Goal: Task Accomplishment & Management: Complete application form

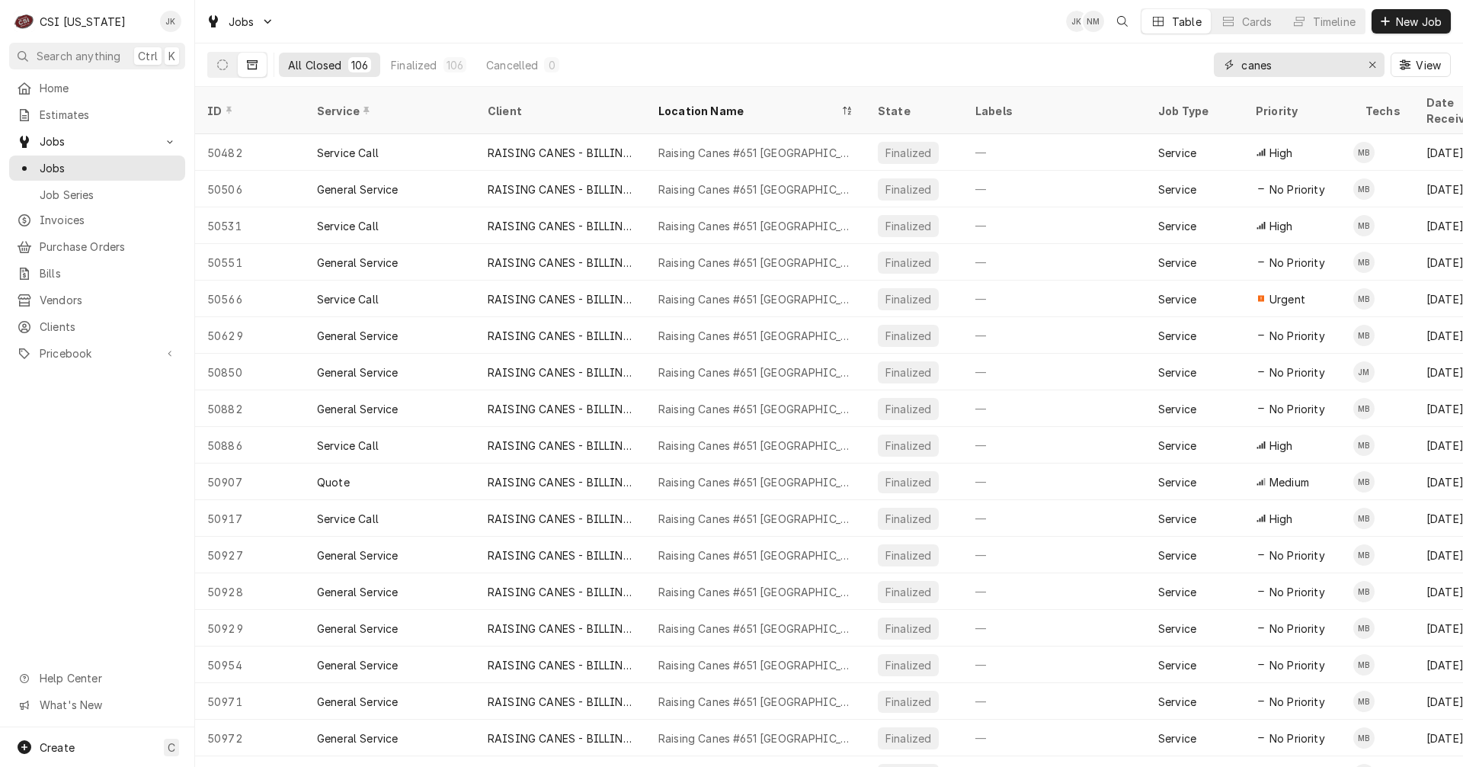
drag, startPoint x: 1283, startPoint y: 65, endPoint x: 1233, endPoint y: 61, distance: 50.4
click at [1233, 61] on div "canes" at bounding box center [1299, 65] width 171 height 24
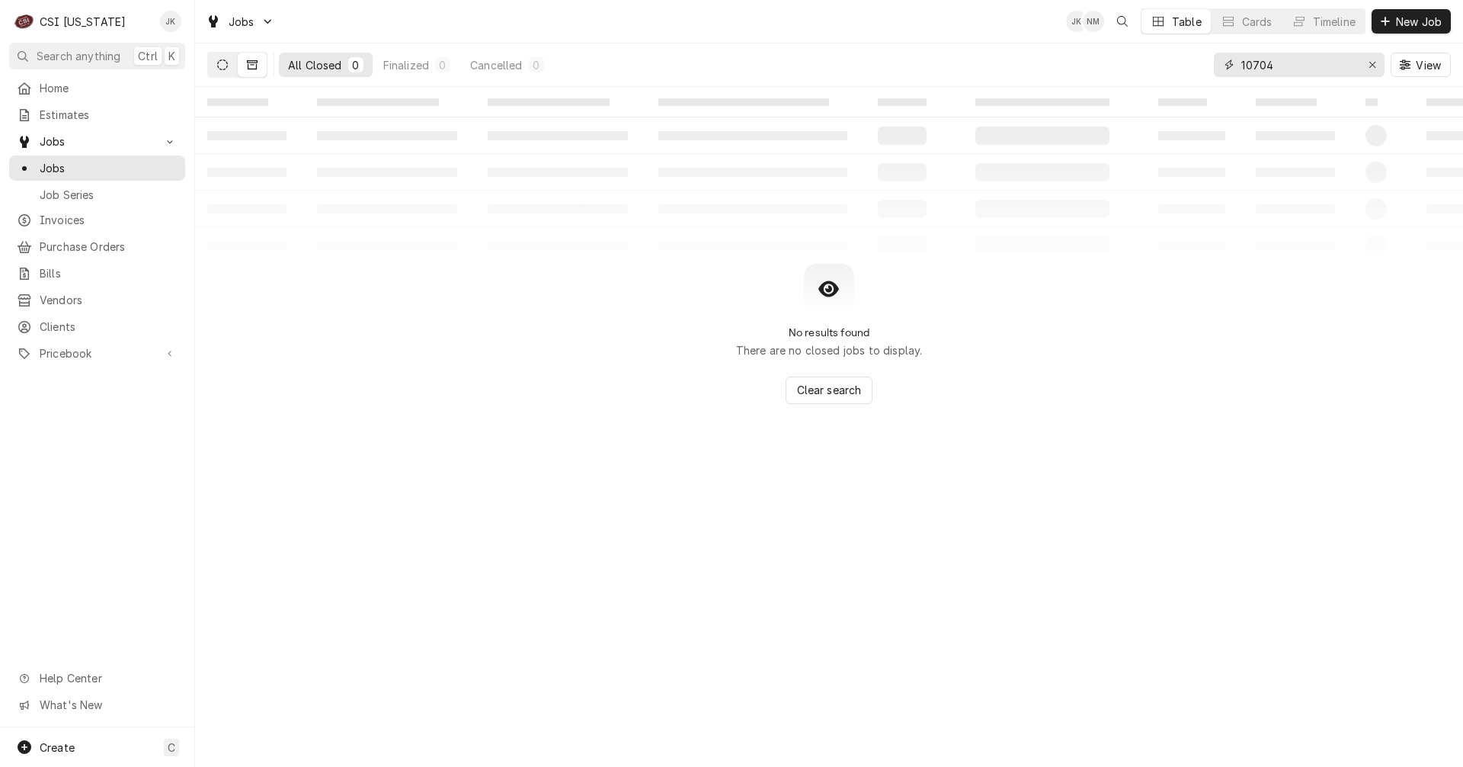
type input "10704"
click at [229, 69] on button "Dynamic Content Wrapper" at bounding box center [222, 65] width 29 height 24
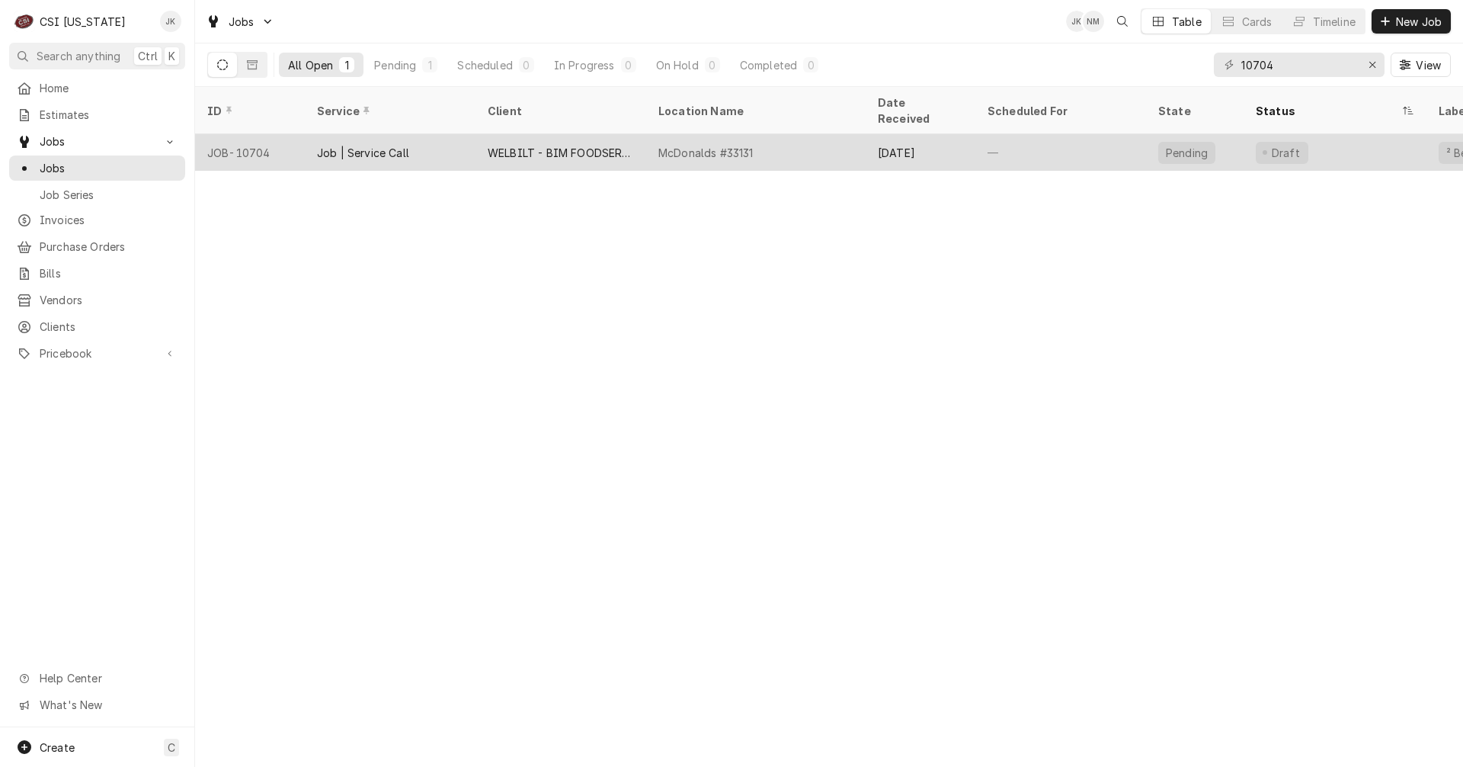
click at [575, 145] on div "WELBILT - BIM FOODSERVICE GROUP" at bounding box center [561, 153] width 146 height 16
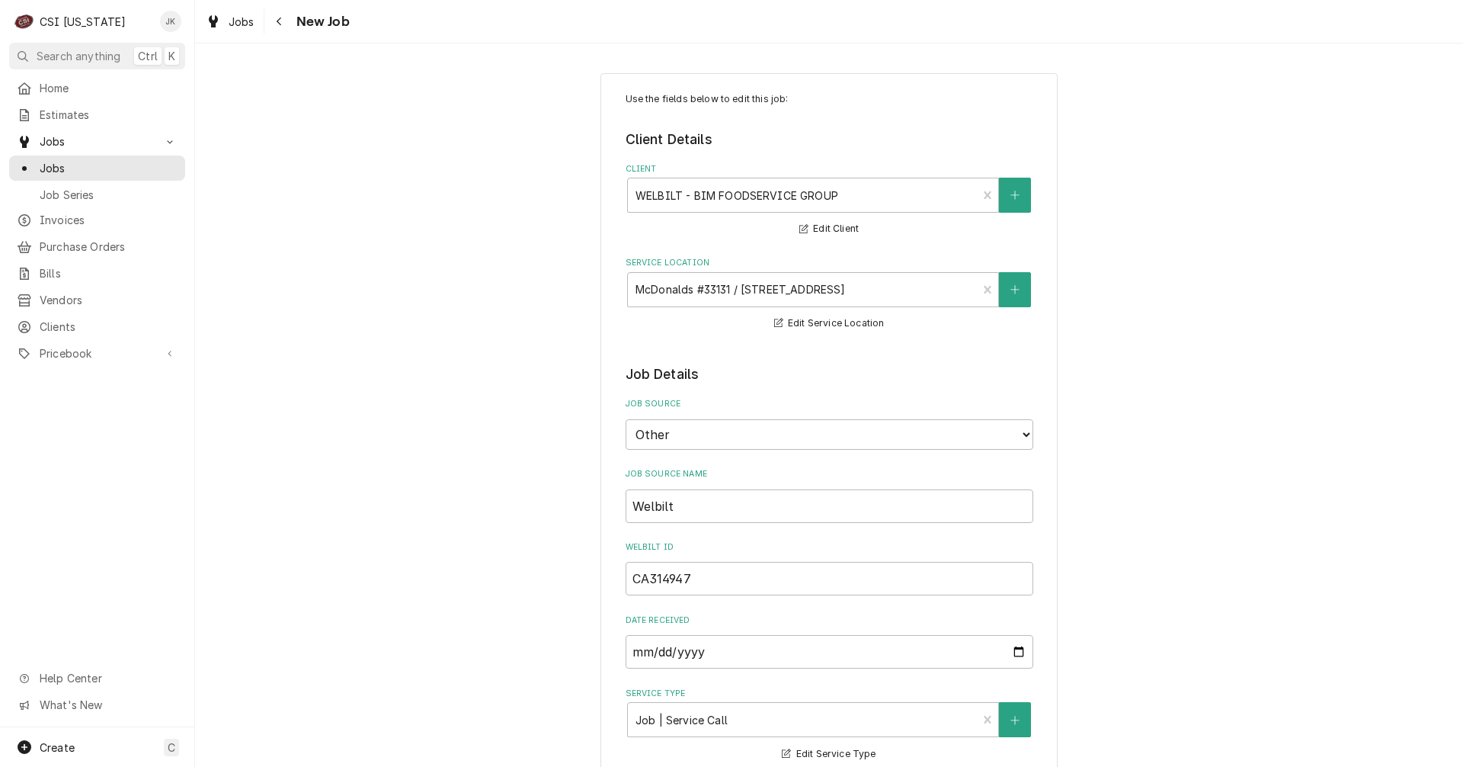
type textarea "x"
drag, startPoint x: 715, startPoint y: 581, endPoint x: 591, endPoint y: 578, distance: 124.2
click at [242, 27] on span "Jobs" at bounding box center [242, 22] width 26 height 16
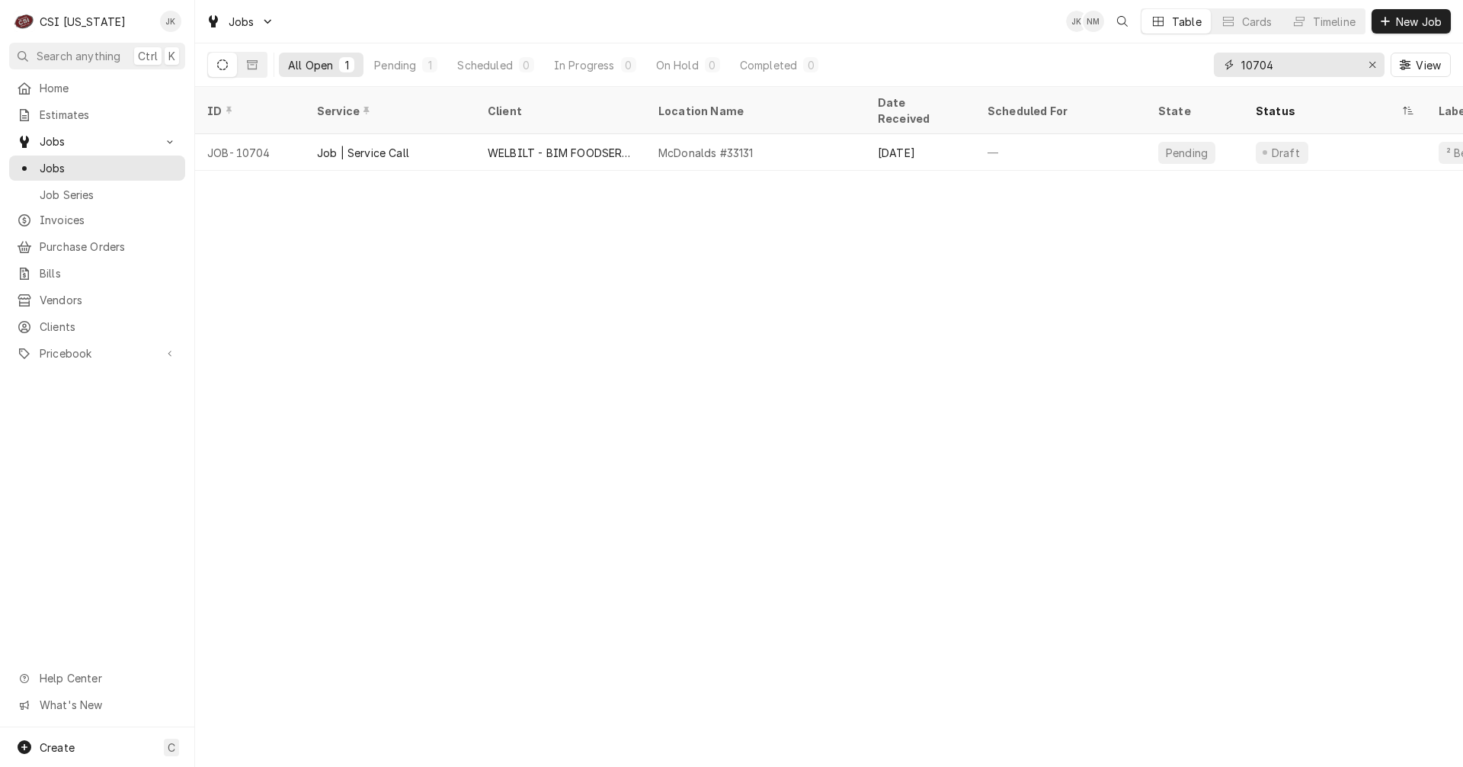
click at [1297, 67] on input "10704" at bounding box center [1298, 65] width 114 height 24
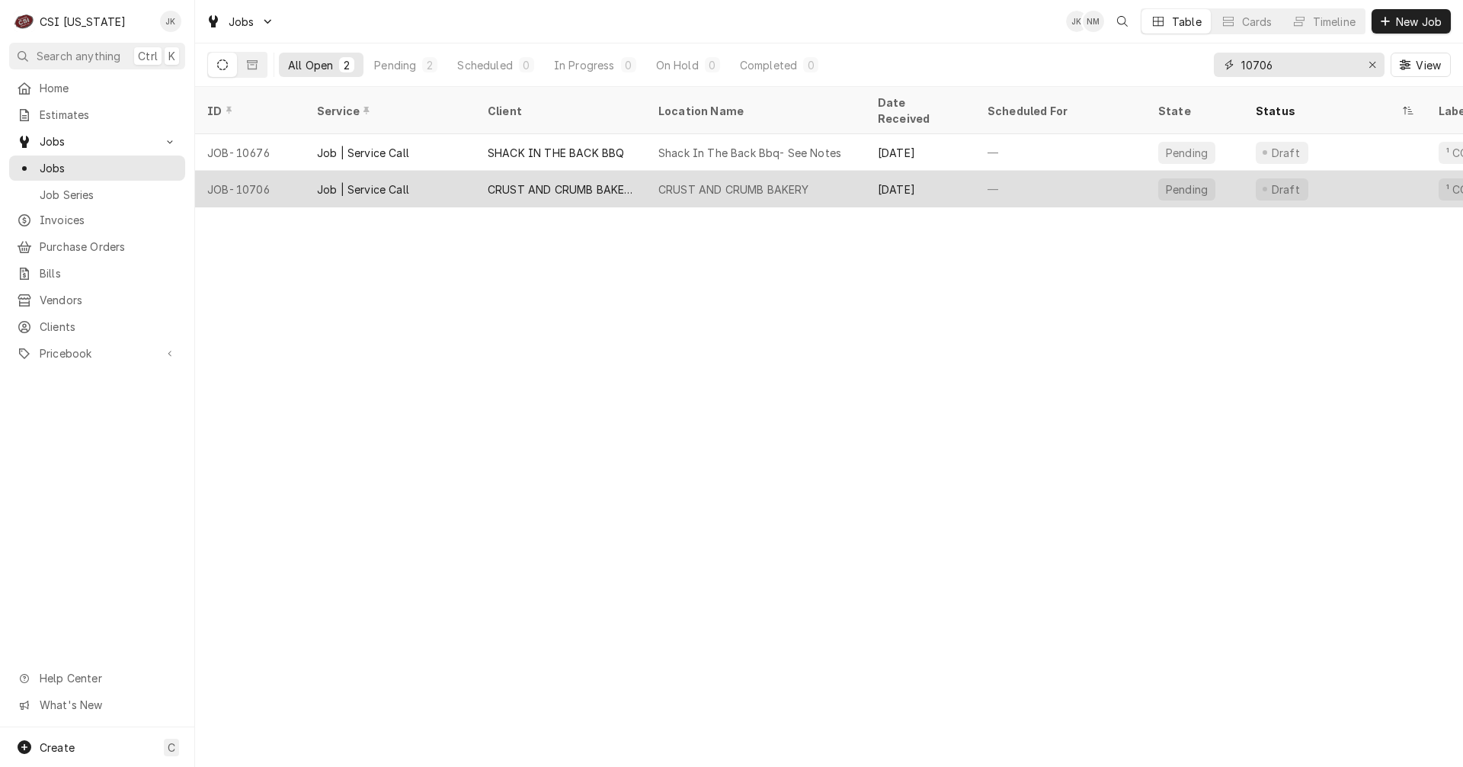
type input "10706"
click at [775, 181] on div "CRUST AND CRUMB BAKERY" at bounding box center [733, 189] width 151 height 16
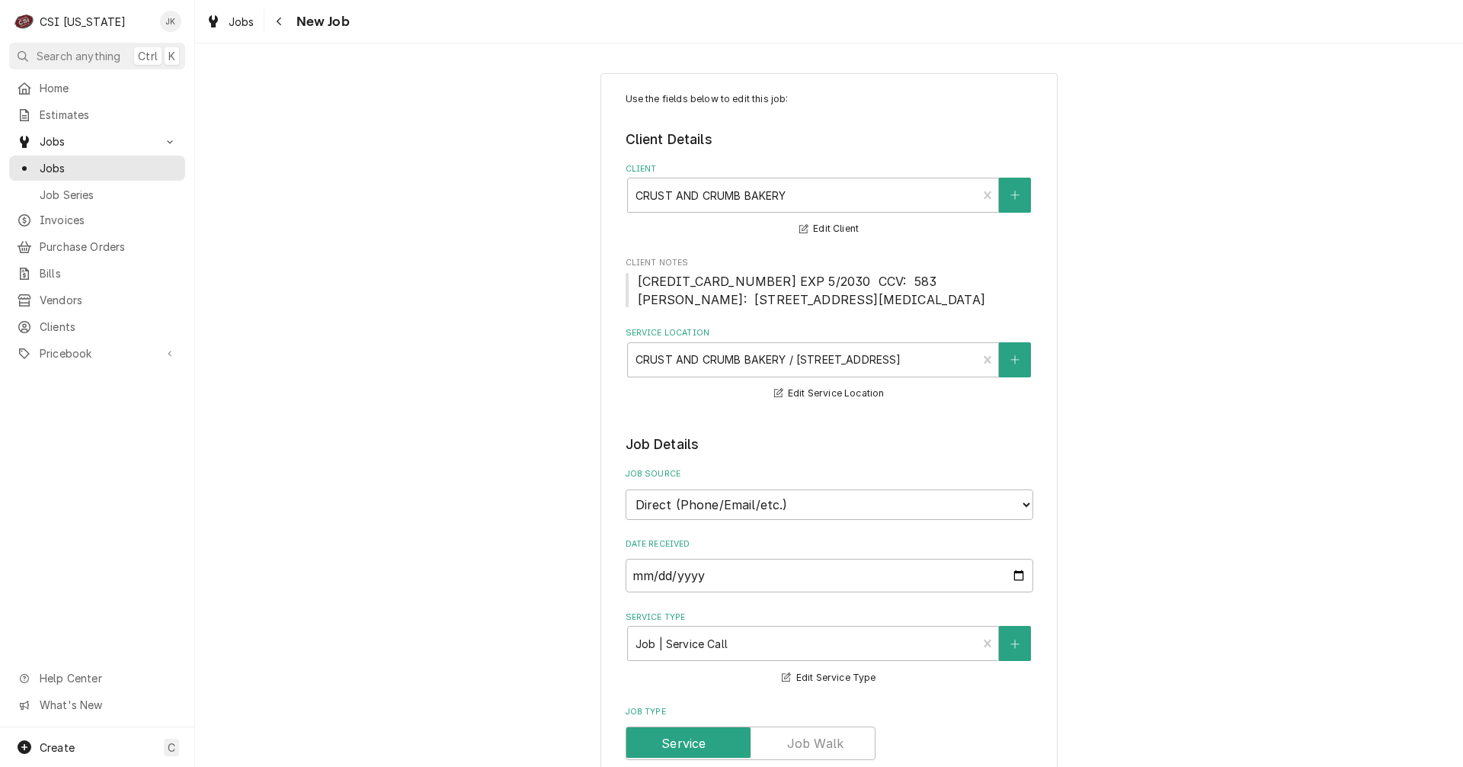
type textarea "x"
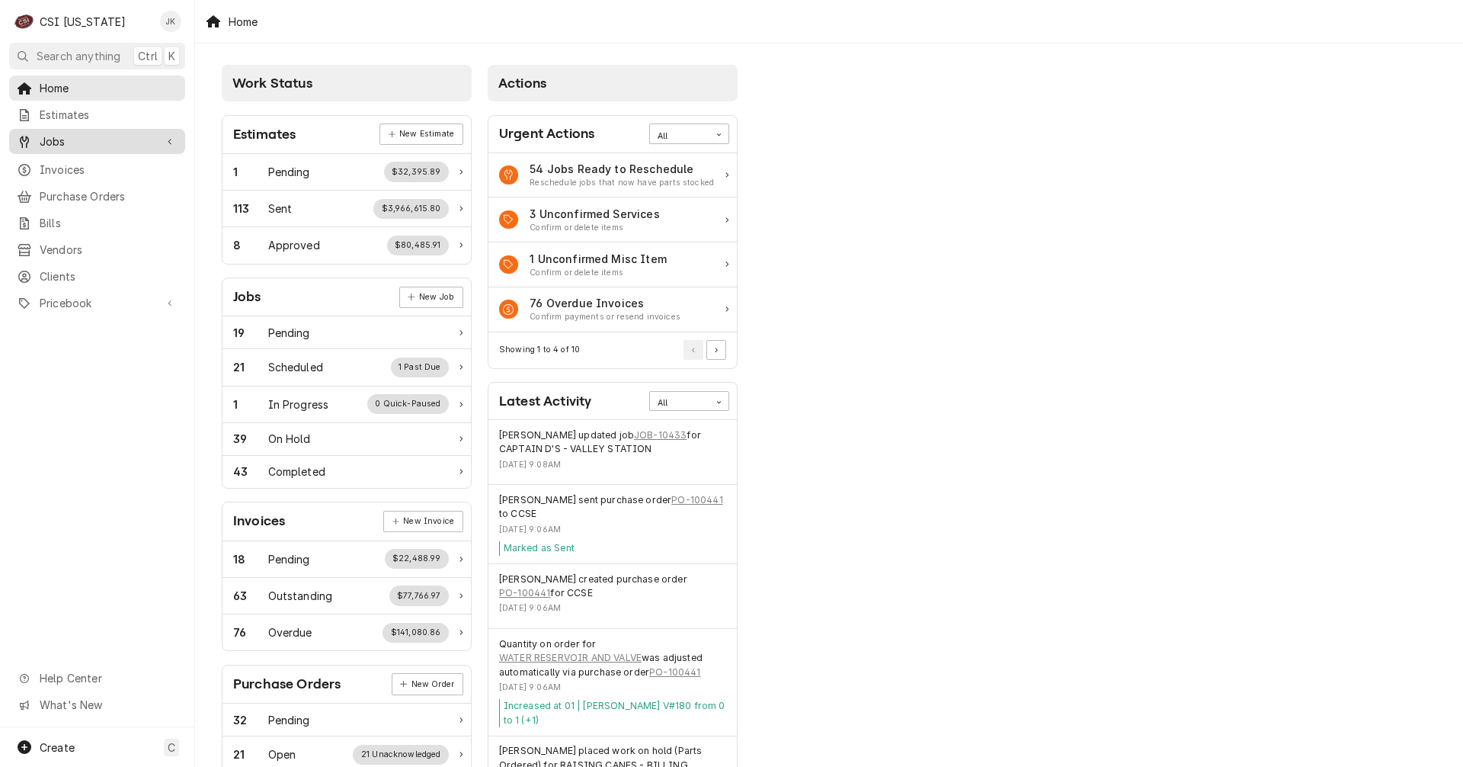
click at [72, 137] on span "Jobs" at bounding box center [97, 141] width 115 height 16
click at [68, 165] on span "Jobs" at bounding box center [109, 168] width 138 height 16
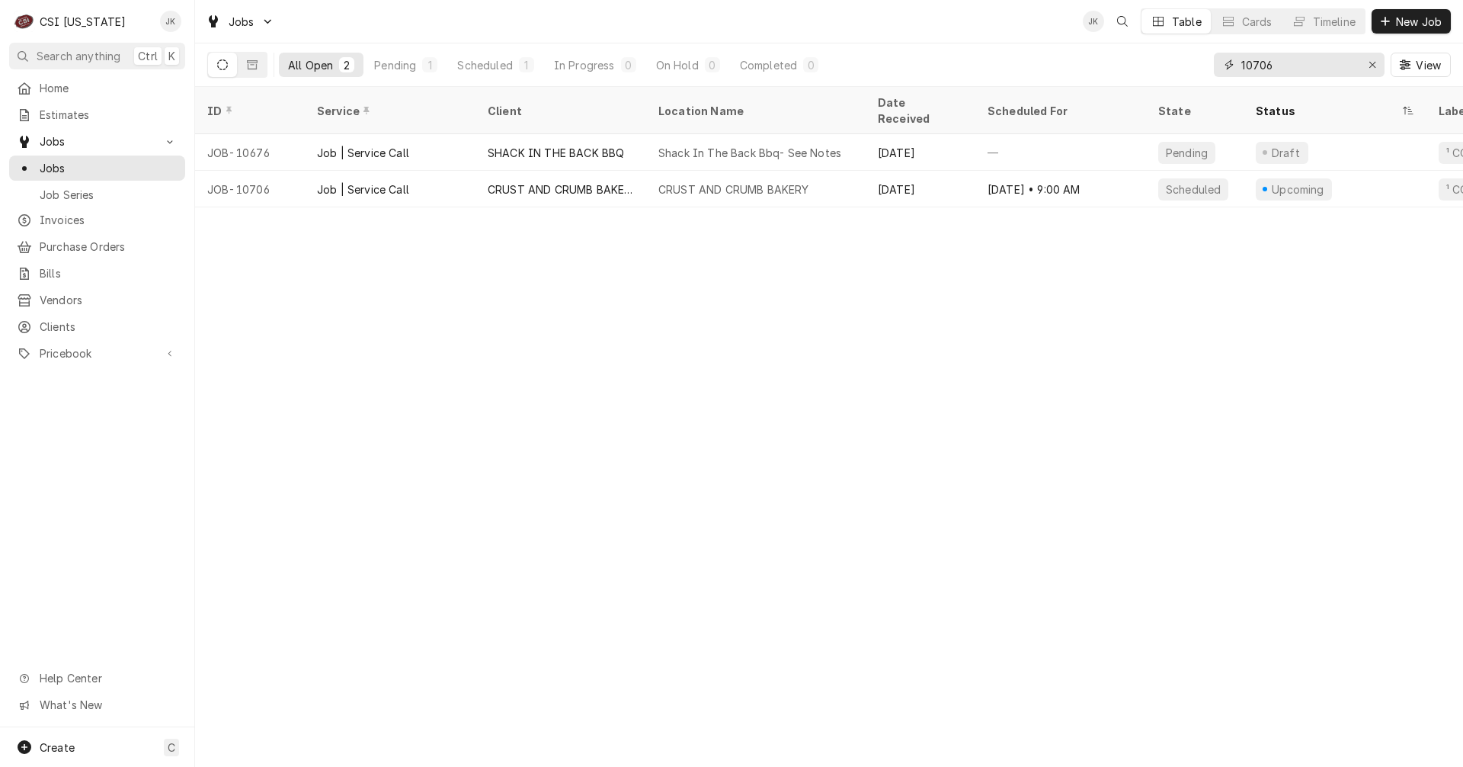
drag, startPoint x: 1289, startPoint y: 66, endPoint x: 1145, endPoint y: 57, distance: 144.3
click at [1145, 57] on div "All Open 2 Pending 1 Scheduled 1 In Progress 0 On Hold 0 Completed 0 10706 View" at bounding box center [829, 64] width 1244 height 43
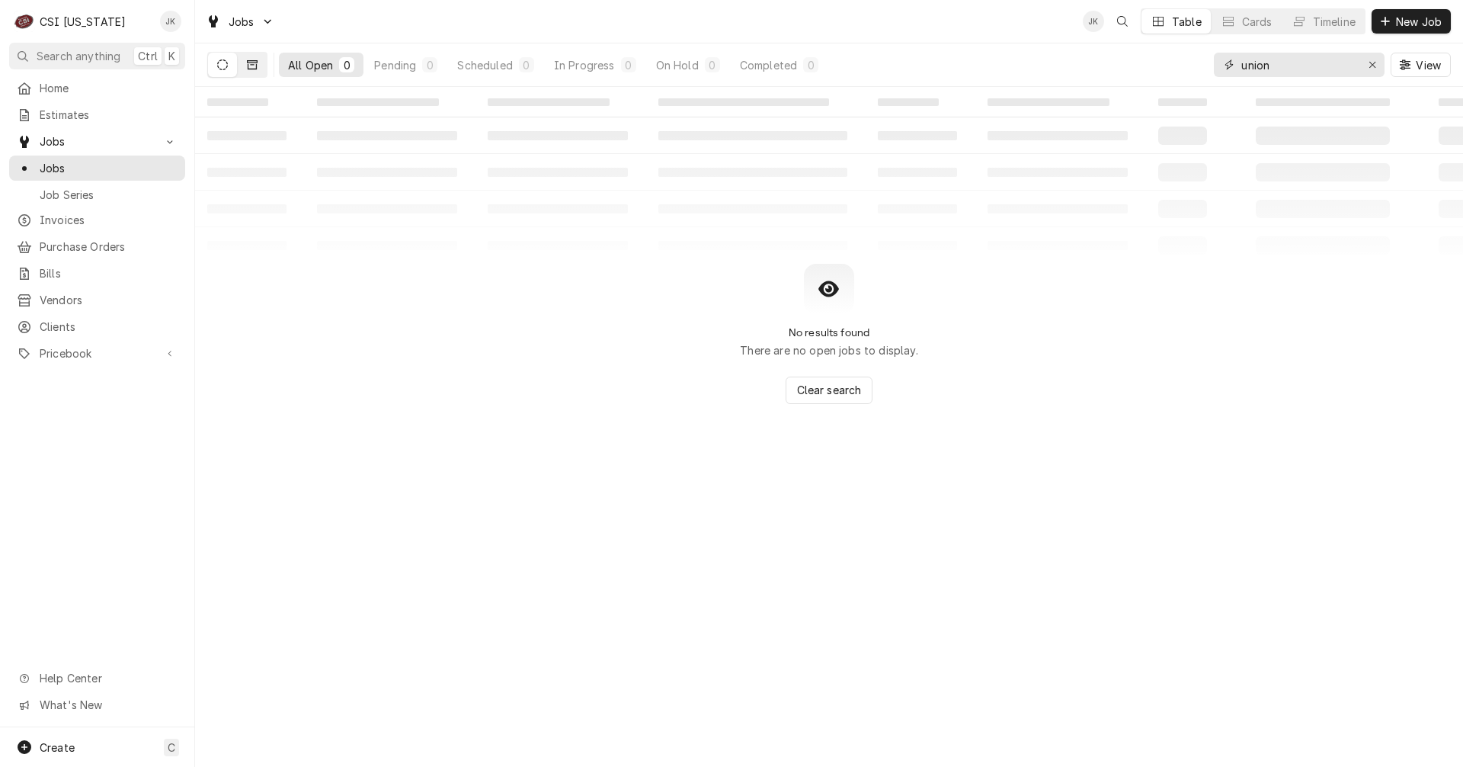
type input "union"
click at [258, 69] on button "Dynamic Content Wrapper" at bounding box center [252, 65] width 29 height 24
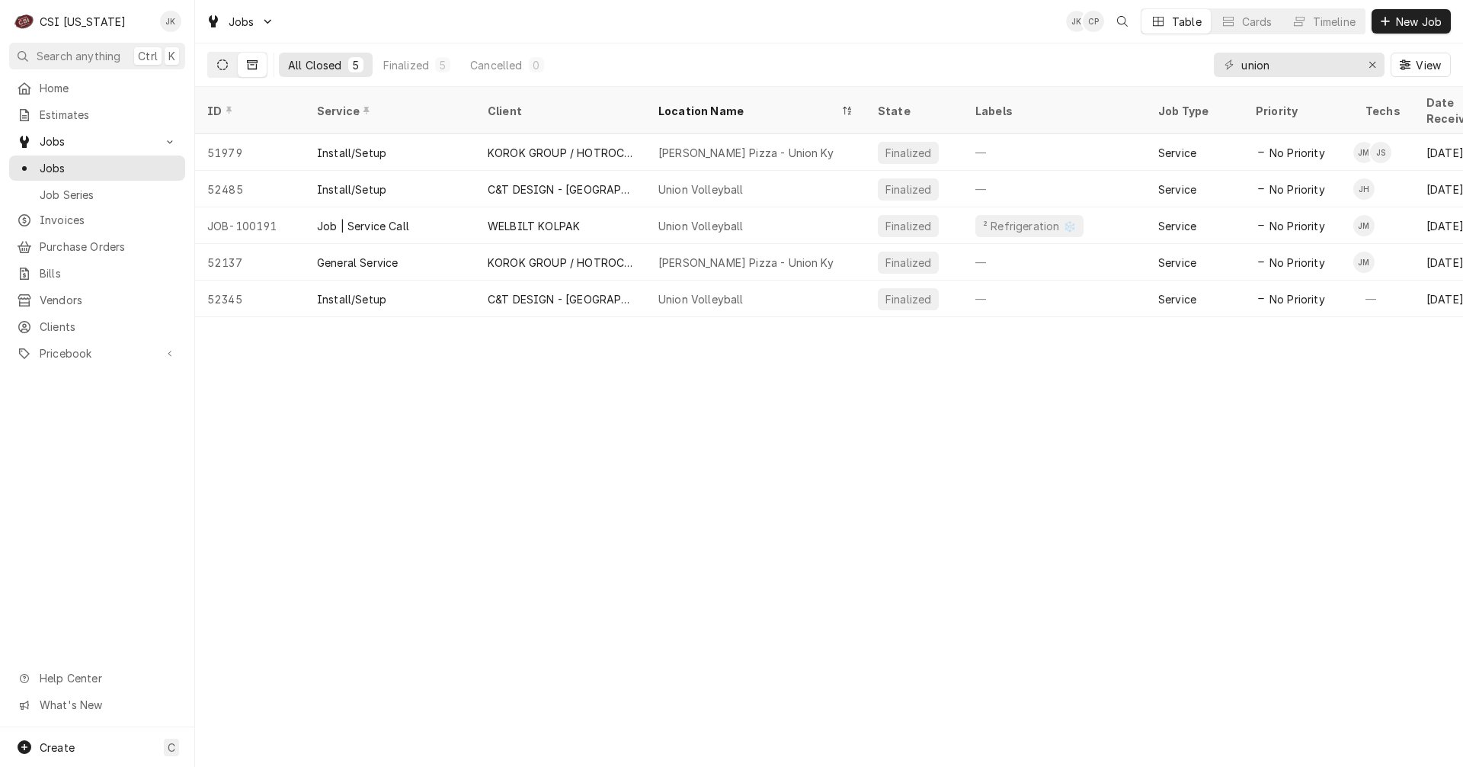
click at [222, 68] on icon "Dynamic Content Wrapper" at bounding box center [222, 64] width 11 height 11
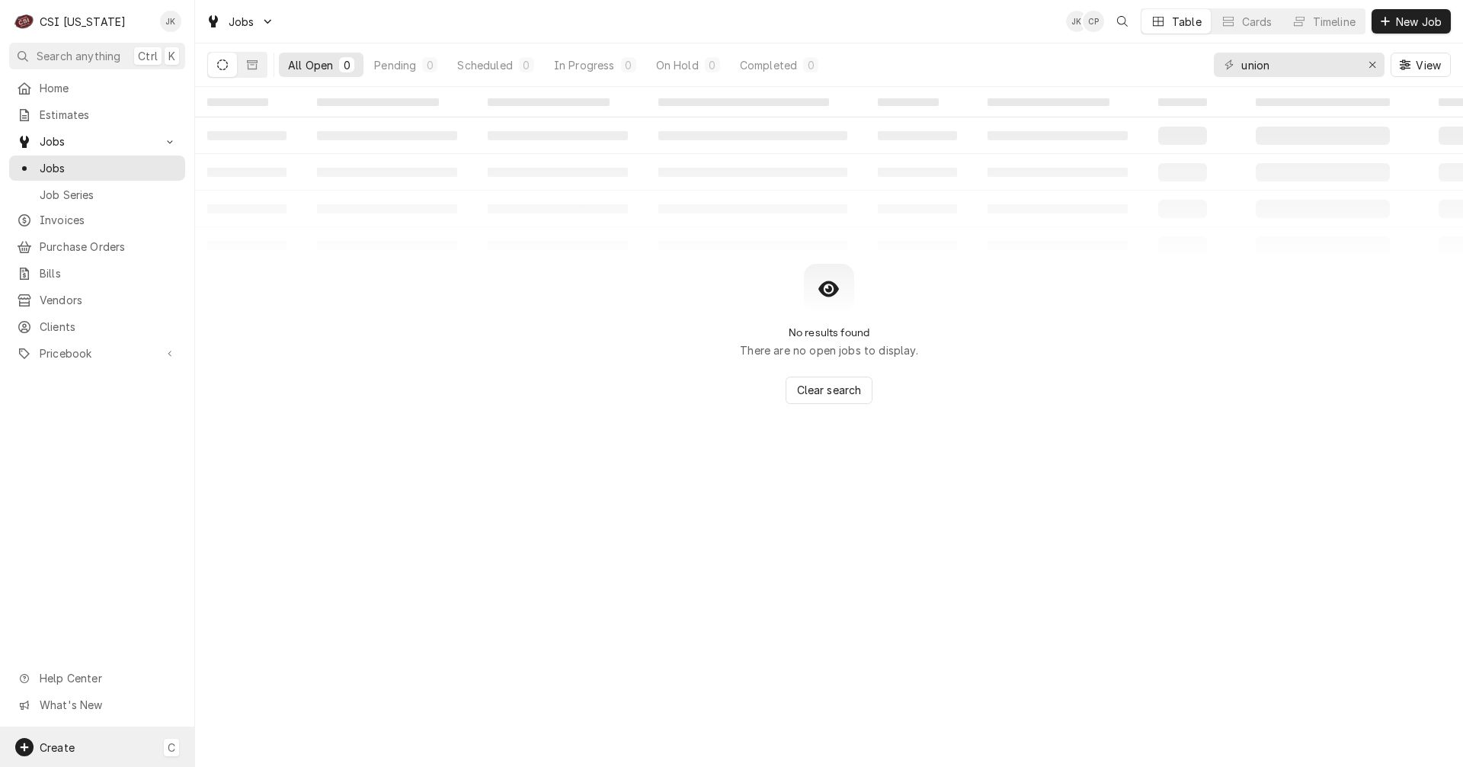
click at [171, 748] on span "C" at bounding box center [172, 747] width 8 height 16
click at [259, 612] on div "Job" at bounding box center [285, 615] width 102 height 16
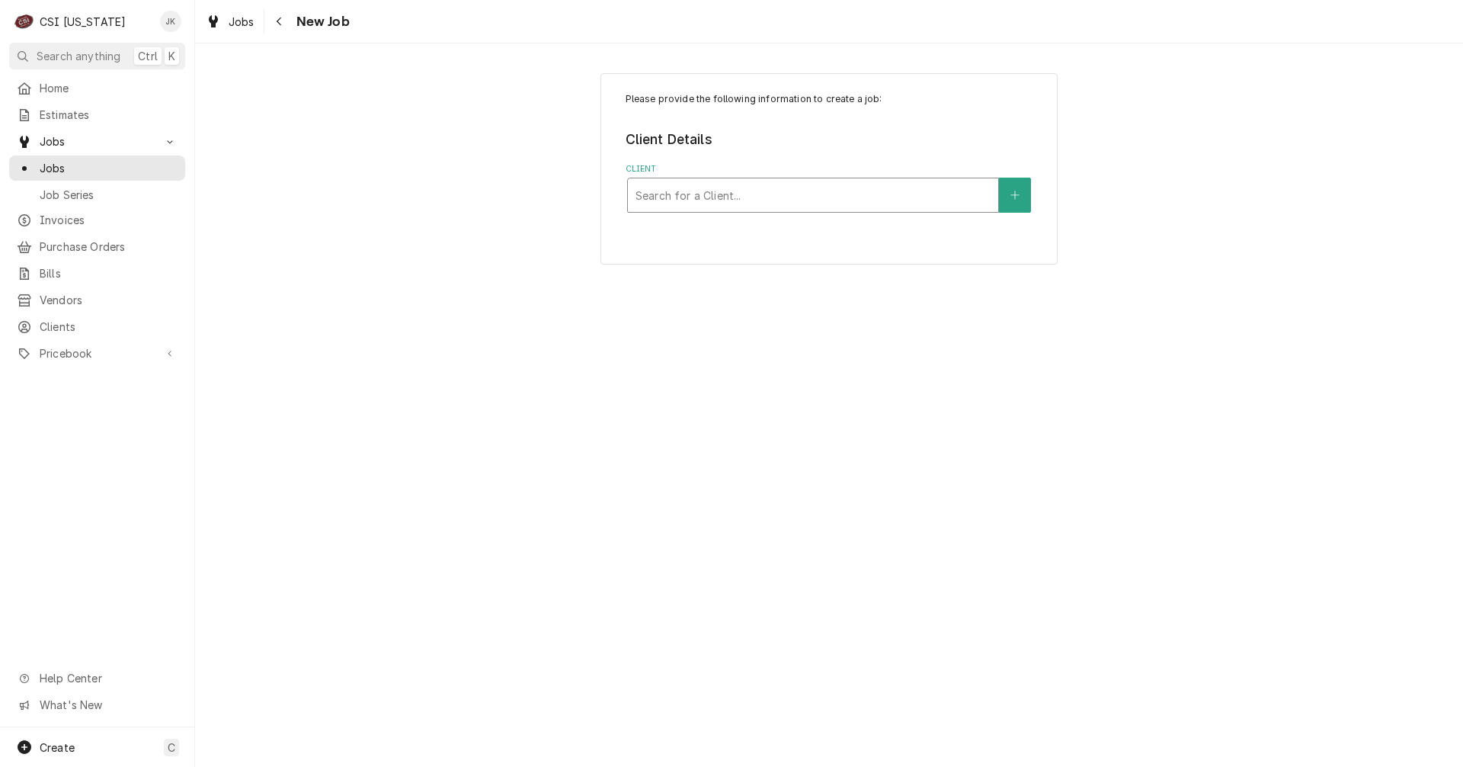
click at [760, 194] on div "Client" at bounding box center [813, 194] width 355 height 27
type input "kolpak"
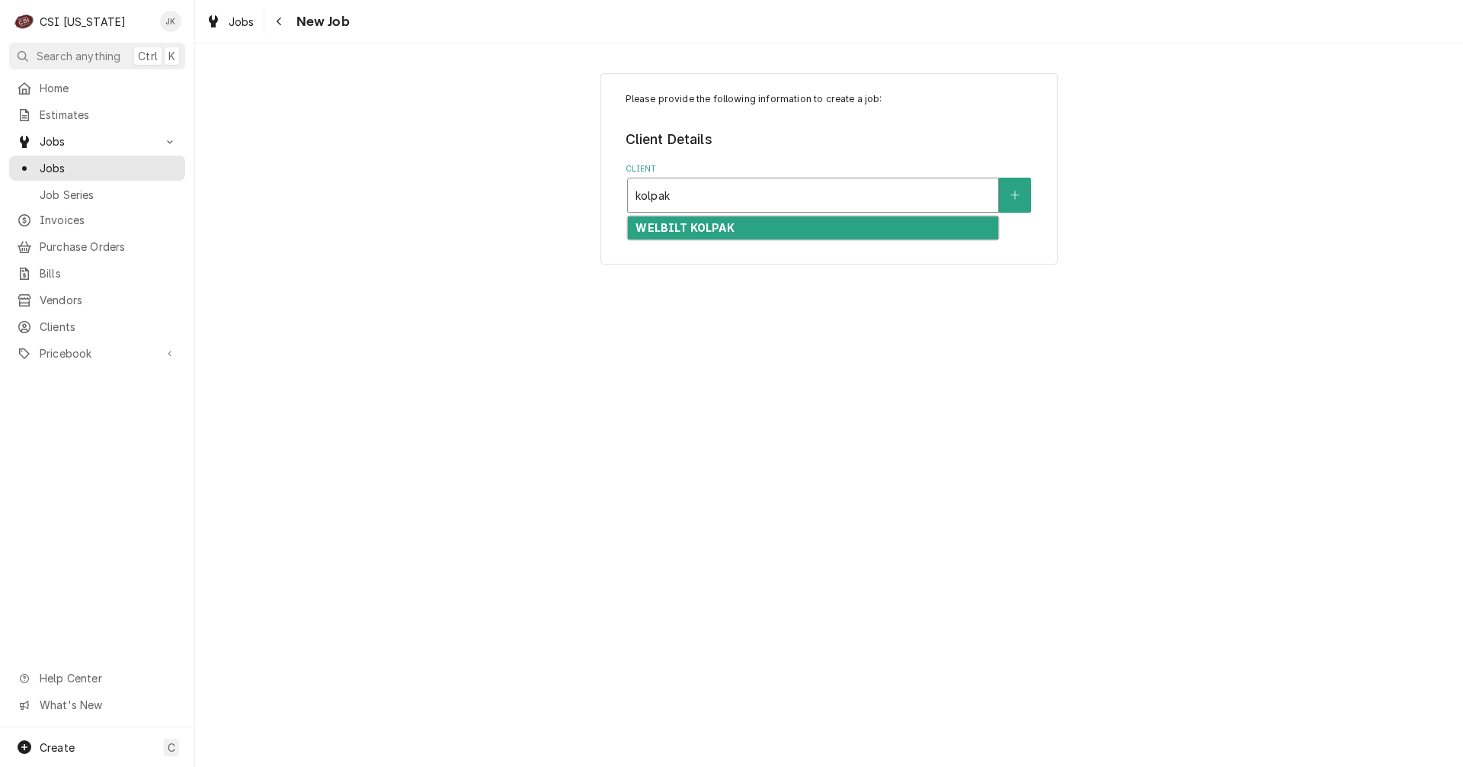
click at [742, 226] on div "WELBILT KOLPAK" at bounding box center [813, 228] width 370 height 24
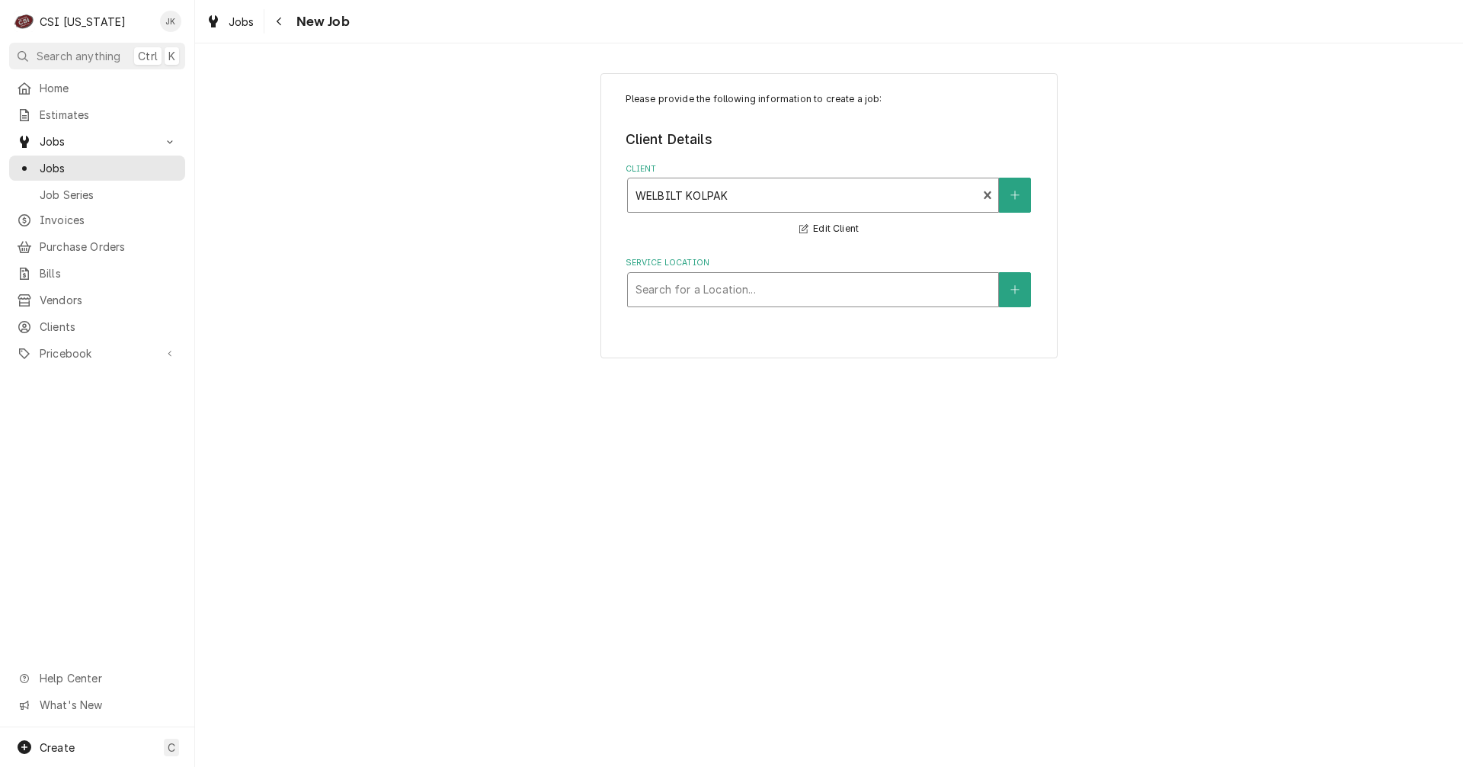
click at [719, 296] on div "Service Location" at bounding box center [813, 289] width 355 height 27
type input "unio"
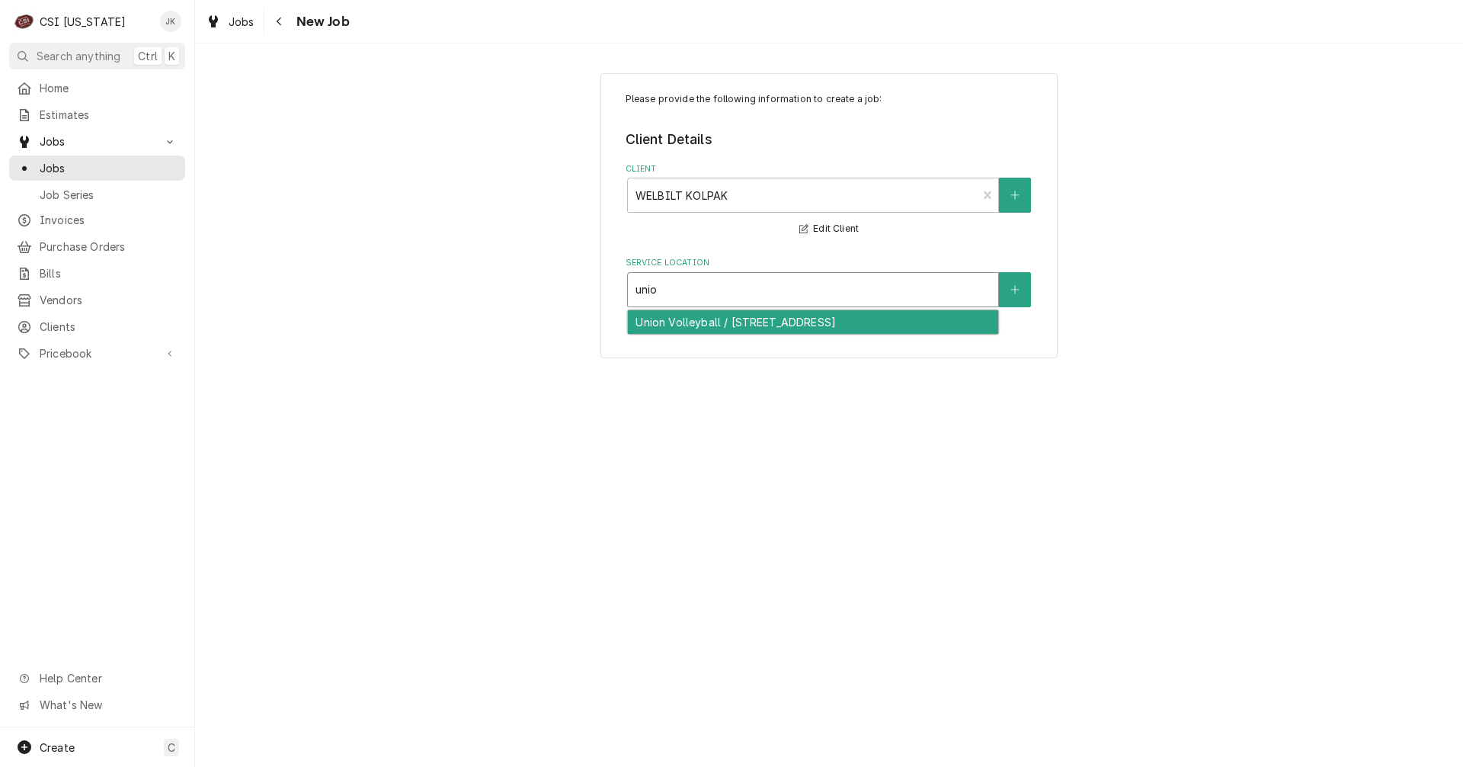
click at [728, 325] on div "Union Volleyball / 4795 Keystone Blvd, Jeffersonville, IN 47130" at bounding box center [813, 322] width 370 height 24
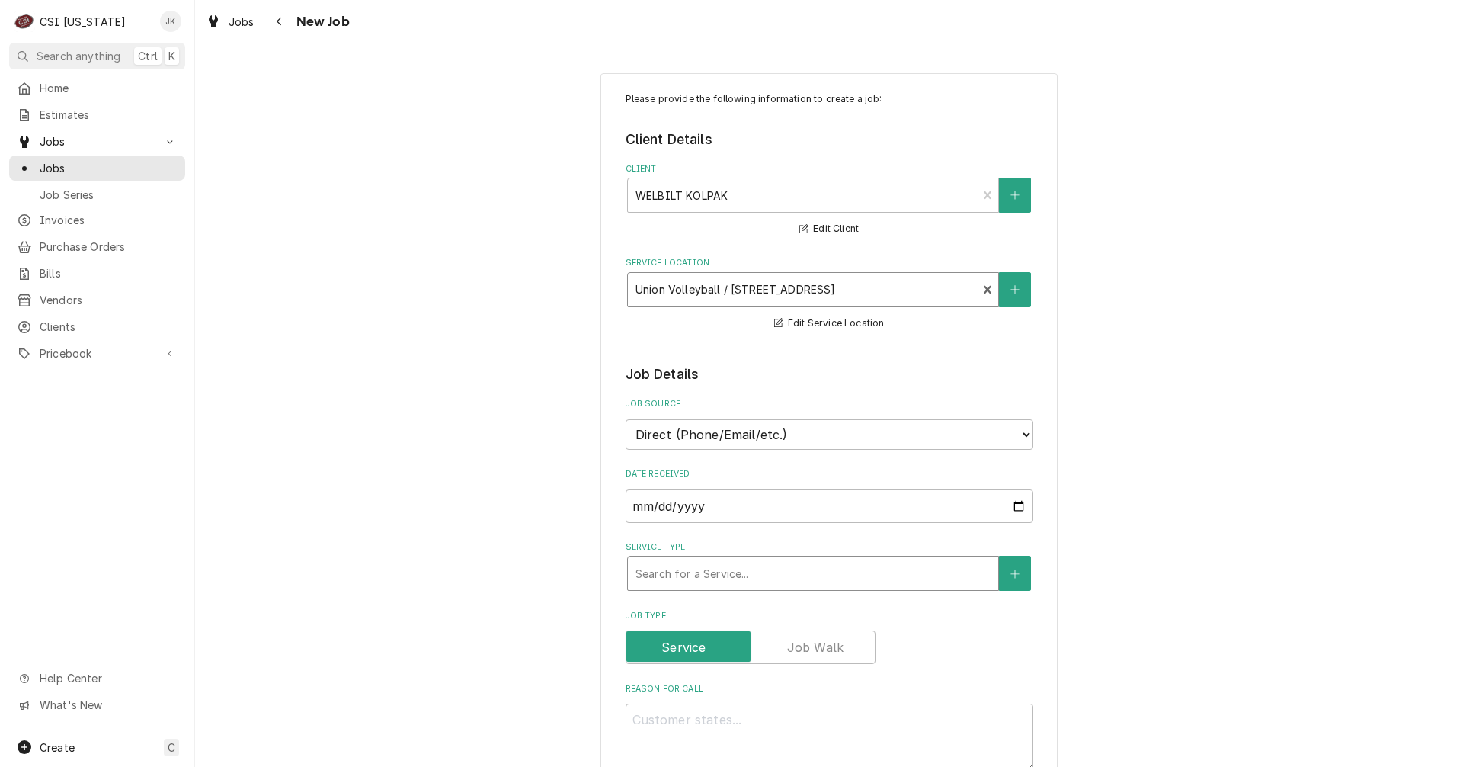
click at [682, 573] on div "Service Type" at bounding box center [813, 572] width 355 height 27
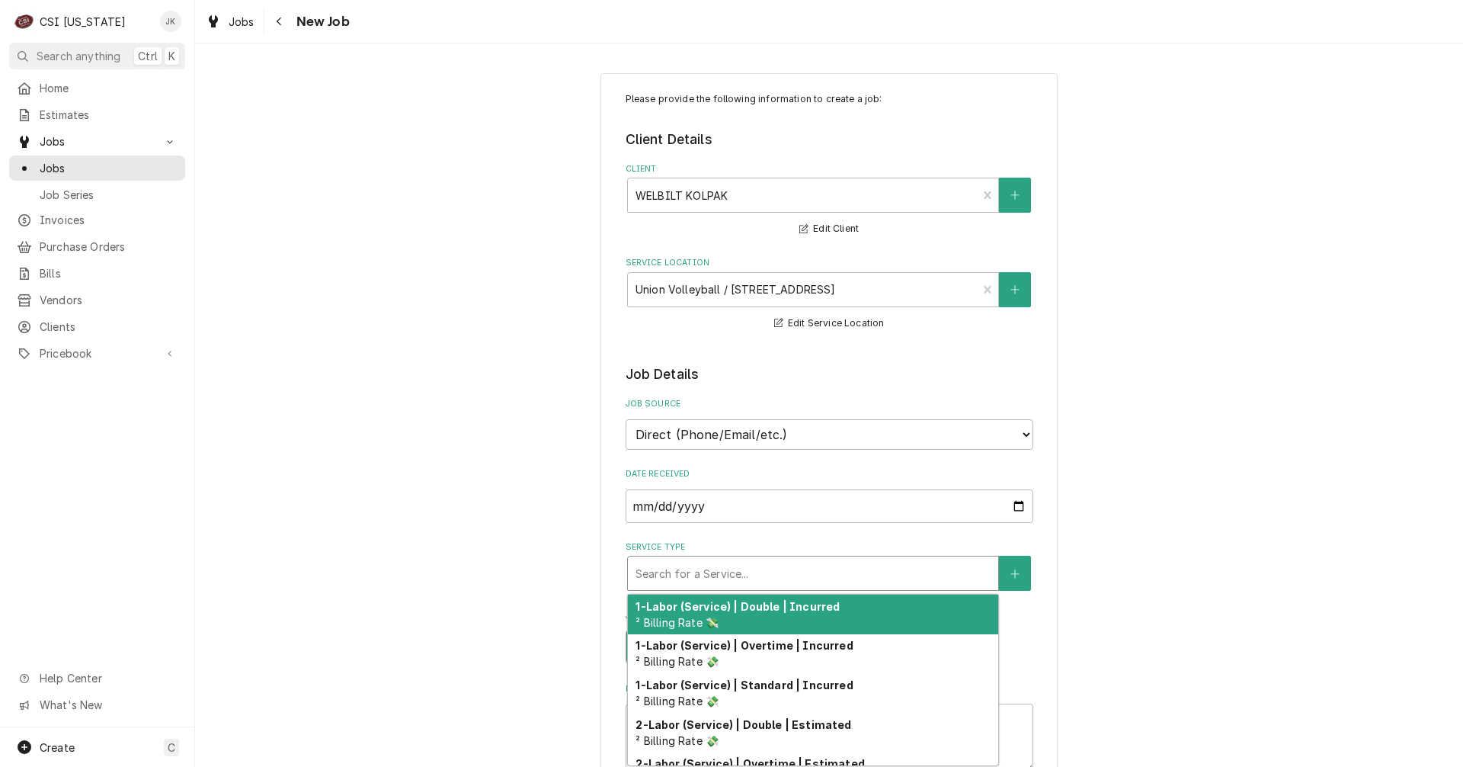
type textarea "x"
type input "s"
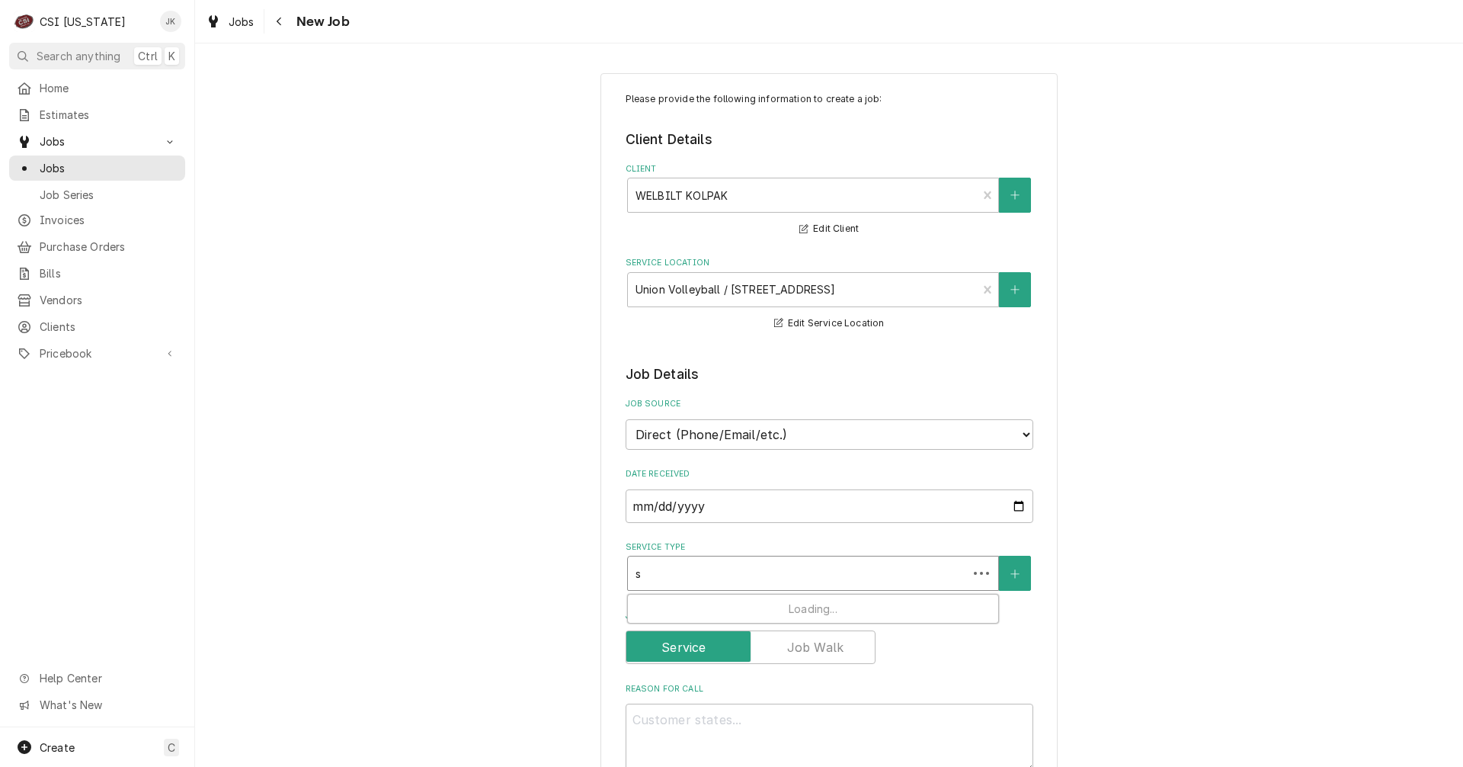
type textarea "x"
type input "se"
type textarea "x"
type input "ser"
type textarea "x"
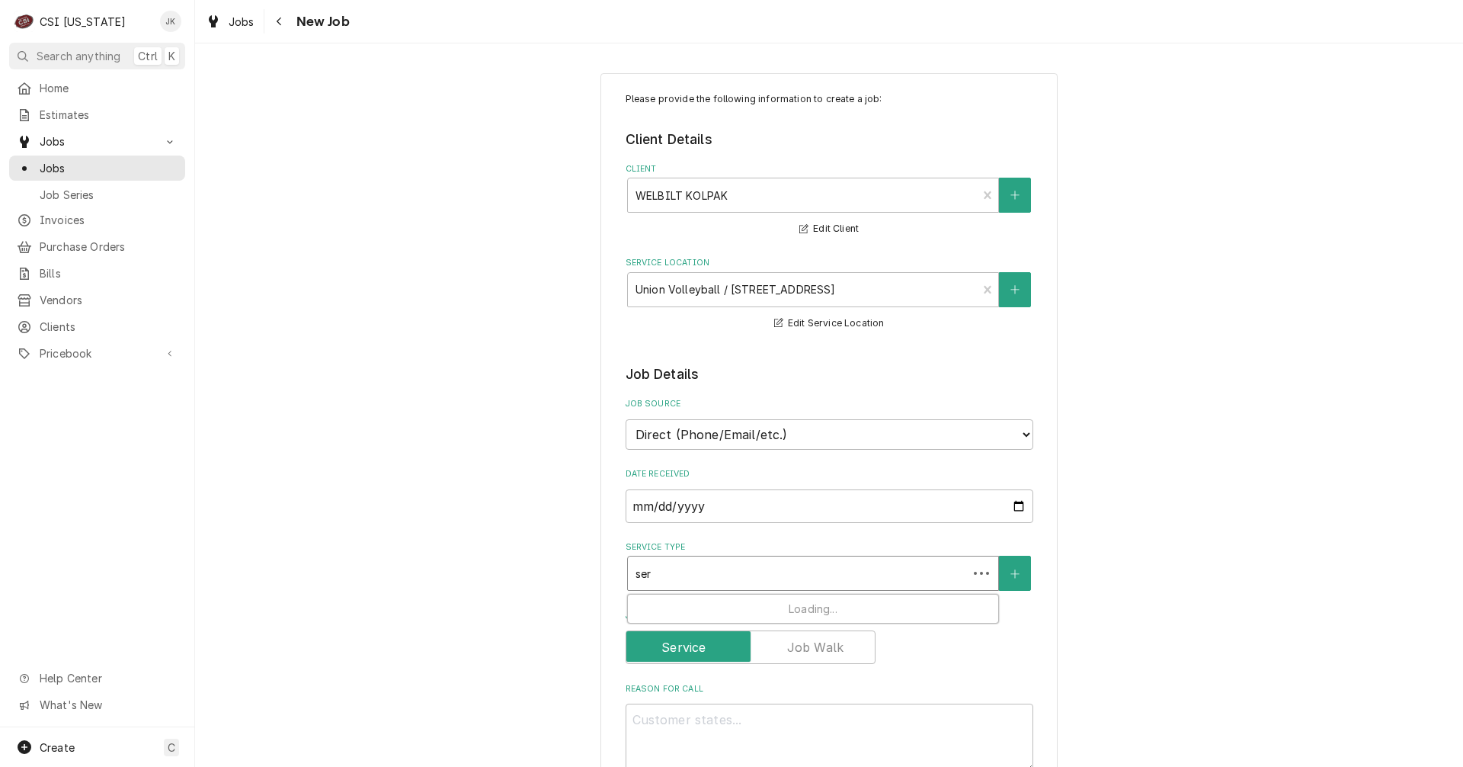
type input "serv"
type textarea "x"
type input "servi"
type textarea "x"
type input "servic"
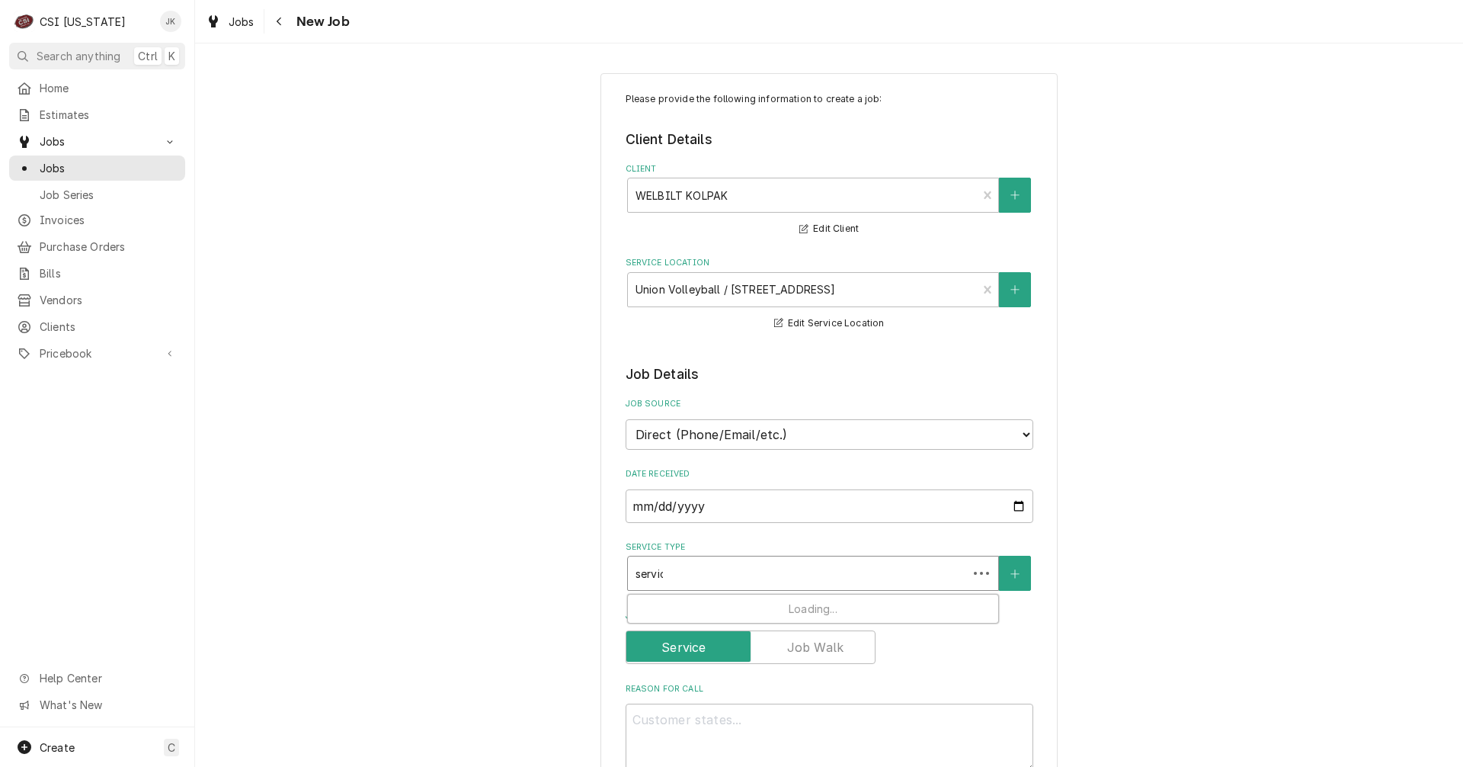
type textarea "x"
type input "service"
type textarea "x"
type input "service"
type textarea "x"
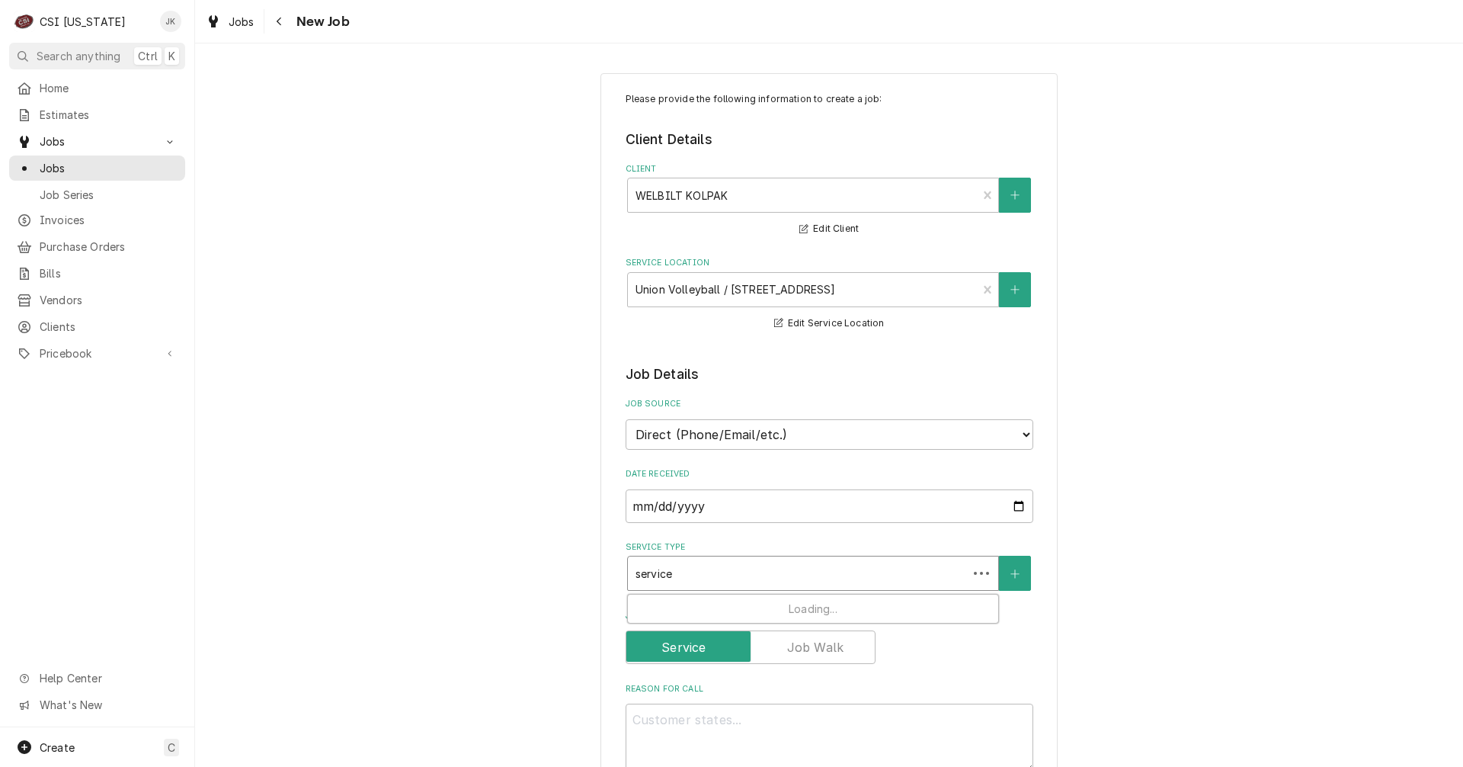
type input "service c"
type textarea "x"
type input "service ca"
type textarea "x"
type input "service cal"
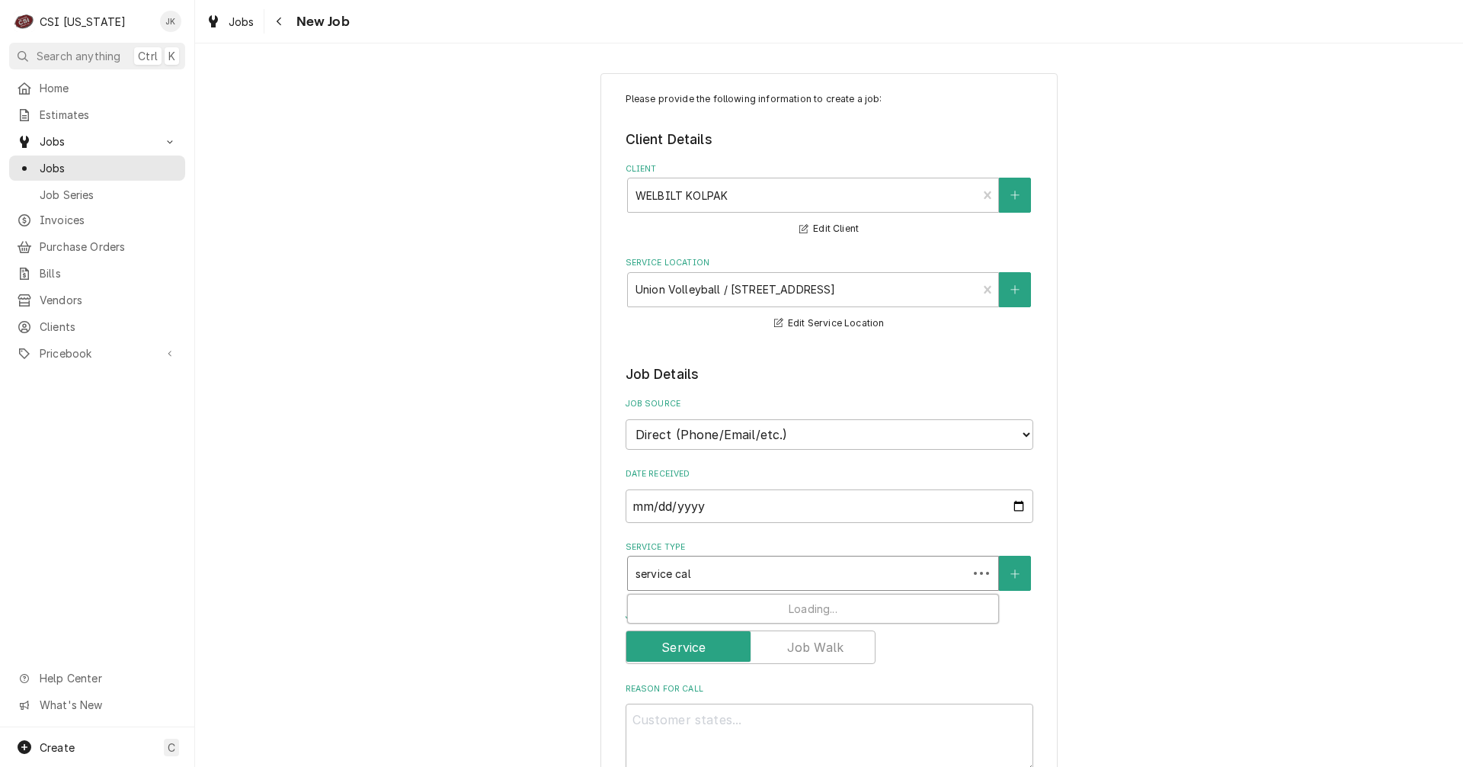
type textarea "x"
type input "service call"
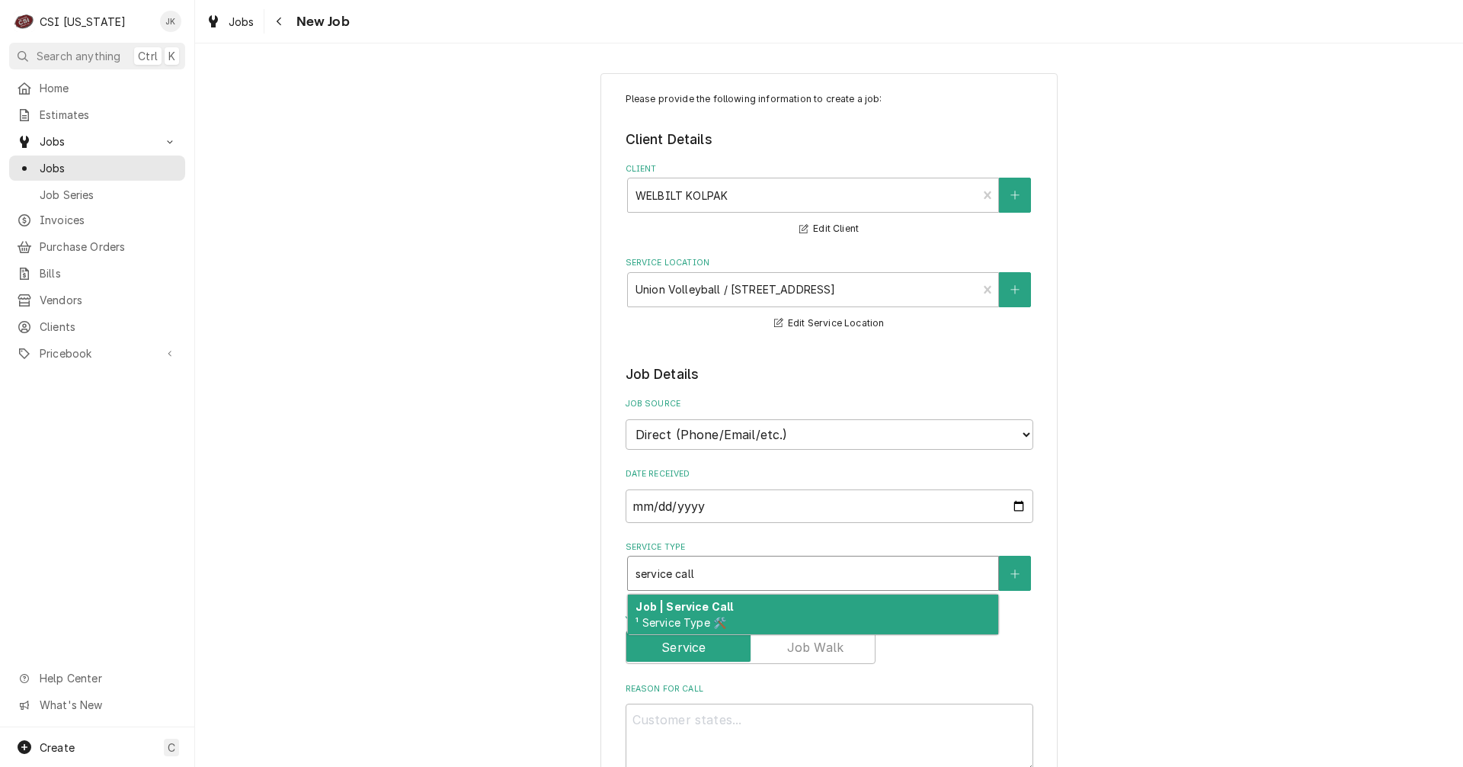
click at [677, 618] on span "¹ Service Type 🛠️" at bounding box center [681, 622] width 91 height 13
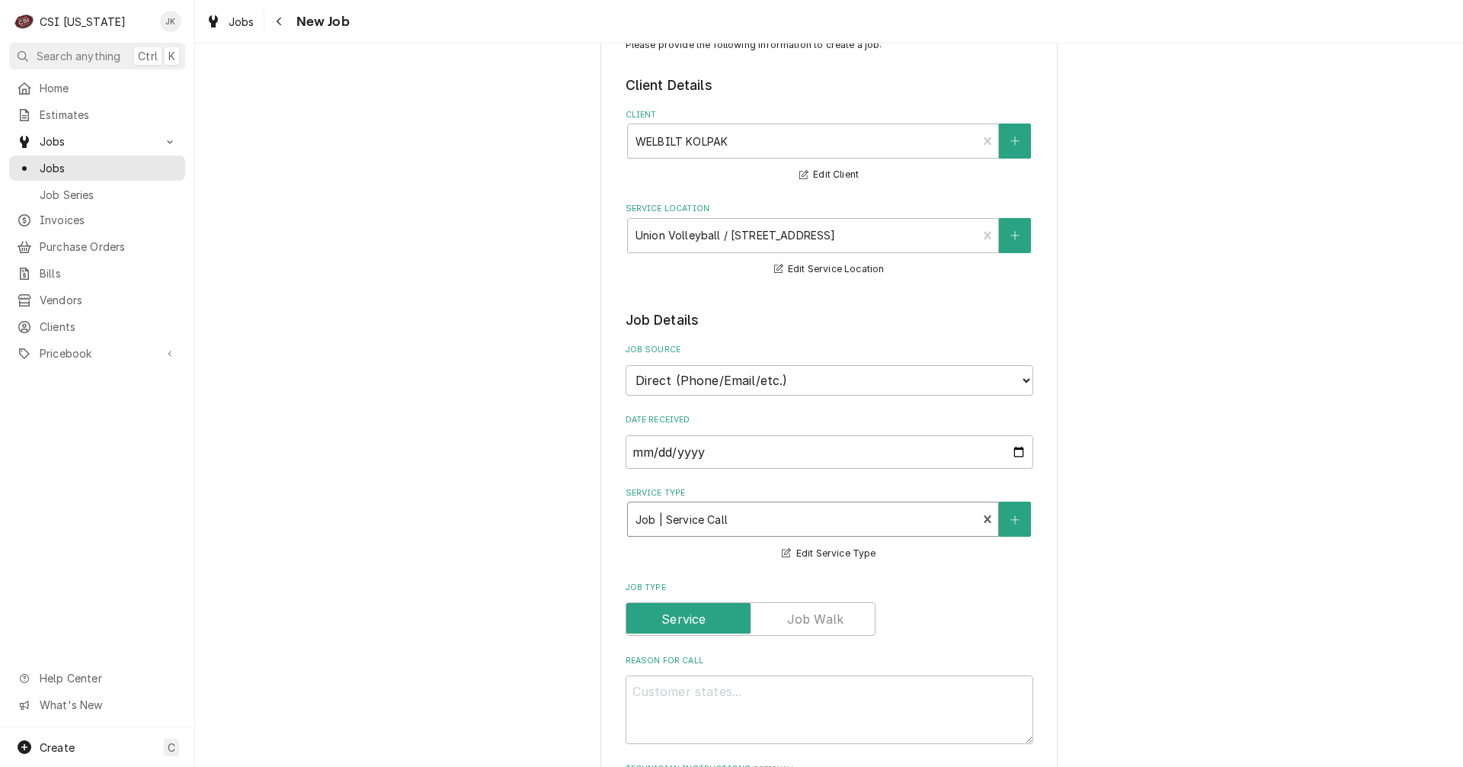
scroll to position [229, 0]
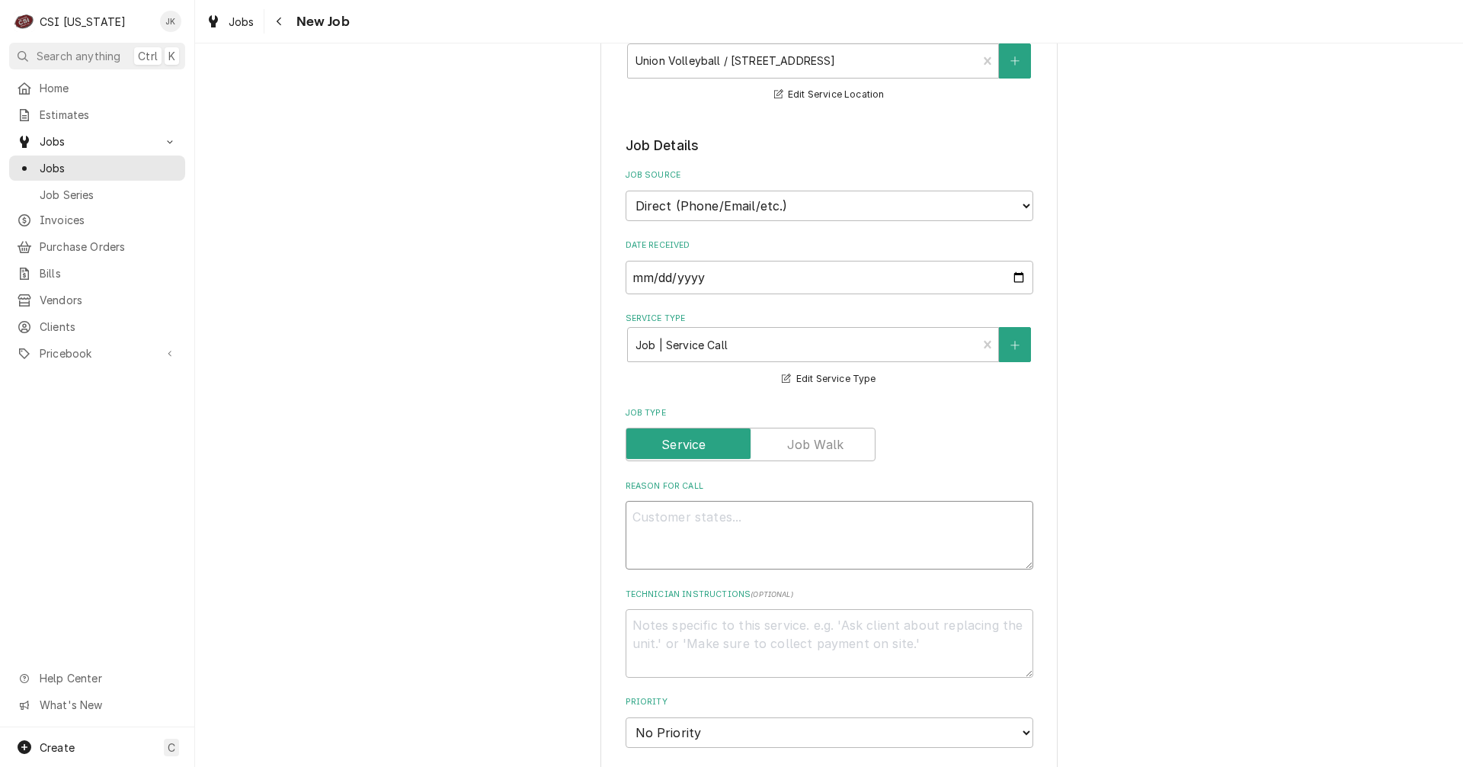
click at [661, 524] on textarea "Reason For Call" at bounding box center [830, 535] width 408 height 69
type textarea "x"
type textarea "C"
type textarea "x"
type textarea "CS"
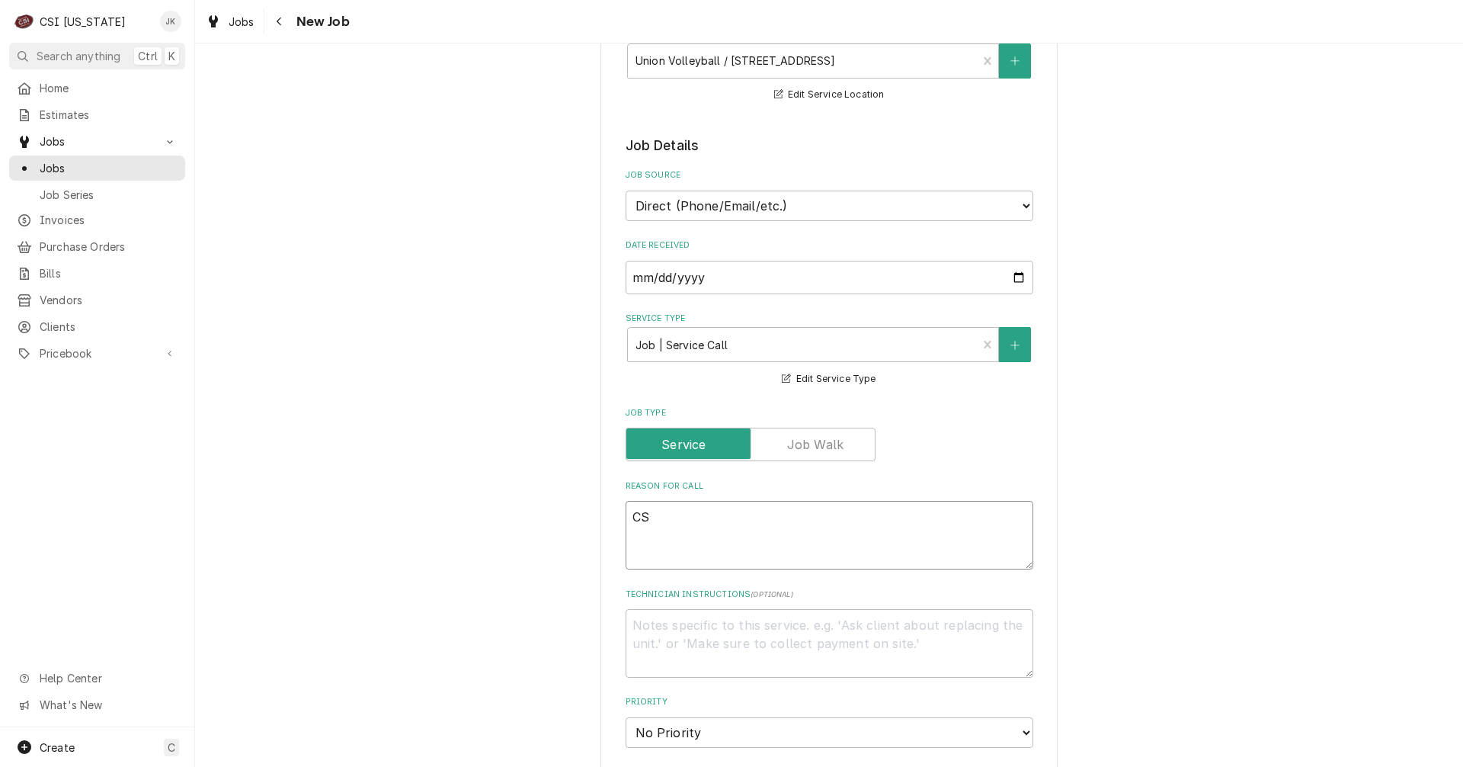
type textarea "x"
type textarea "CSI"
type textarea "x"
type textarea "CSI t"
type textarea "x"
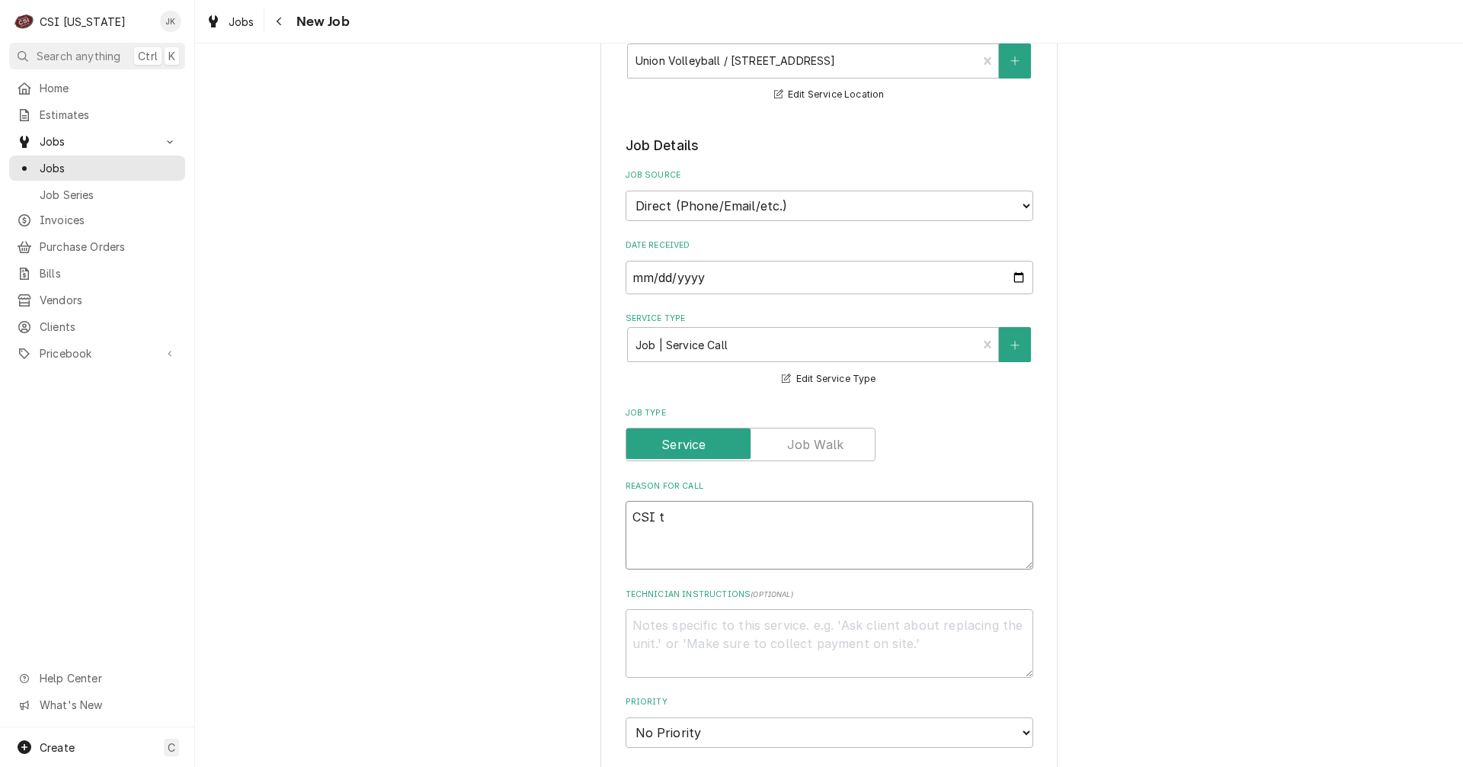
type textarea "CSI to"
type textarea "x"
type textarea "CSI to"
type textarea "x"
type textarea "CSI to i"
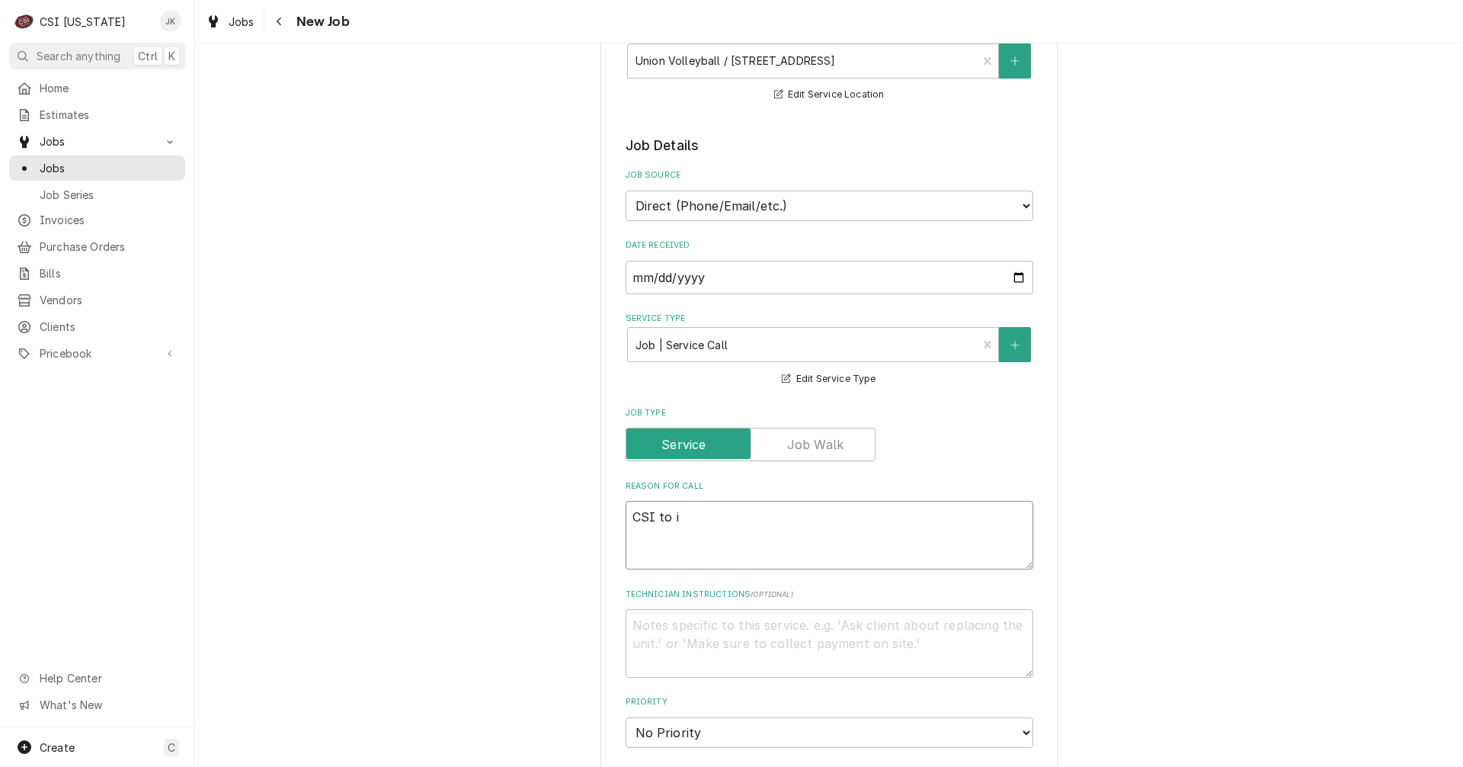
type textarea "x"
type textarea "CSI to in"
type textarea "x"
type textarea "CSI to ins"
type textarea "x"
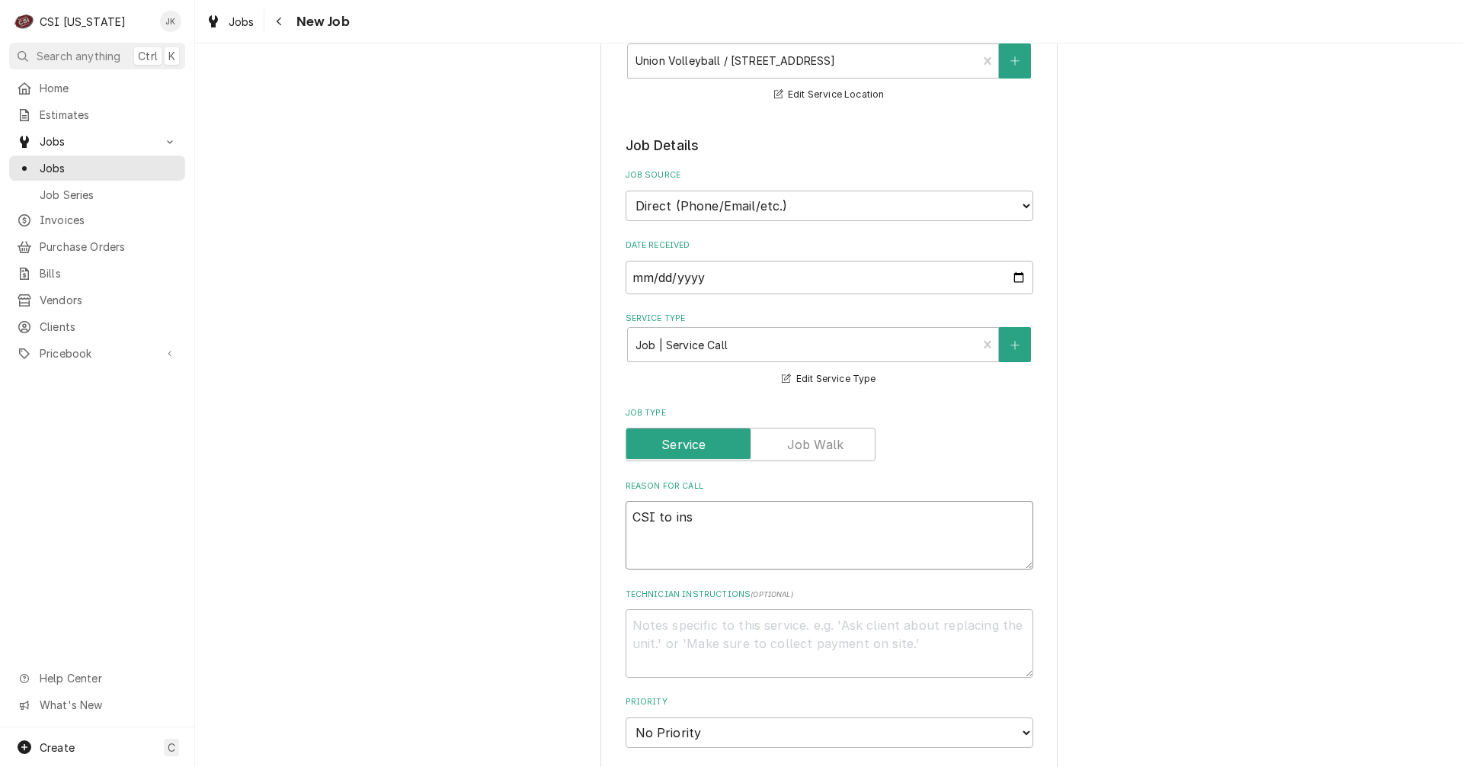
type textarea "CSI to inst"
type textarea "x"
type textarea "CSI to insta"
type textarea "x"
type textarea "CSI to instal"
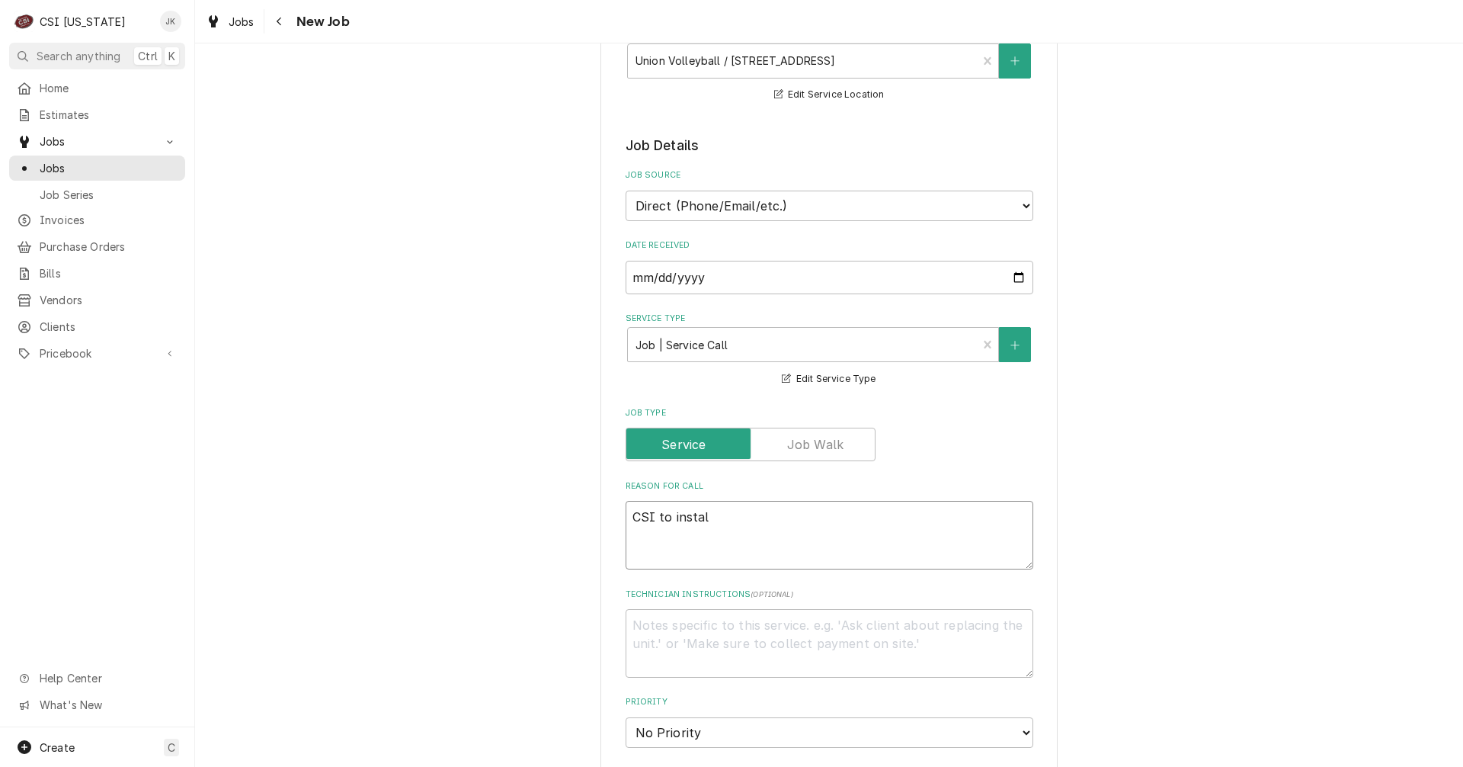
type textarea "x"
type textarea "CSI to install"
type textarea "x"
type textarea "CSI to sinstall"
type textarea "x"
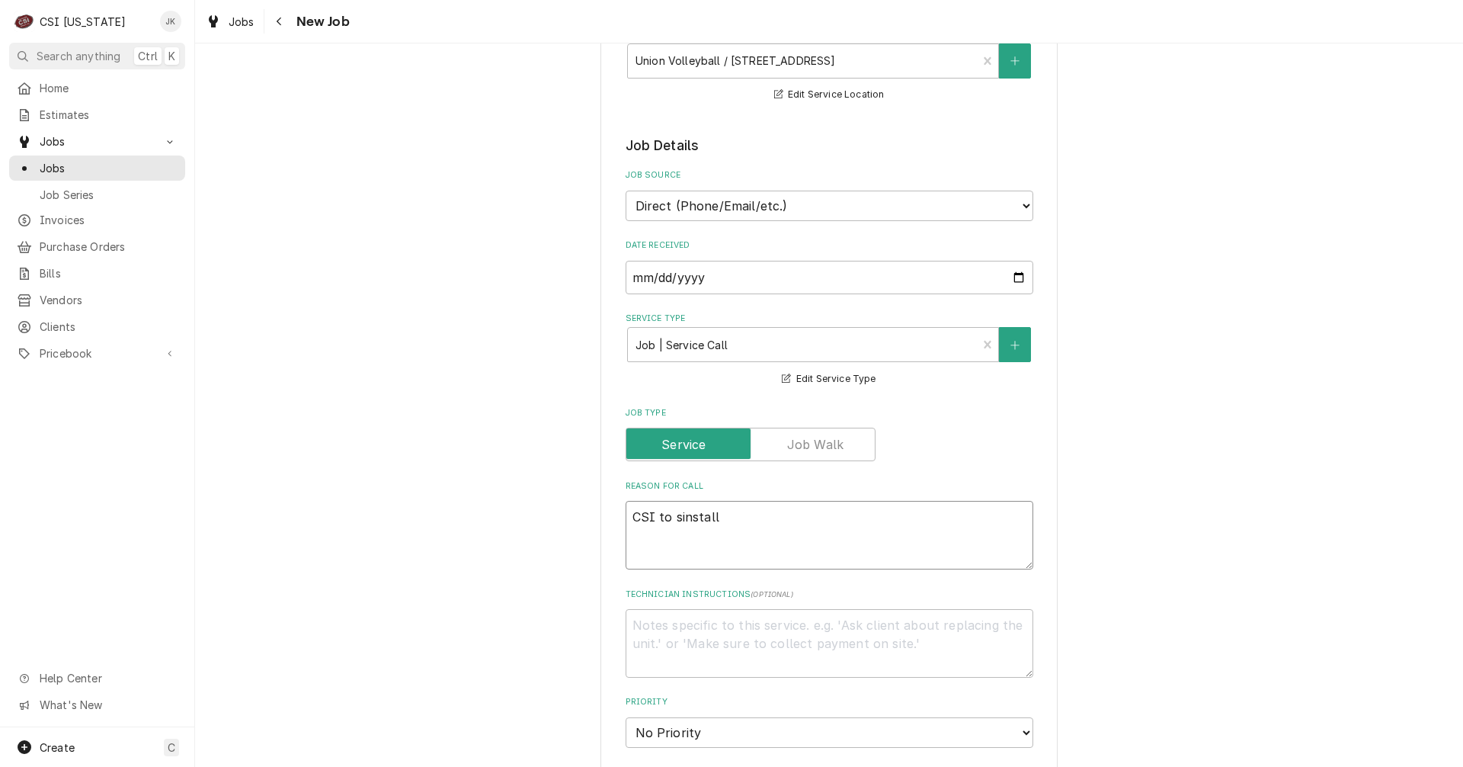
type textarea "CSI to soinstall"
type textarea "x"
type textarea "CSI to souinstall"
type textarea "x"
type textarea "CSI to sourinstall"
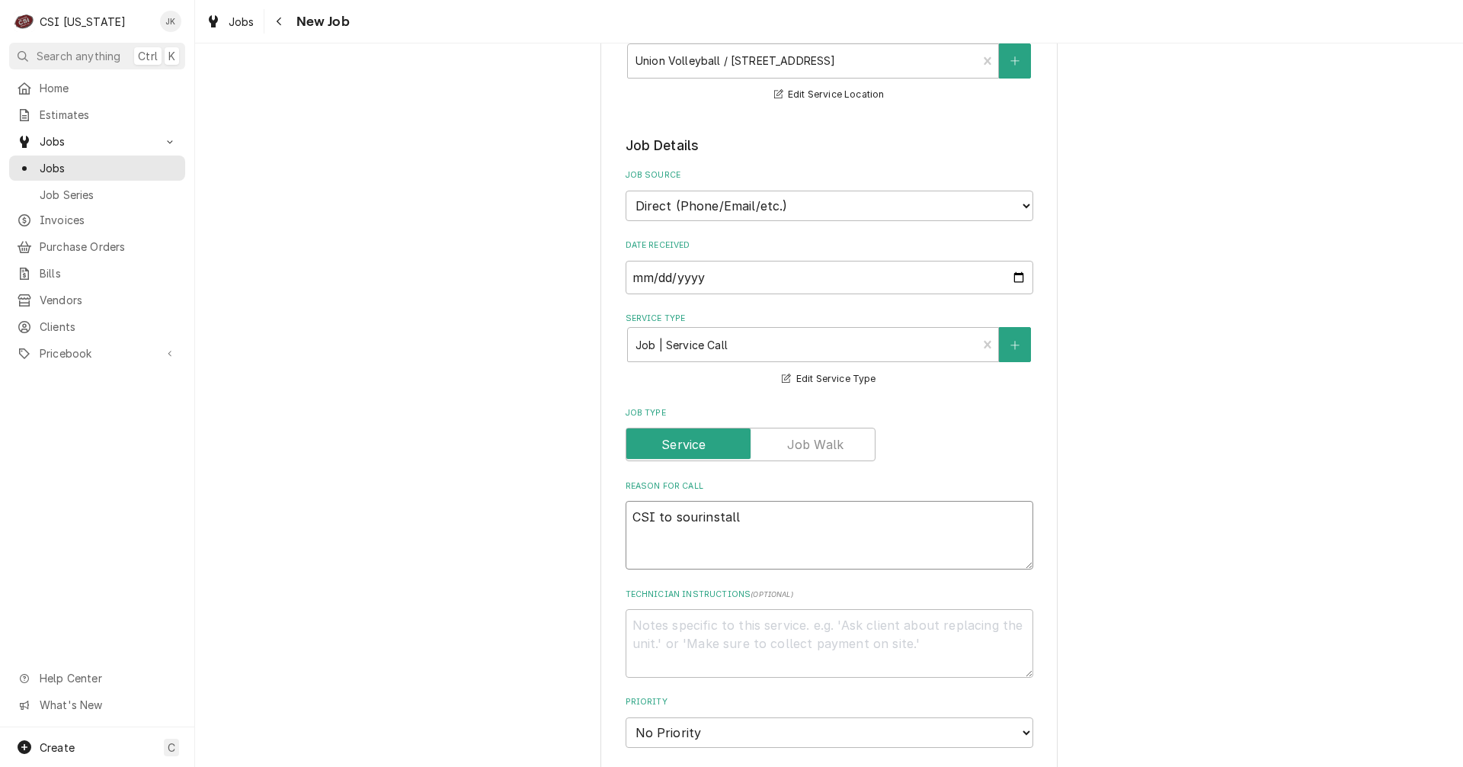
type textarea "x"
type textarea "CSI to sourcinstall"
type textarea "x"
type textarea "CSI to sourceinstall"
type textarea "x"
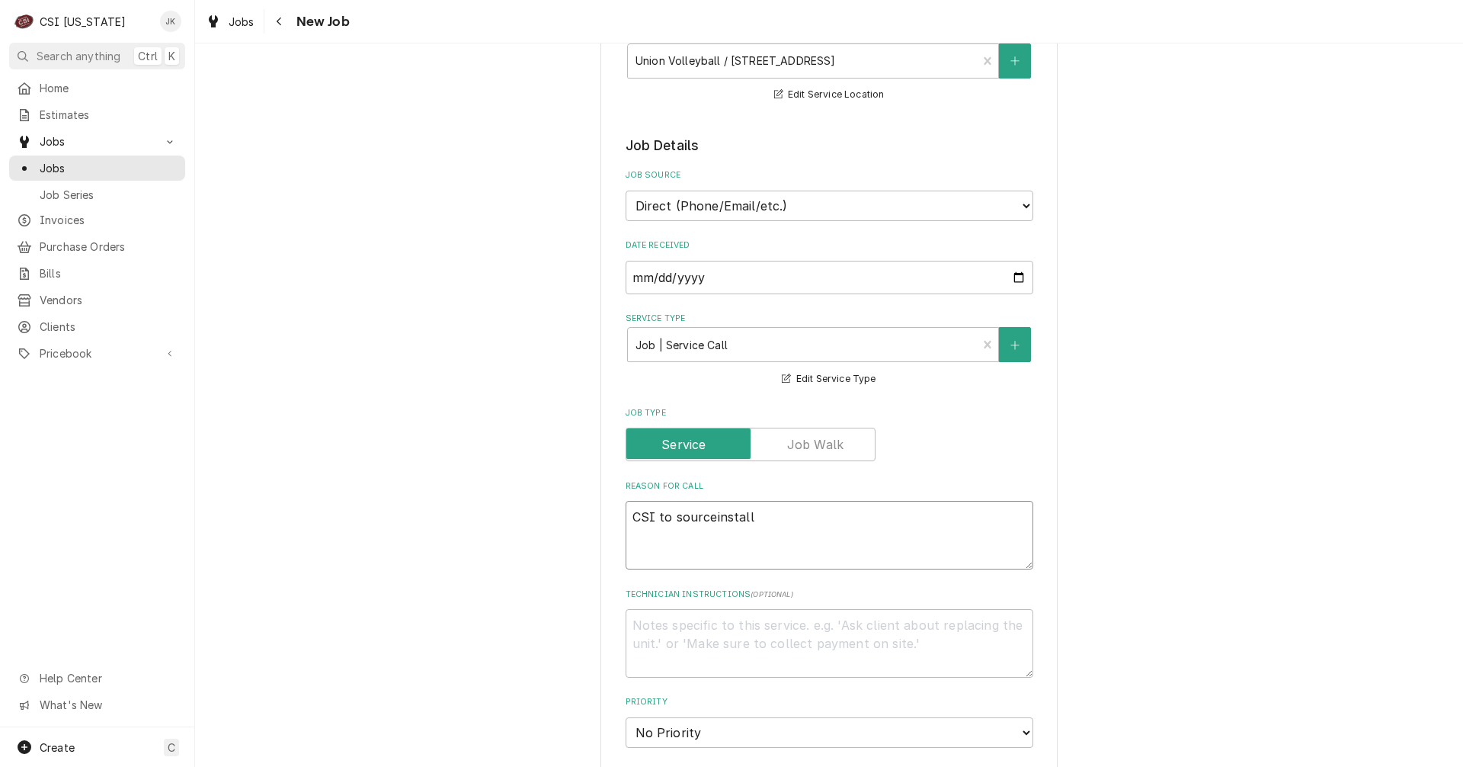
type textarea "CSI to source install"
type textarea "x"
type textarea "CSI to source ainstall"
type textarea "x"
type textarea "CSI to source aninstall"
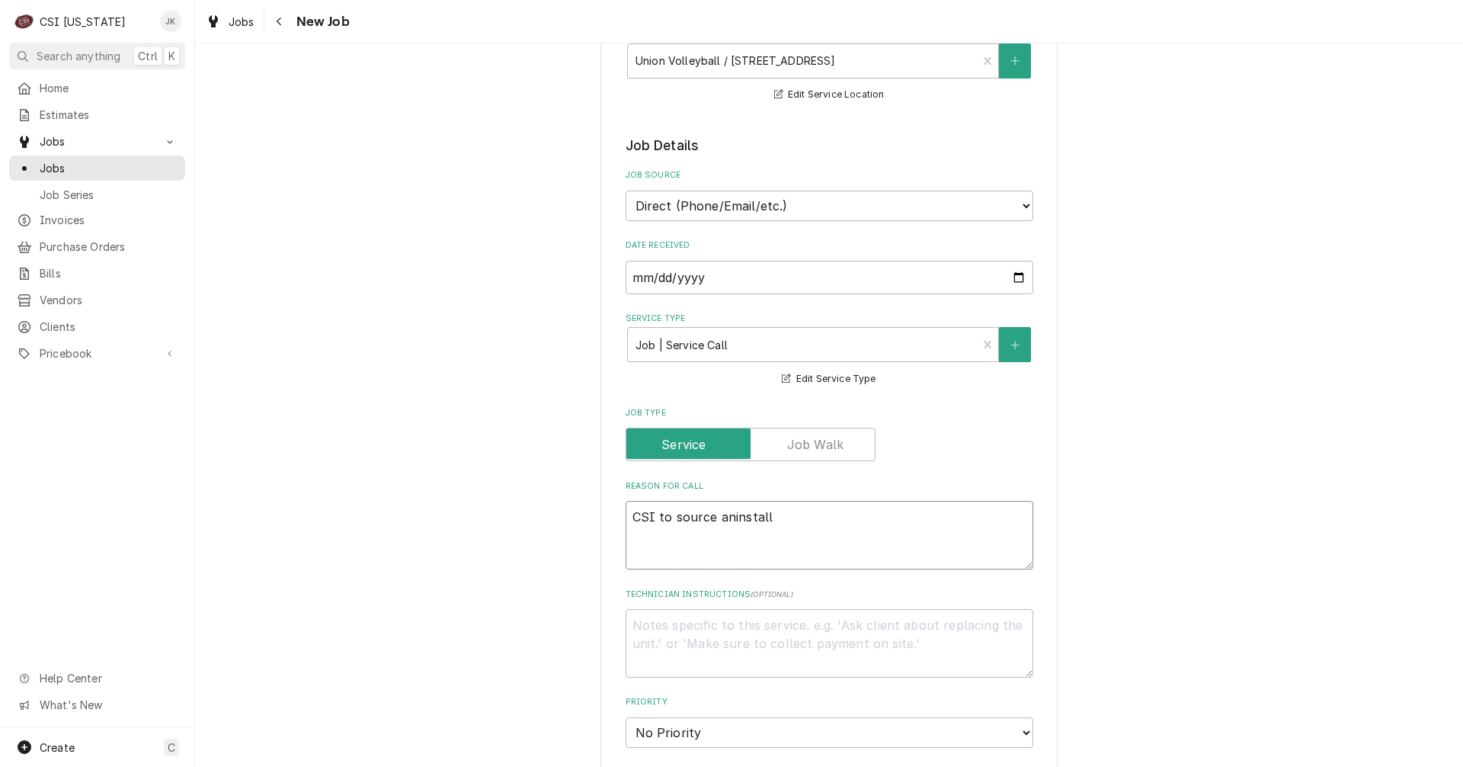
type textarea "x"
type textarea "CSI to source andinstall"
type textarea "x"
type textarea "CSI to source and install"
type textarea "x"
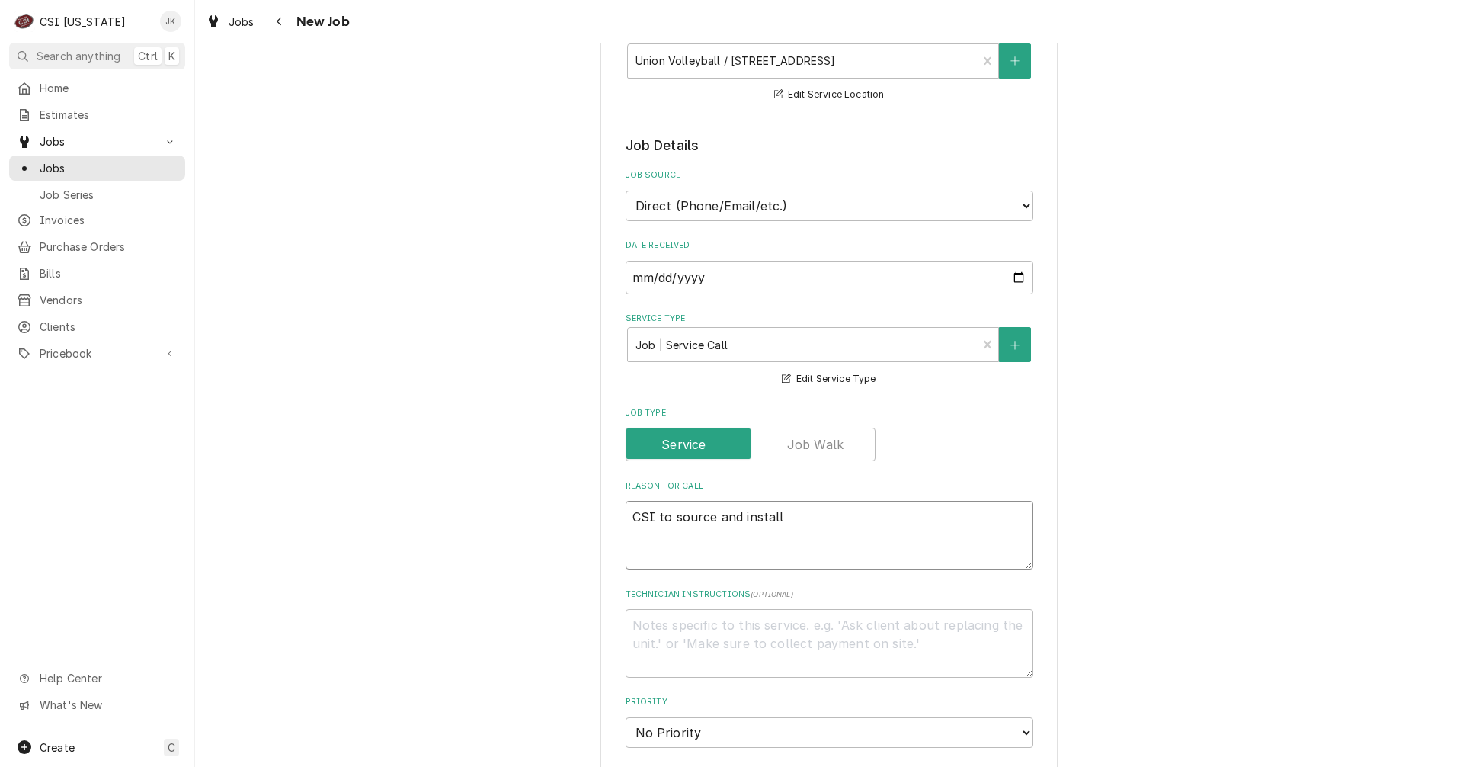
type textarea "CSI to source and install"
type textarea "x"
type textarea "CSI to source and install d"
type textarea "x"
type textarea "CSI to source and install dr"
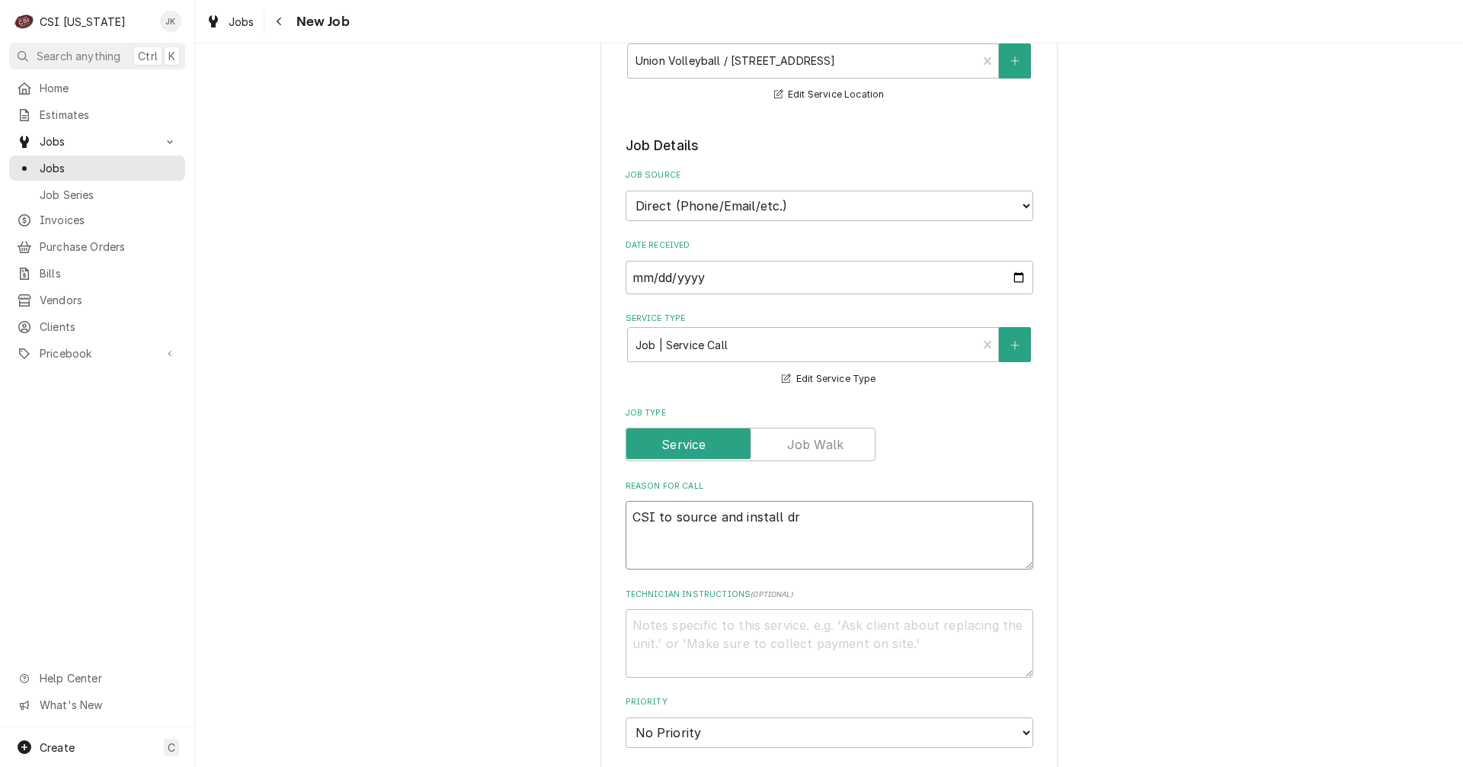
type textarea "x"
type textarea "CSI to source and install dra"
type textarea "x"
type textarea "CSI to source and install drai"
type textarea "x"
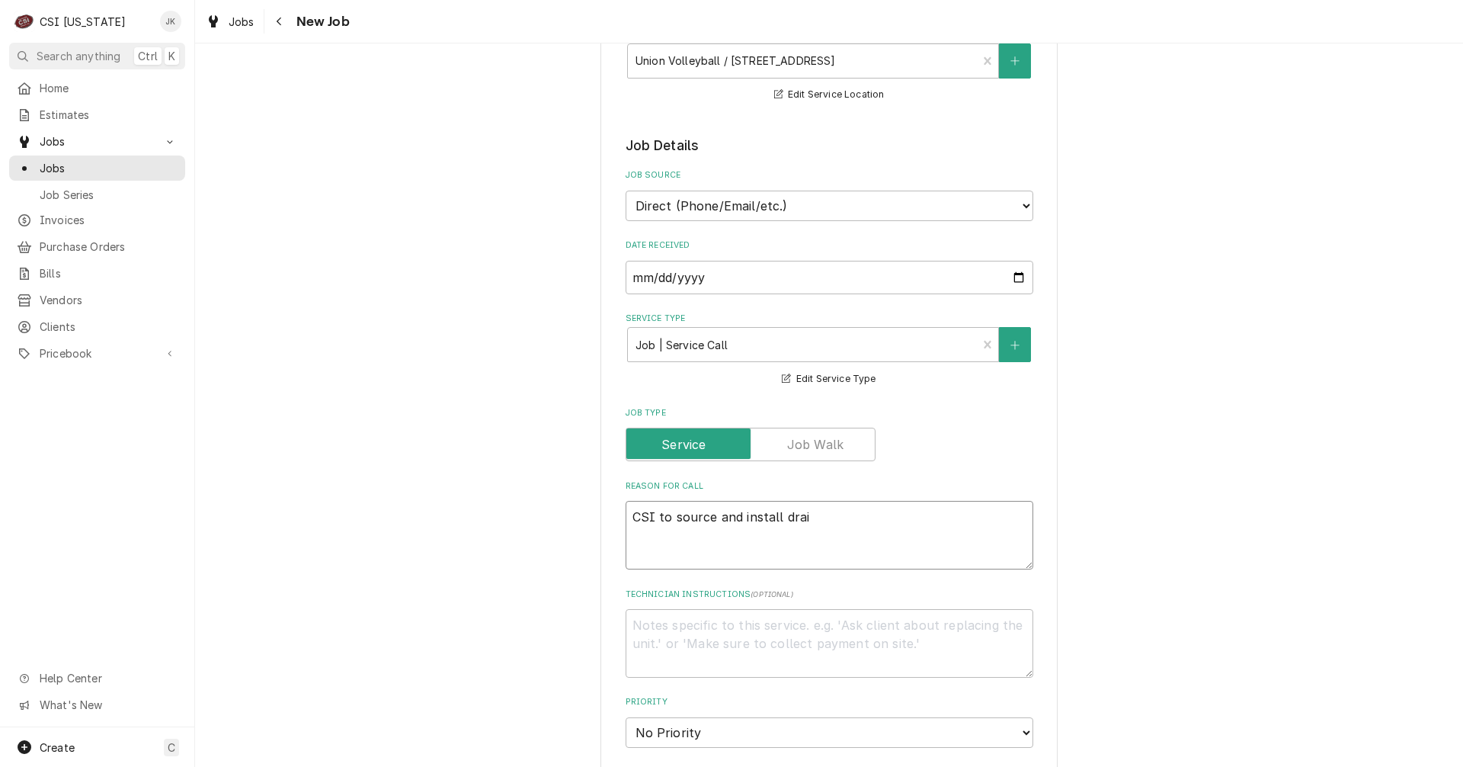
type textarea "CSI to source and install drain"
type textarea "x"
type textarea "CSI to source and install drain"
type textarea "x"
type textarea "CSI to source and install drain t"
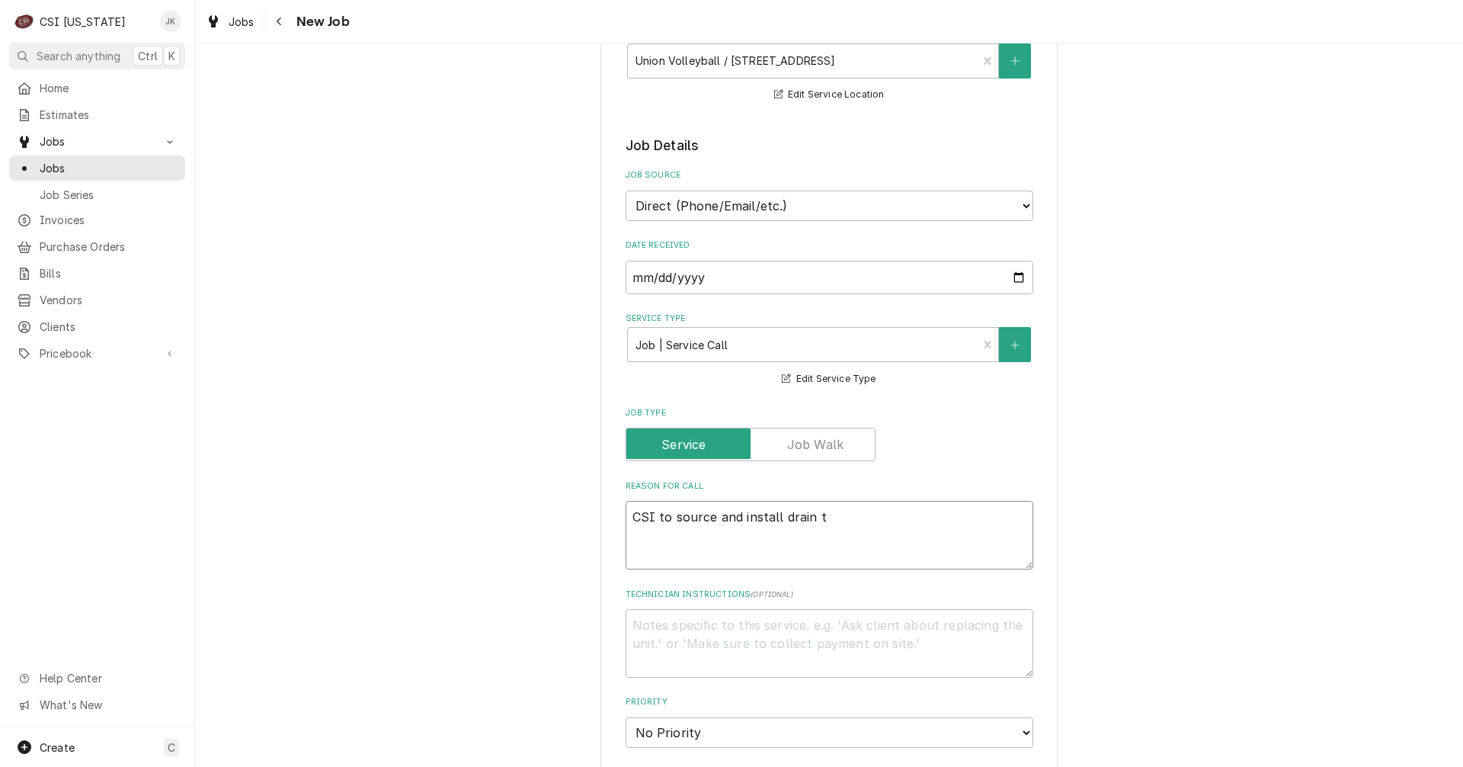
type textarea "x"
type textarea "CSI to source and install drain tu"
type textarea "x"
type textarea "CSI to source and install drain tub"
type textarea "x"
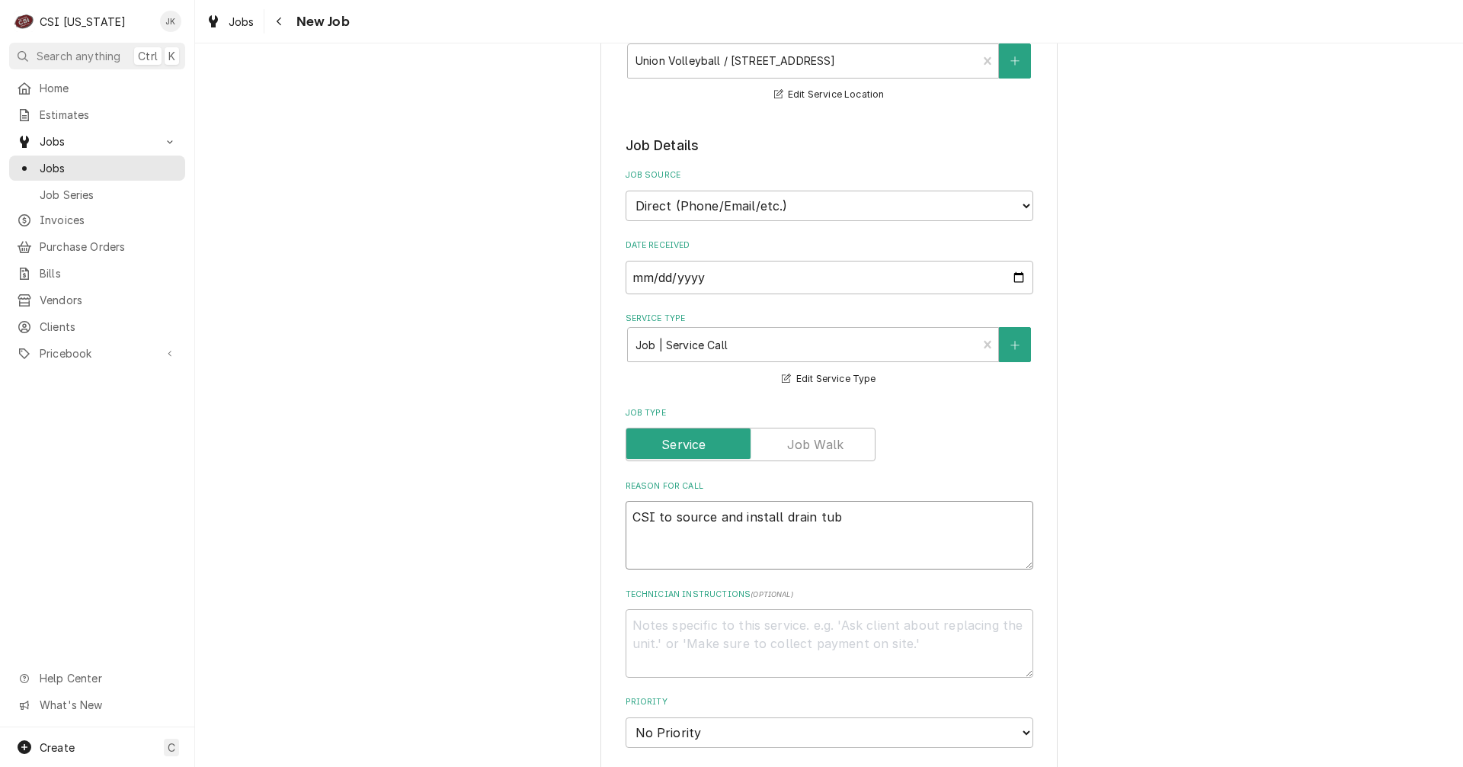
type textarea "CSI to source and install drain tube"
type textarea "x"
type textarea "CSI to source and install drain tube"
type textarea "x"
type textarea "CSI to source and install drain tube h"
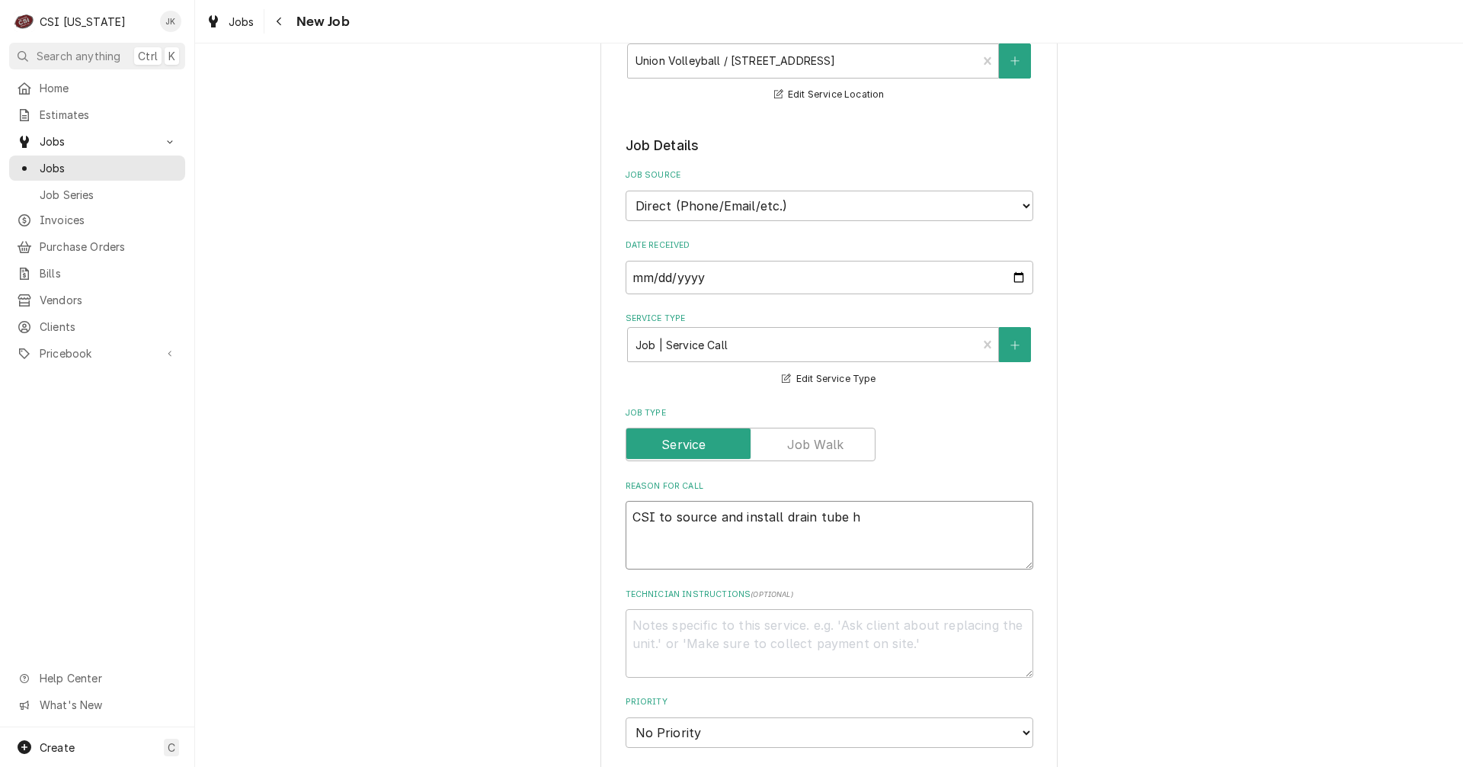
type textarea "x"
type textarea "CSI to source and install drain tube he"
type textarea "x"
type textarea "CSI to source and install drain tube hea"
type textarea "x"
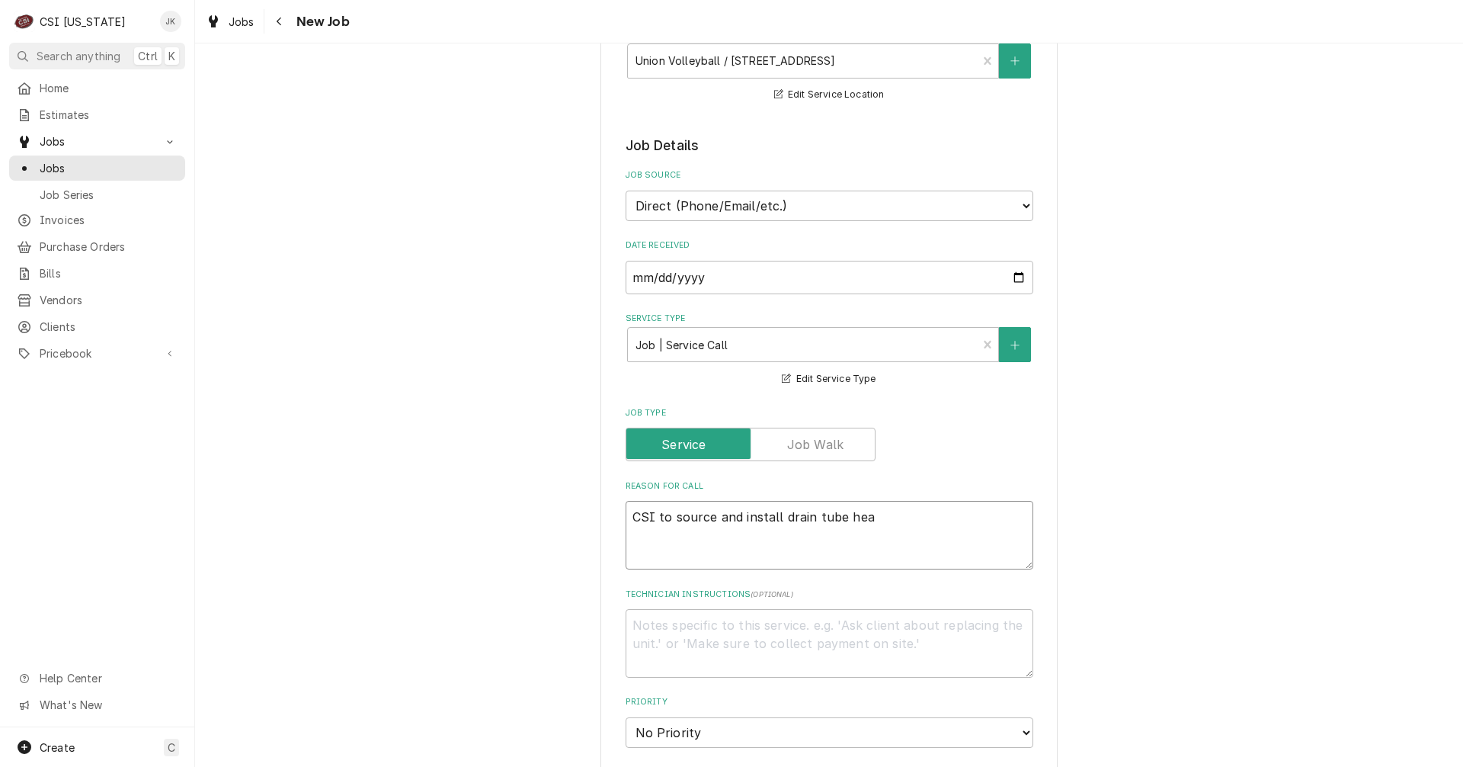
type textarea "CSI to source and install drain tube heat"
type textarea "x"
type textarea "CSI to source and install drain tube heate"
type textarea "x"
type textarea "CSI to source and install drain tube heater"
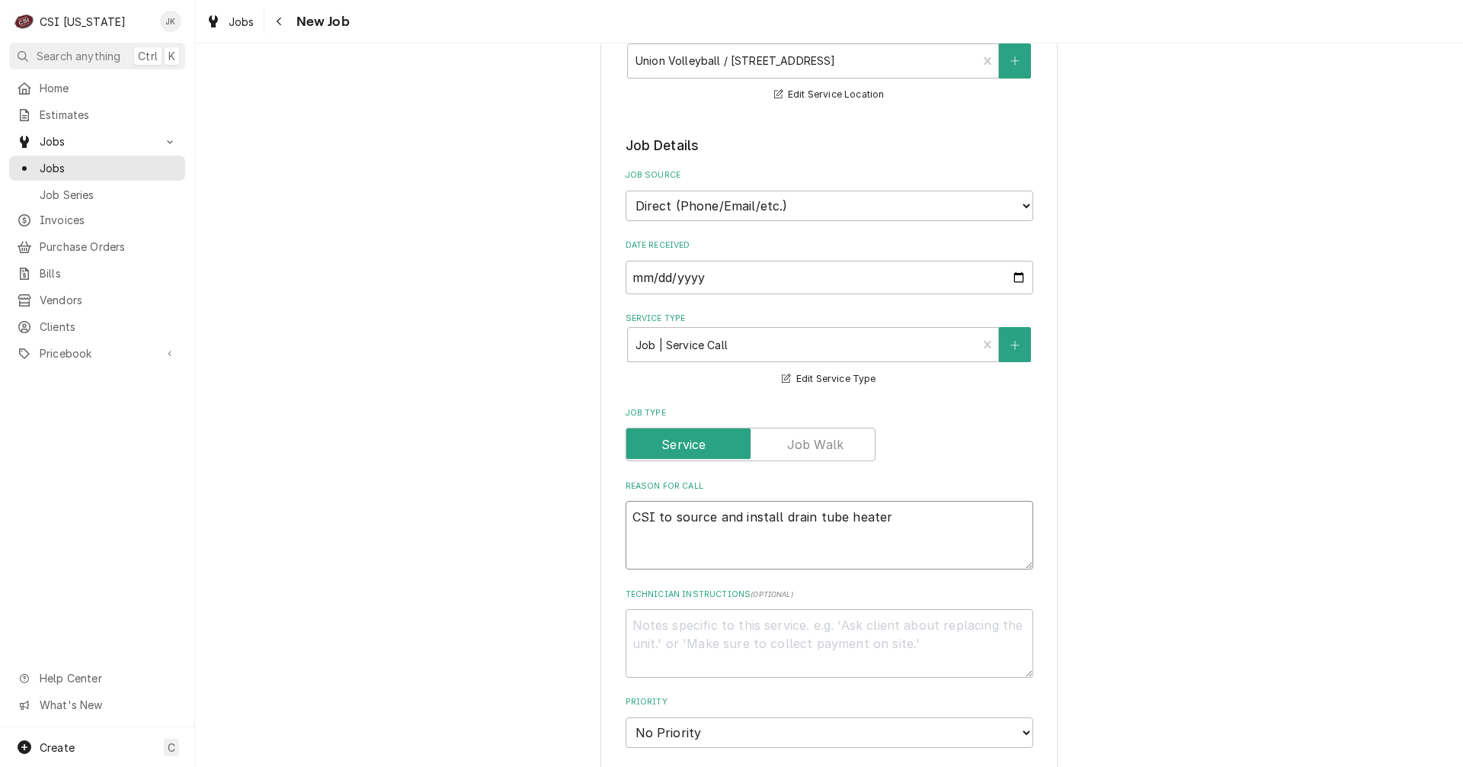
type textarea "x"
type textarea "CSI to source and install drain tube heater"
type textarea "x"
type textarea "CSI to source and install drain tube heater o"
type textarea "x"
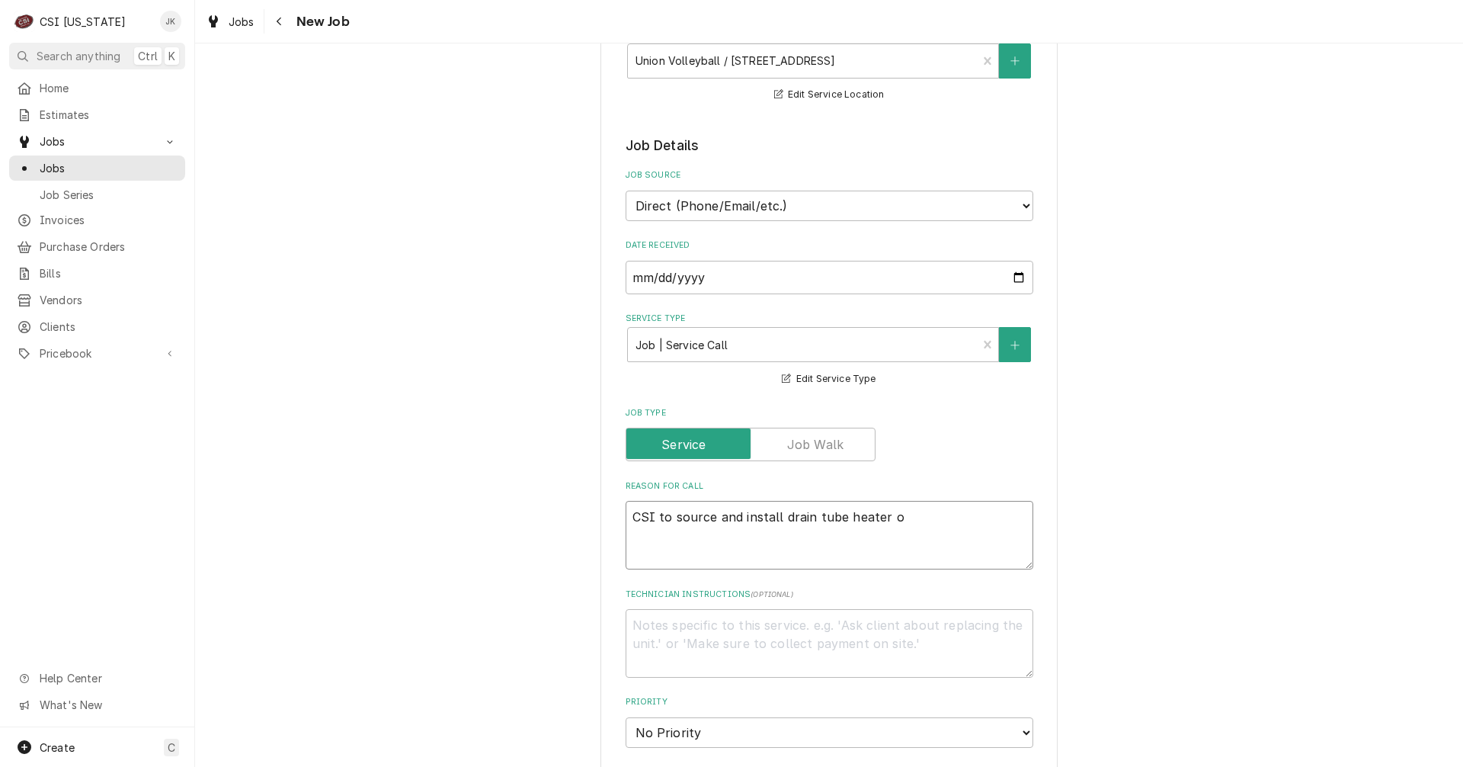
type textarea "CSI to source and install drain tube heater on"
type textarea "x"
type textarea "CSI to source and install drain tube heater on"
type textarea "x"
type textarea "CSI to source and install drain tube heater on f"
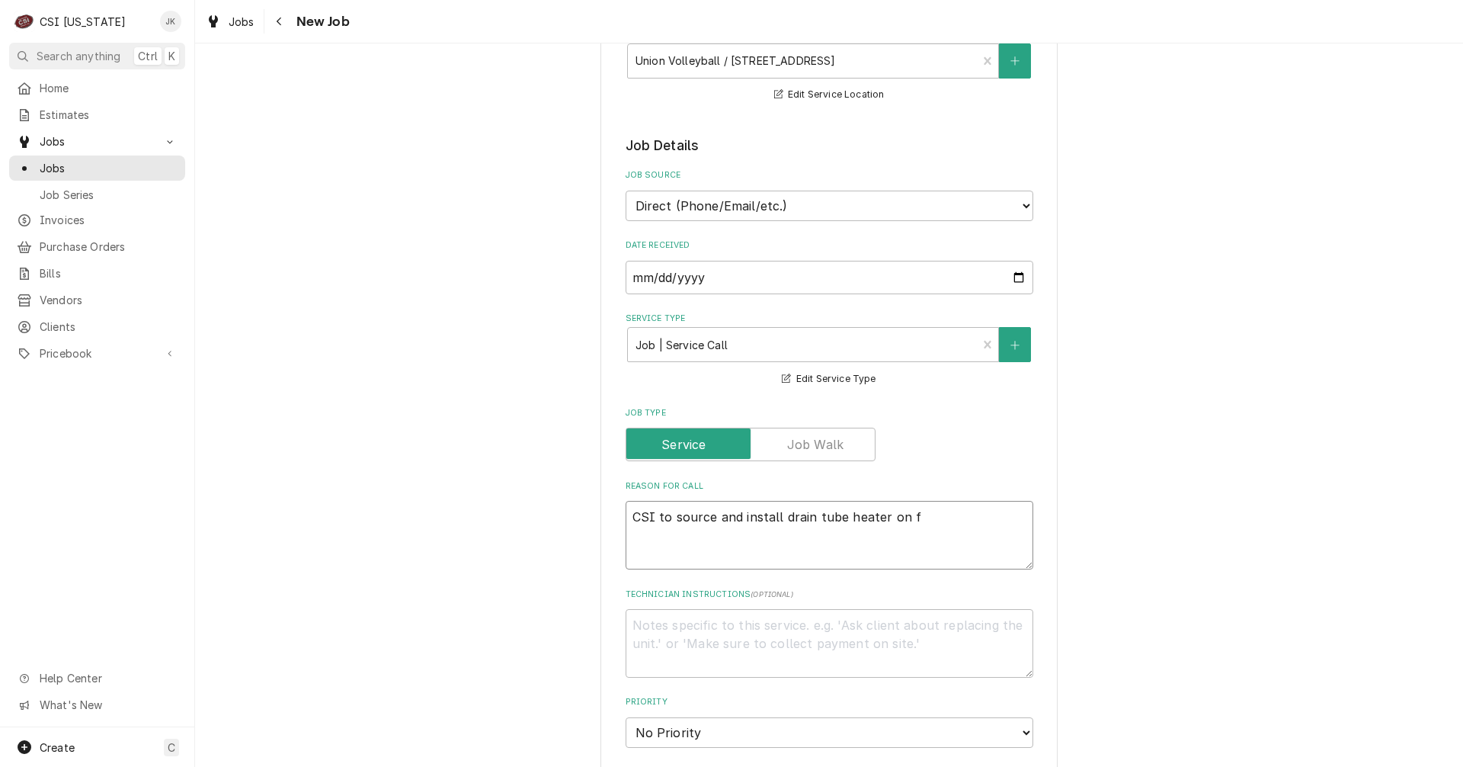
type textarea "x"
type textarea "CSI to source and install drain tube heater on fr"
type textarea "x"
type textarea "CSI to source and install drain tube heater on fre"
type textarea "x"
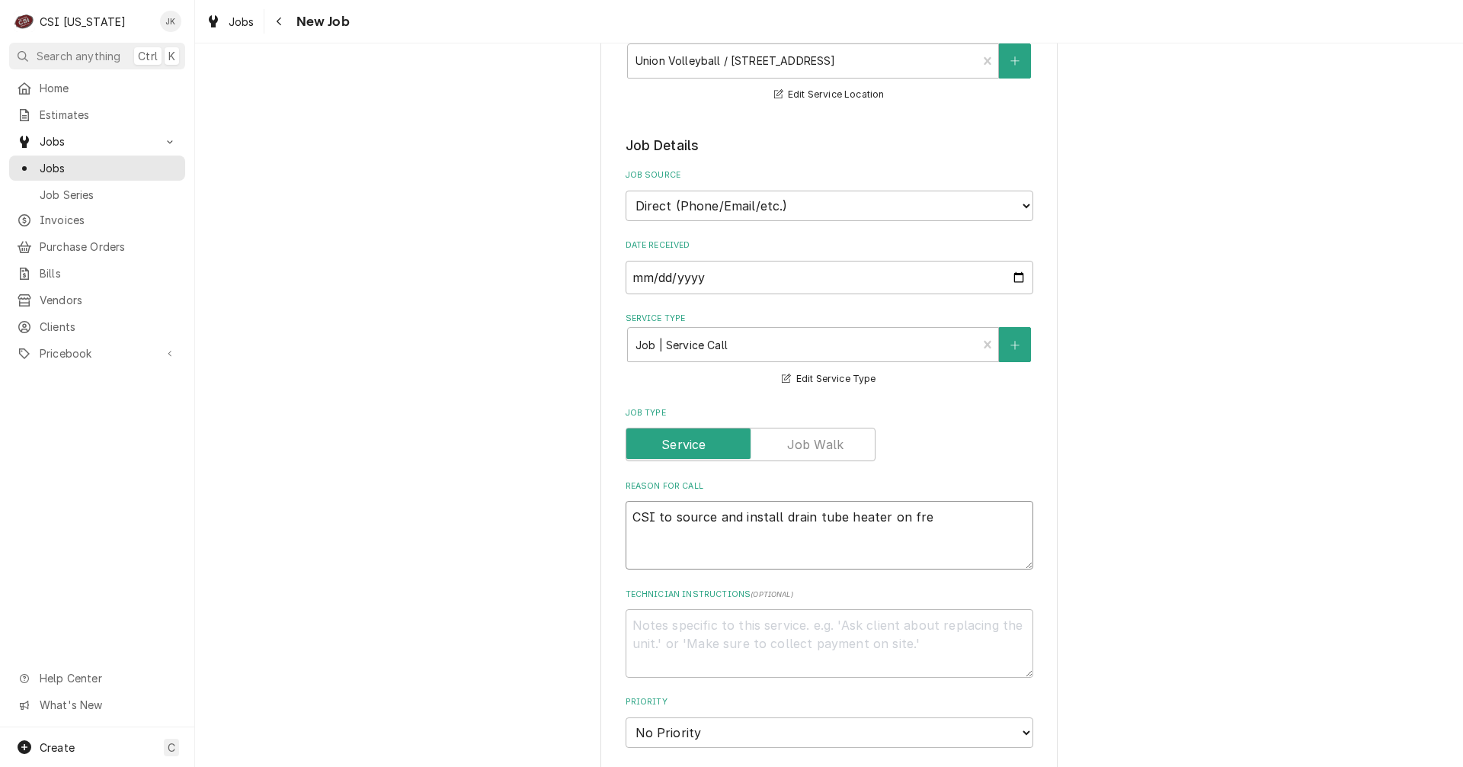
type textarea "CSI to source and install drain tube heater on free"
type textarea "x"
type textarea "CSI to source and install drain tube heater on freez"
type textarea "x"
type textarea "CSI to source and install drain tube heater on freeze"
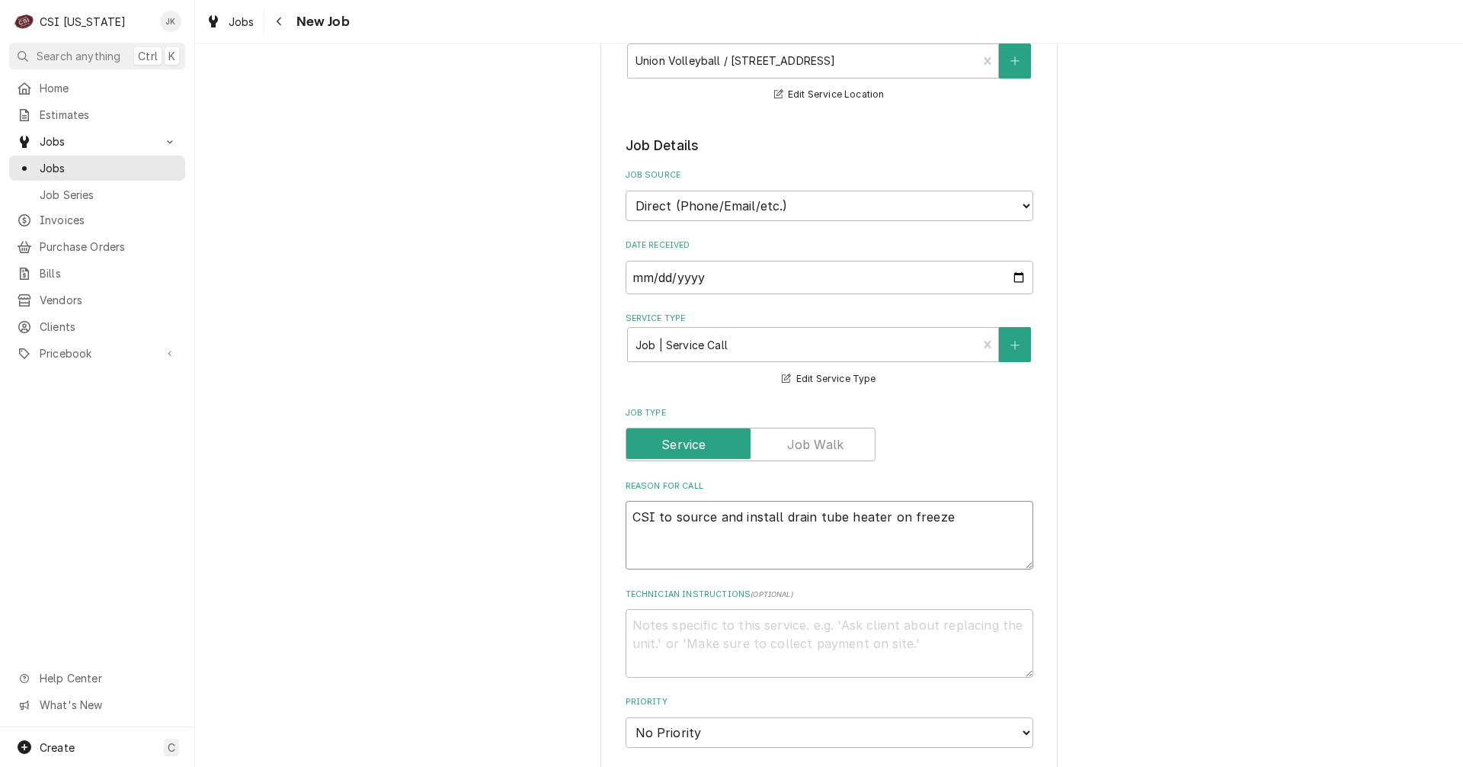
type textarea "x"
type textarea "CSI to source and install drain tube heater on freezer"
type textarea "x"
type textarea "CSI to source and install drain tube heater on freezer"
type textarea "x"
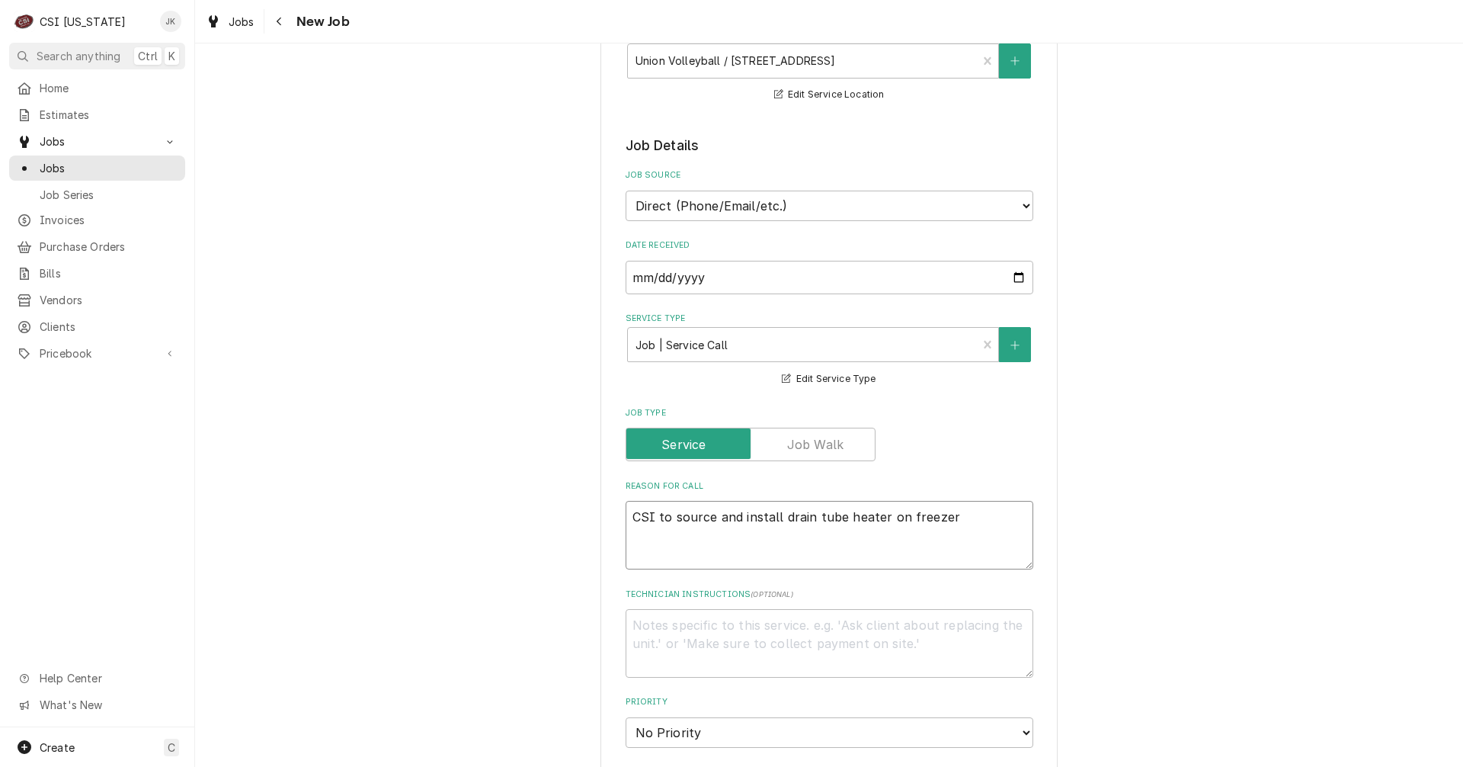
type textarea "CSI to source and install drain tube heater on freezer e"
type textarea "x"
type textarea "CSI to source and install drain tube heater on freezer ev"
type textarea "x"
type textarea "CSI to source and install drain tube heater on freezer eva"
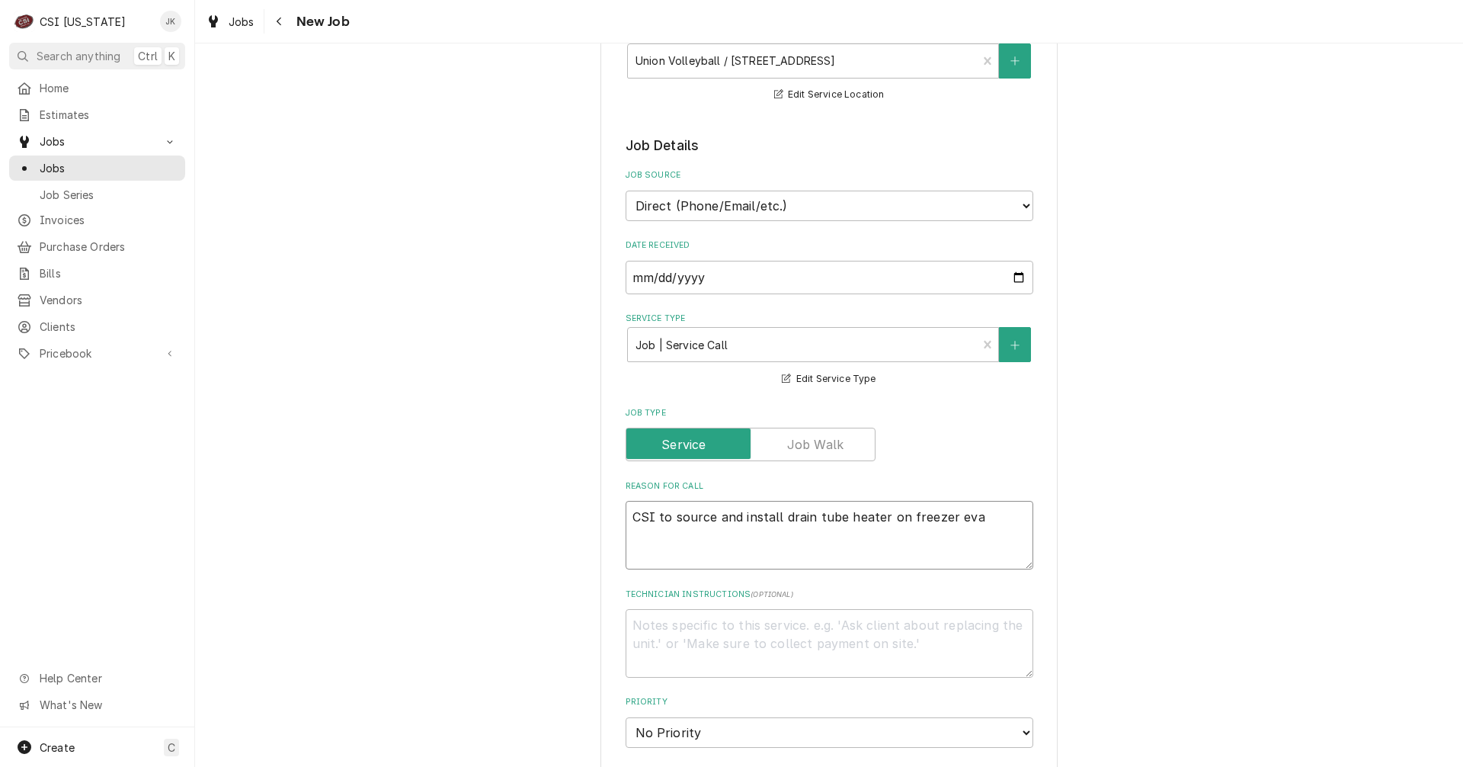
type textarea "x"
type textarea "CSI to source and install drain tube heater on freezer evap"
type textarea "x"
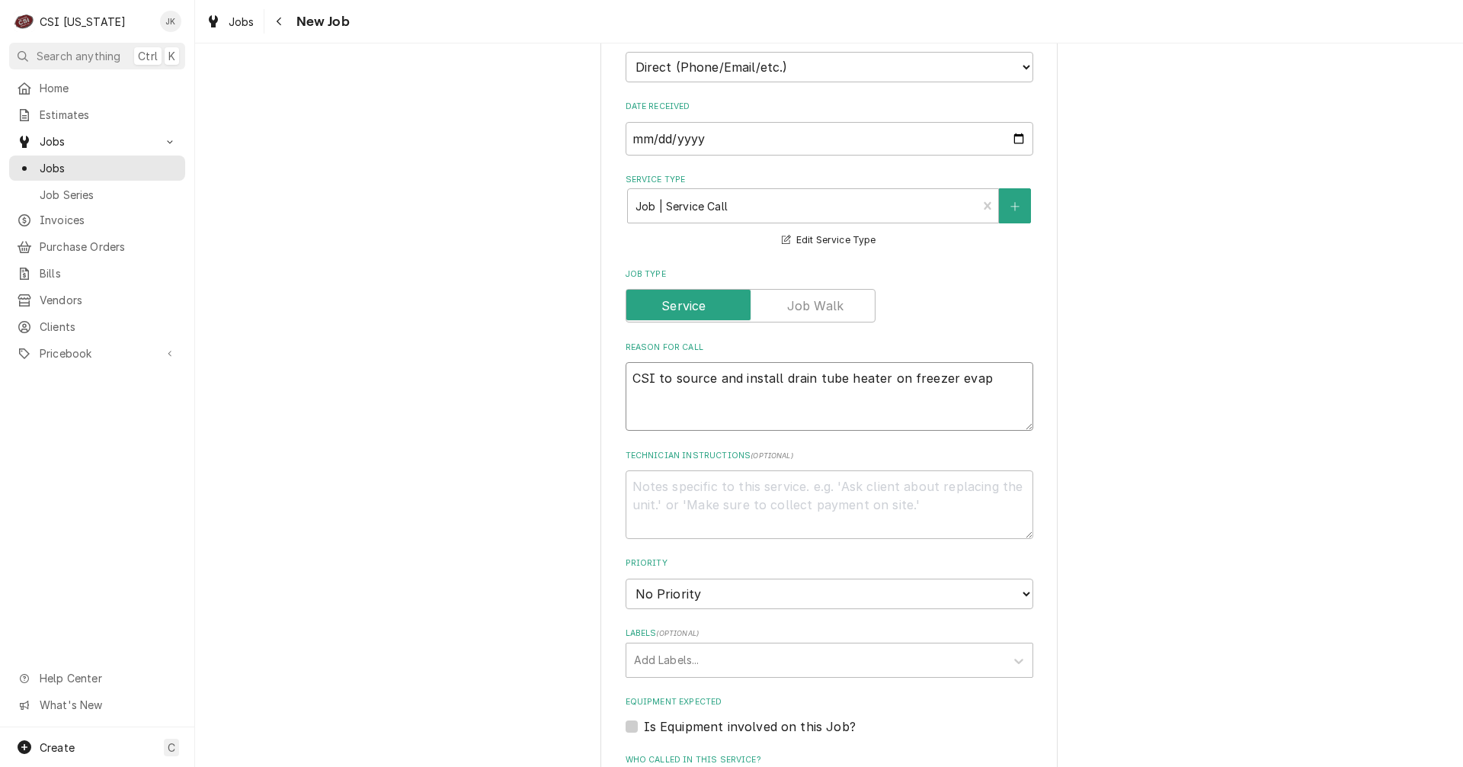
scroll to position [381, 0]
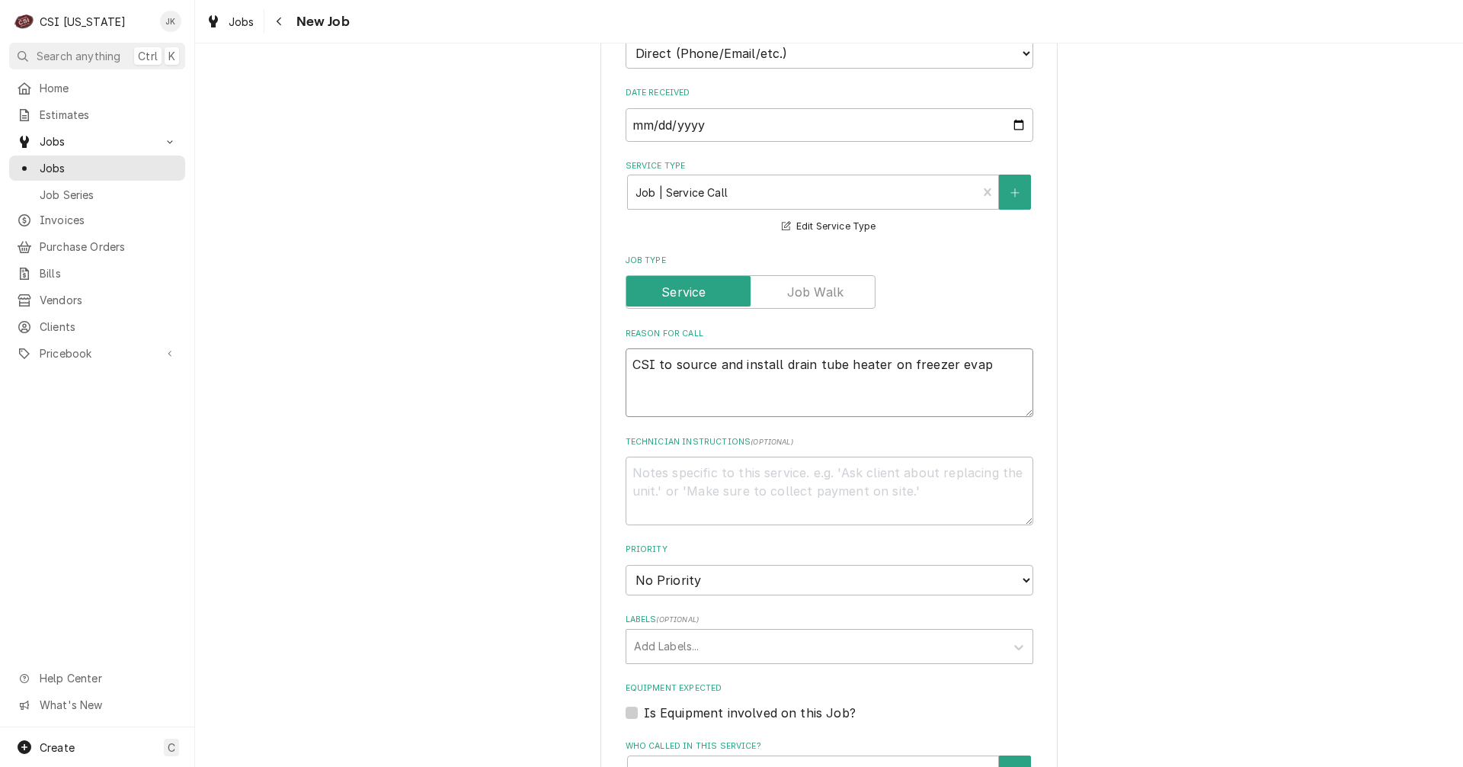
type textarea "CSI to source and install drain tube heater on freezer evap"
click at [750, 565] on select "No Priority Urgent High Medium Low" at bounding box center [830, 580] width 408 height 30
select select "3"
click at [626, 565] on select "No Priority Urgent High Medium Low" at bounding box center [830, 580] width 408 height 30
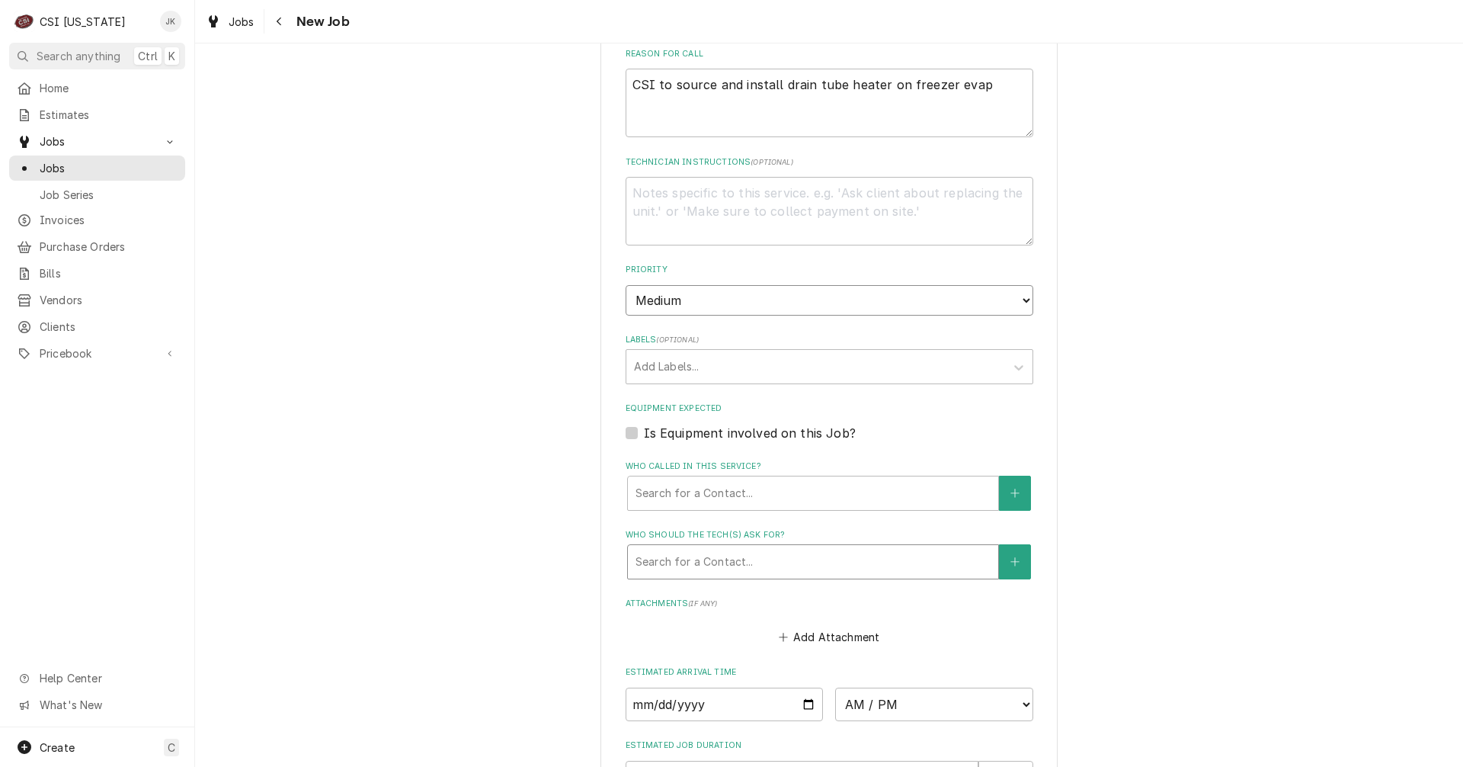
scroll to position [686, 0]
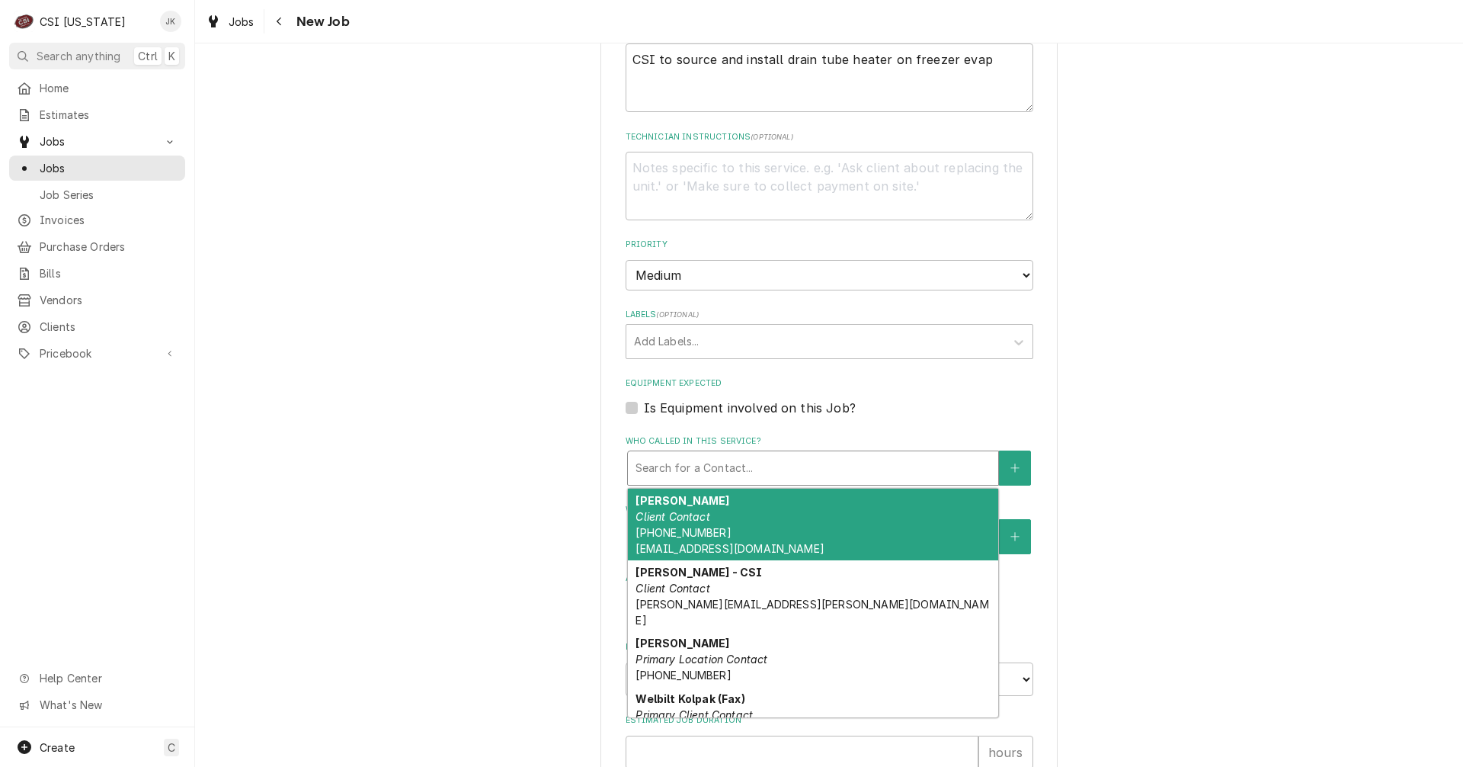
click at [728, 466] on div "Who called in this service?" at bounding box center [813, 467] width 355 height 27
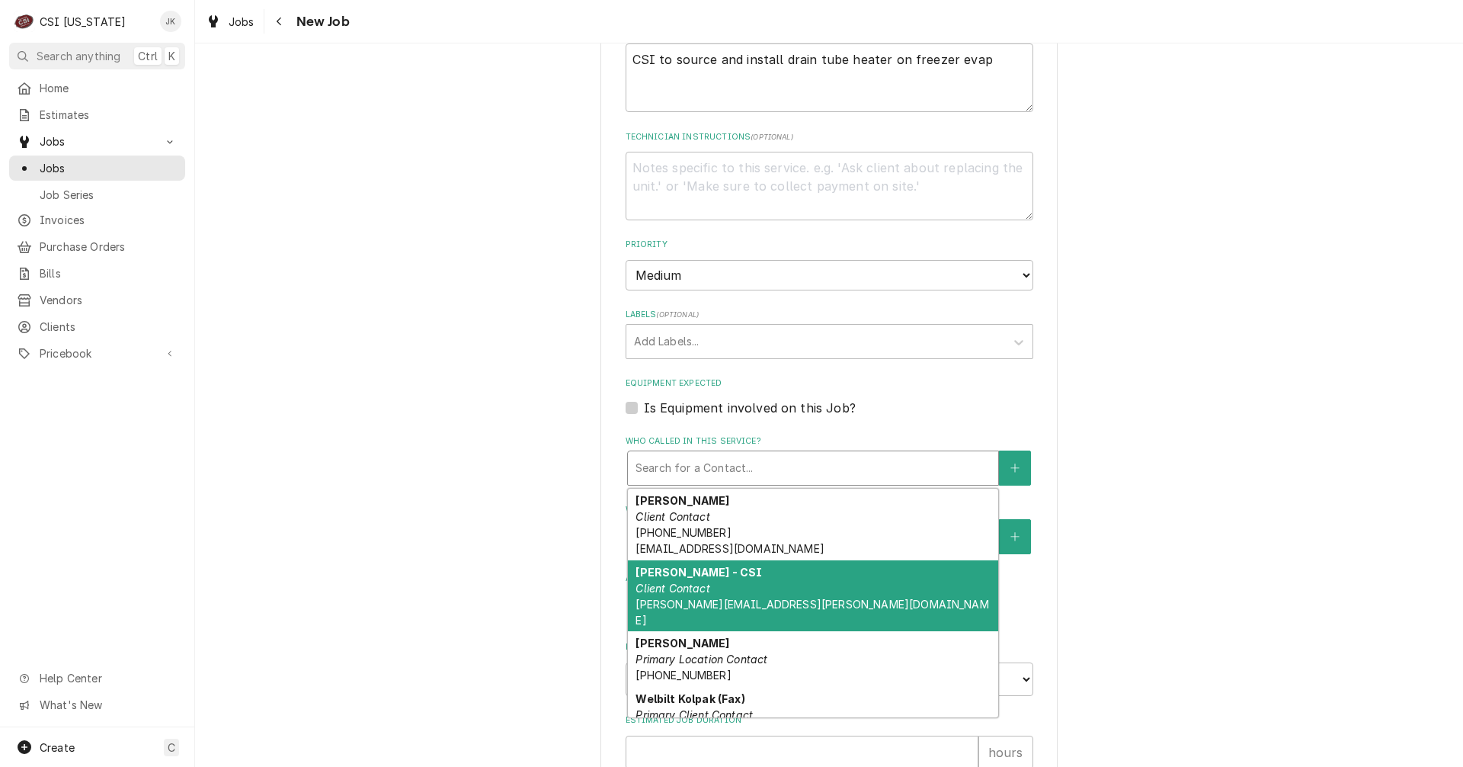
scroll to position [64, 0]
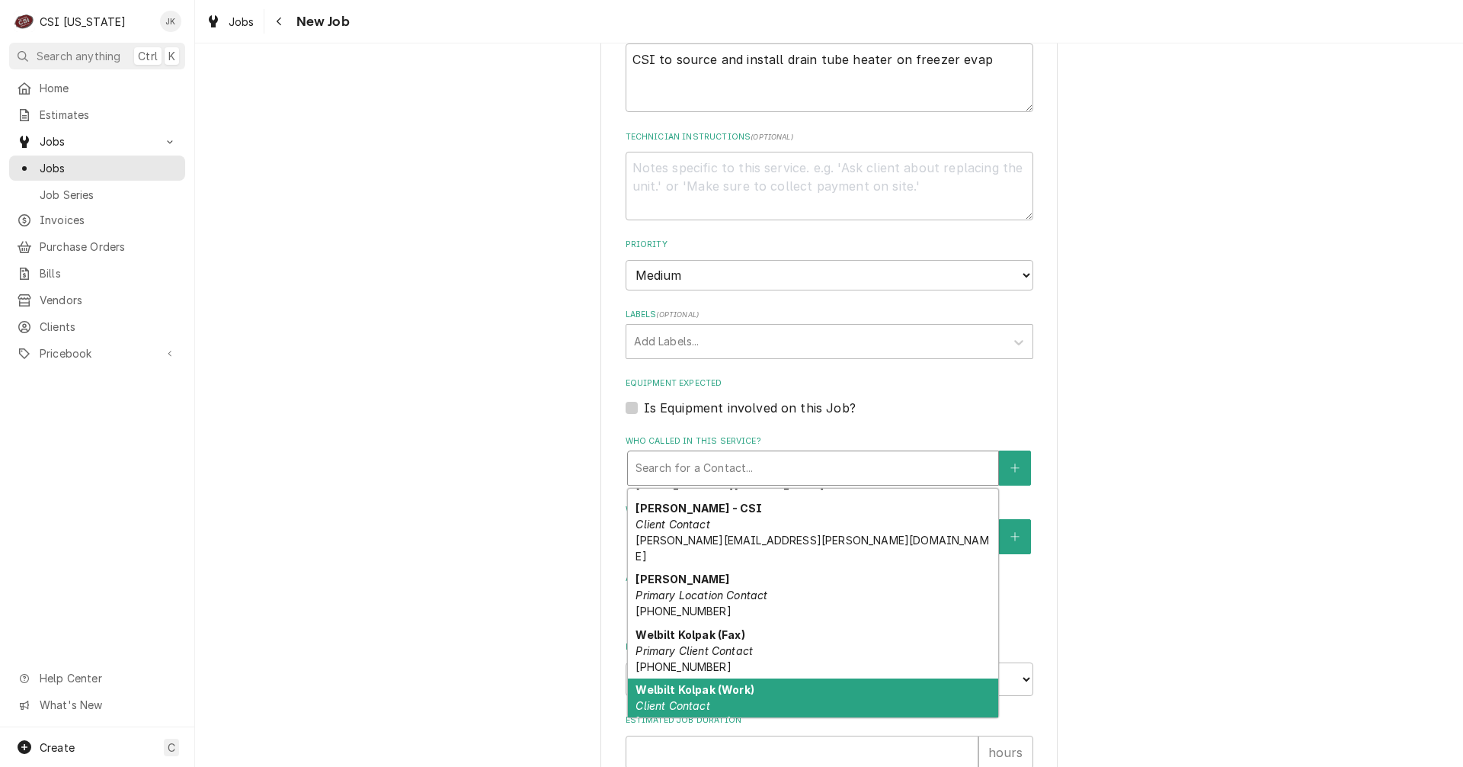
click at [700, 699] on em "Client Contact" at bounding box center [673, 705] width 74 height 13
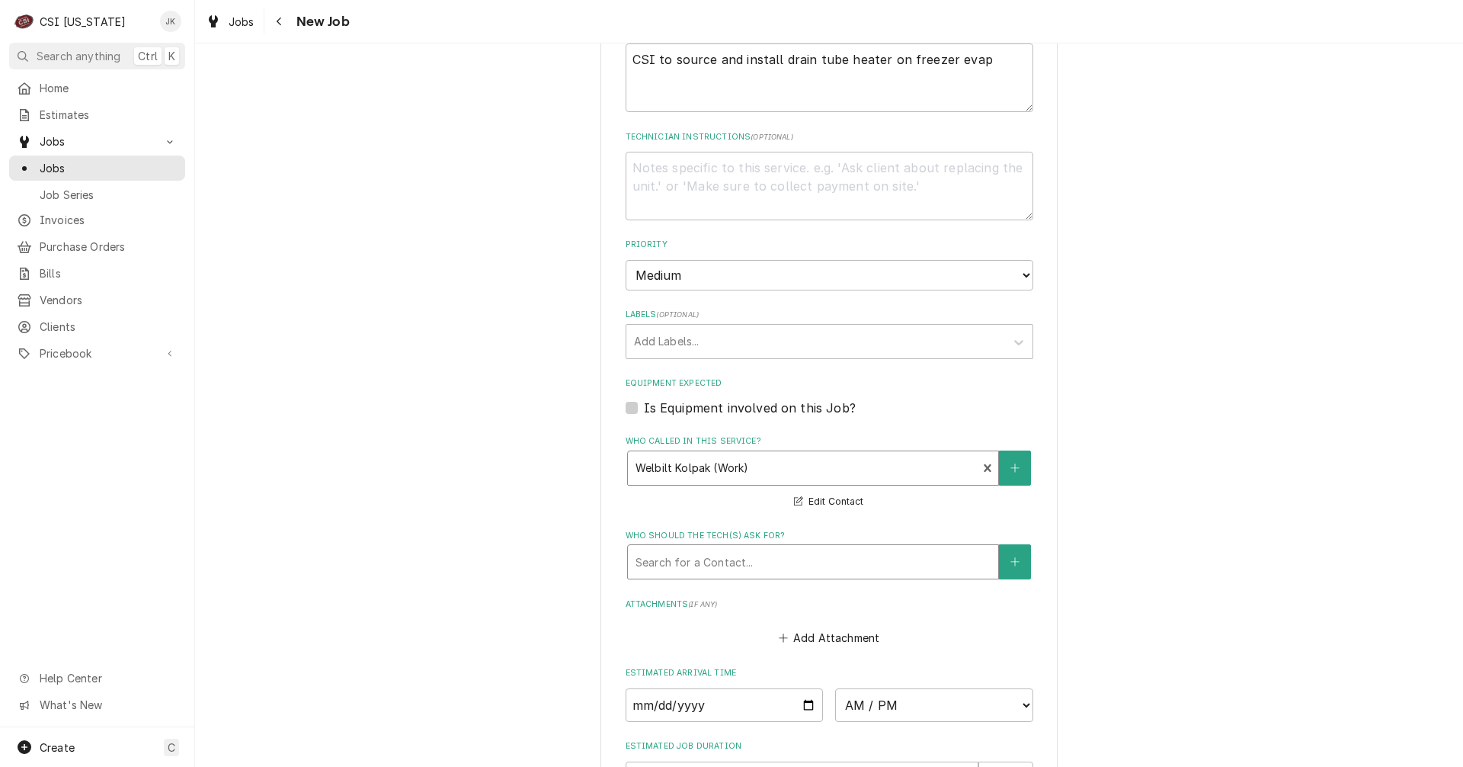
click at [701, 559] on div "Who should the tech(s) ask for?" at bounding box center [813, 561] width 355 height 27
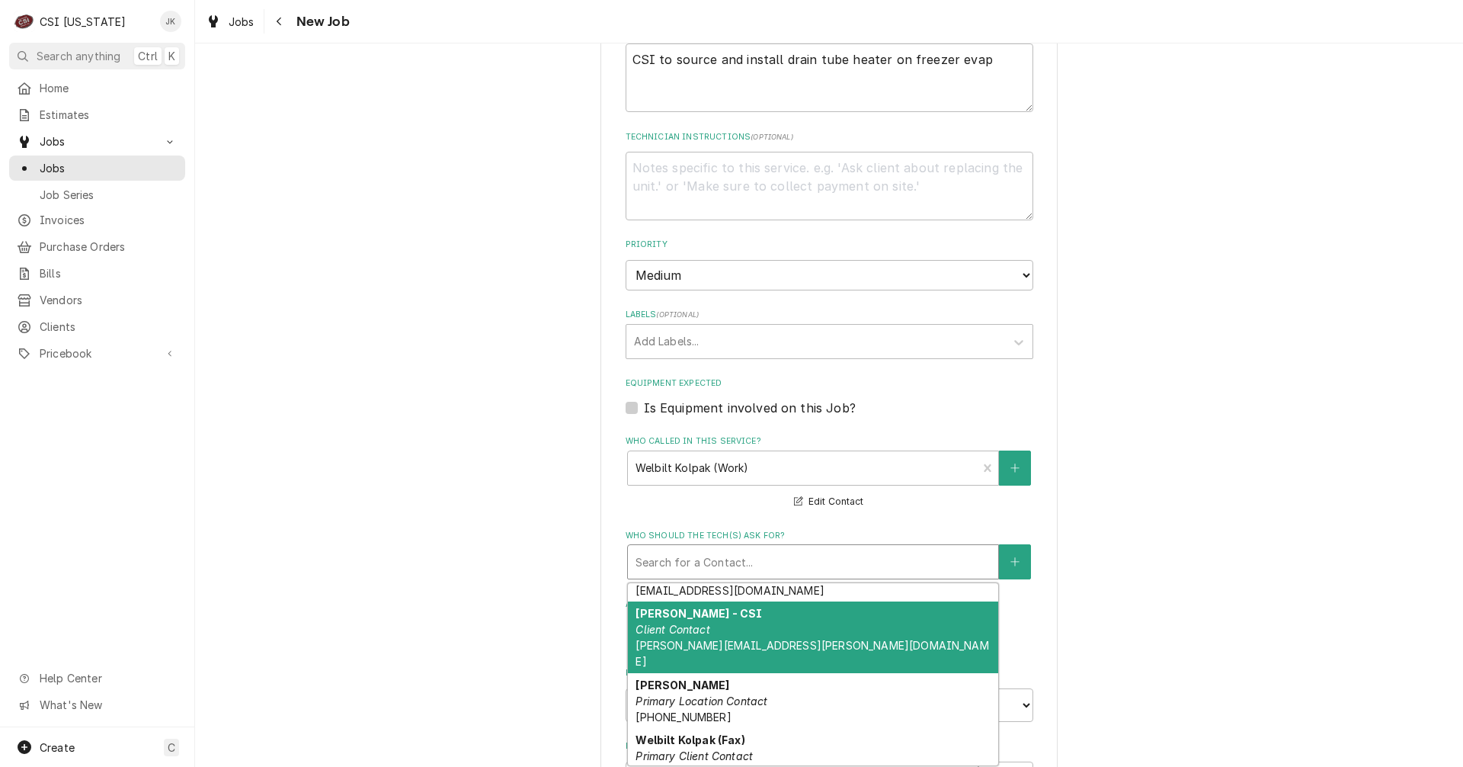
scroll to position [110, 0]
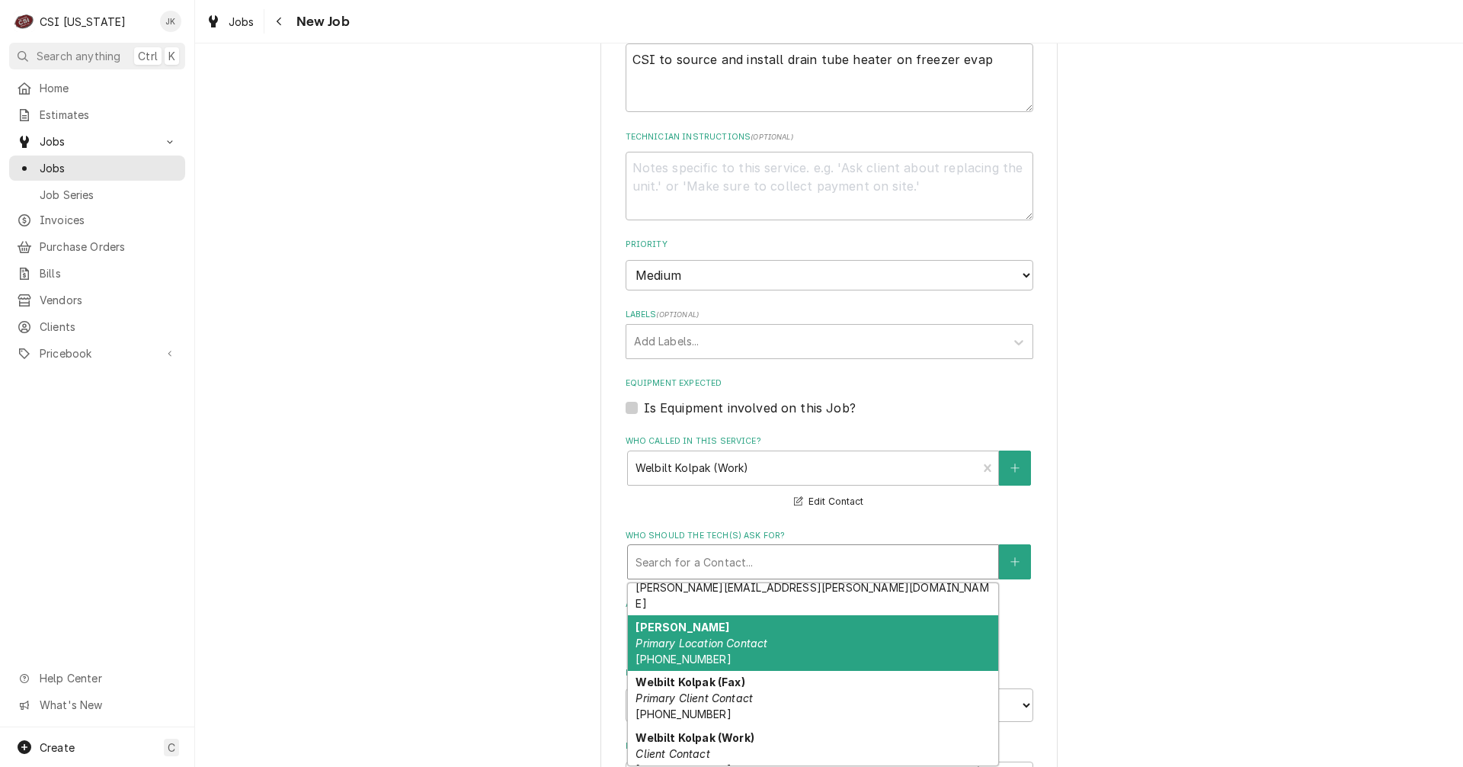
click at [684, 652] on span "(812) 725-6184" at bounding box center [683, 658] width 95 height 13
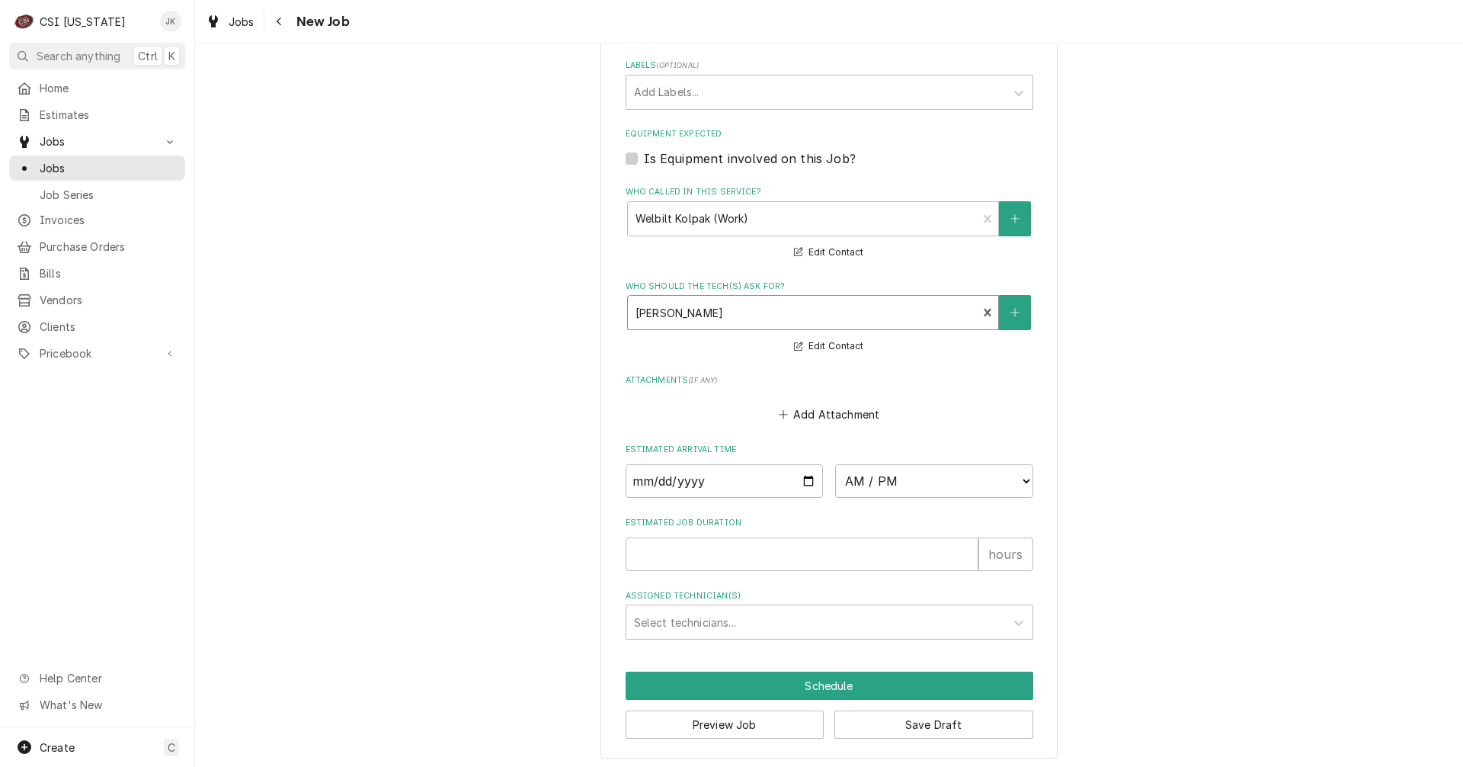
scroll to position [940, 0]
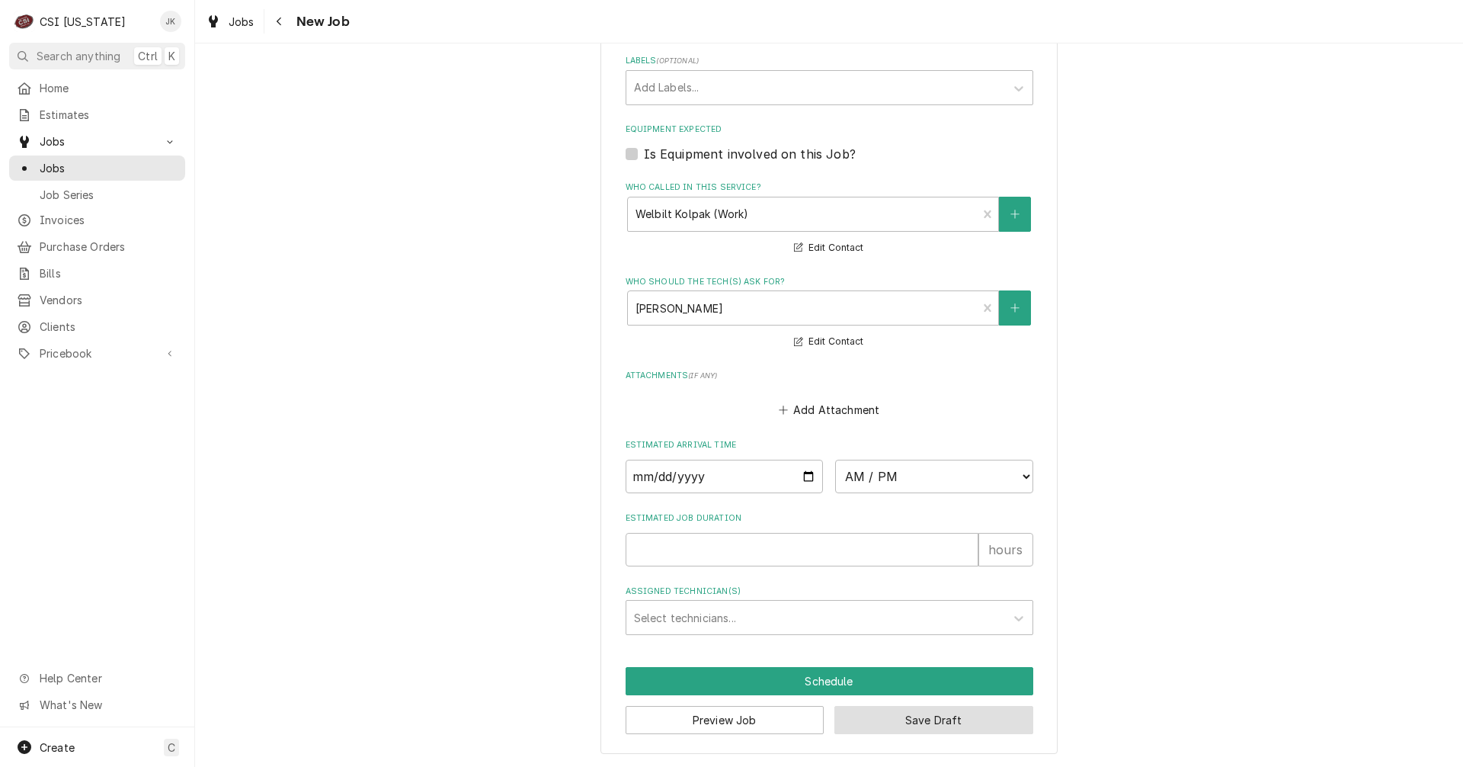
click at [893, 717] on button "Save Draft" at bounding box center [933, 720] width 199 height 28
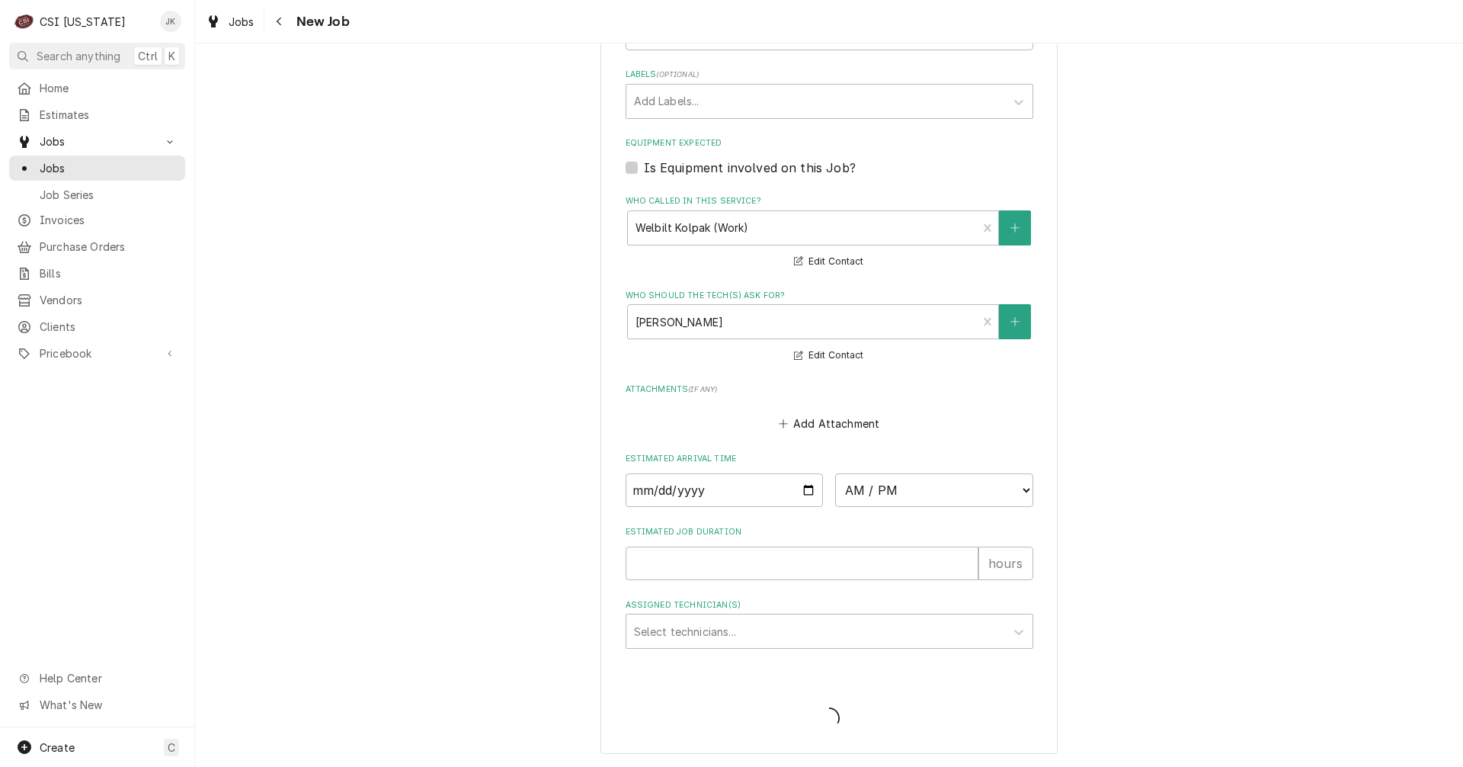
type textarea "x"
